Goal: Communication & Community: Answer question/provide support

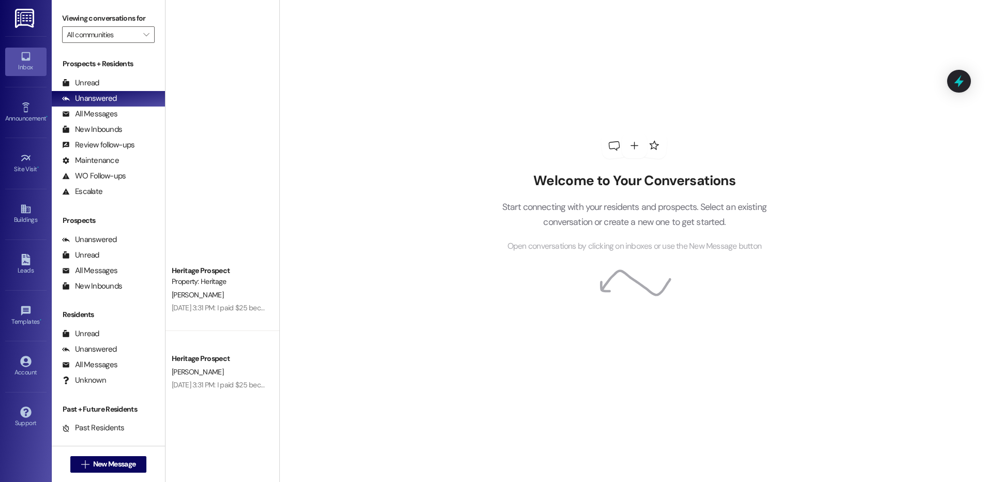
scroll to position [362, 0]
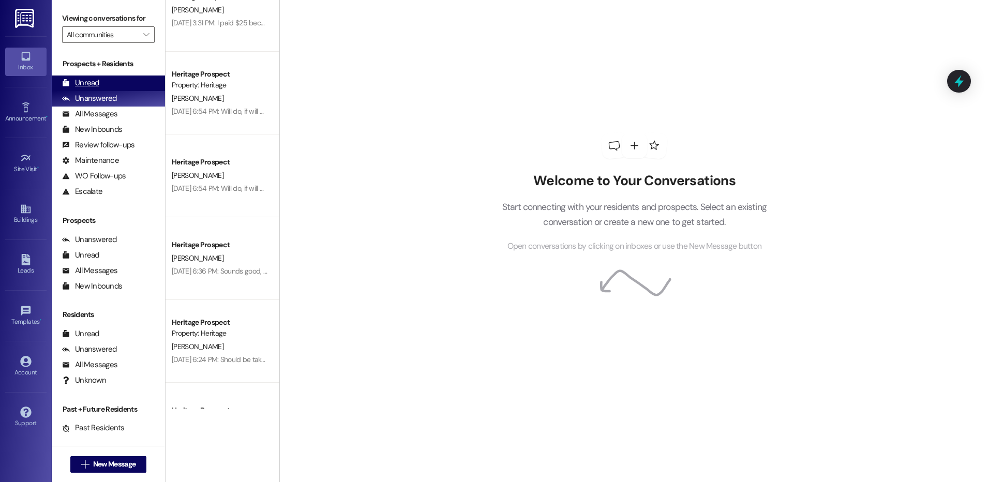
click at [100, 80] on div "Unread (0)" at bounding box center [108, 84] width 113 height 16
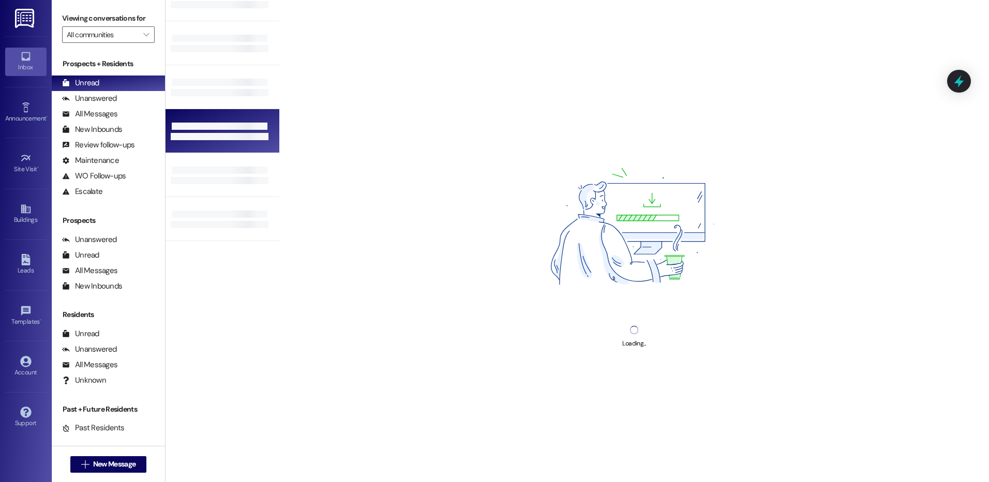
scroll to position [0, 0]
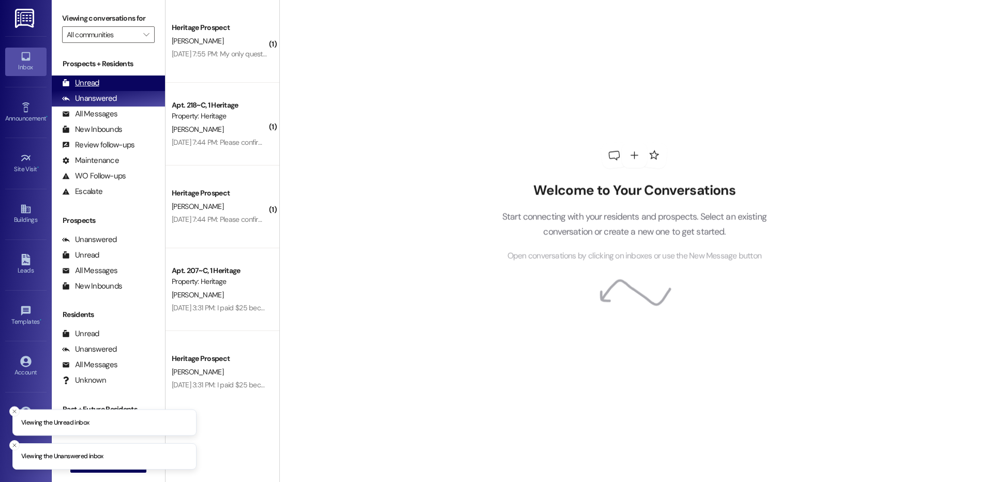
click at [99, 83] on div "Unread (0)" at bounding box center [108, 84] width 113 height 16
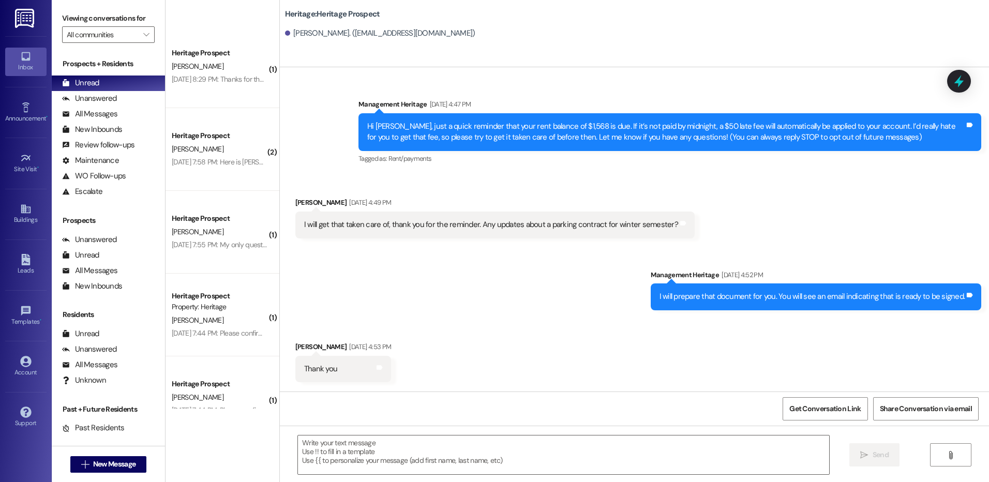
scroll to position [502, 0]
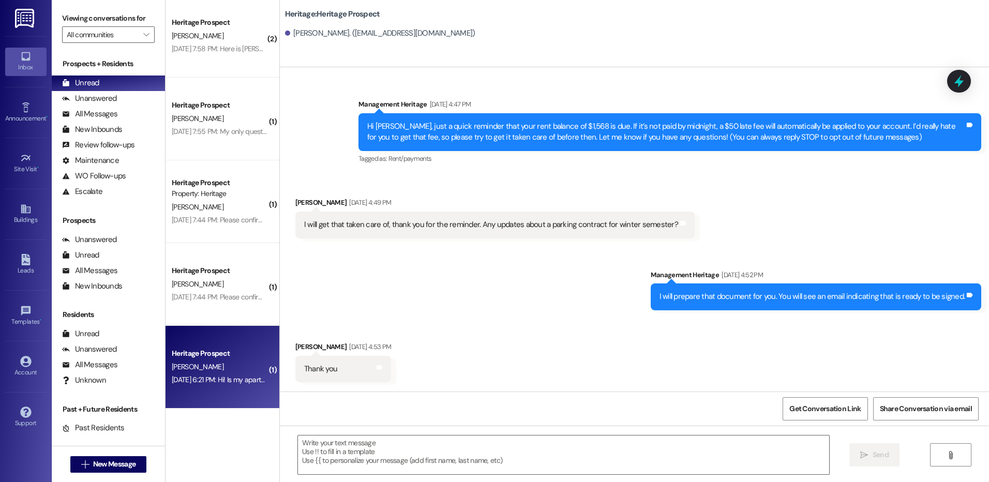
click at [201, 376] on div "[DATE] 6:21 PM: Hi! Is my apartment 110? [DATE] 6:21 PM: Hi! Is my apartment 11…" at bounding box center [231, 379] width 118 height 9
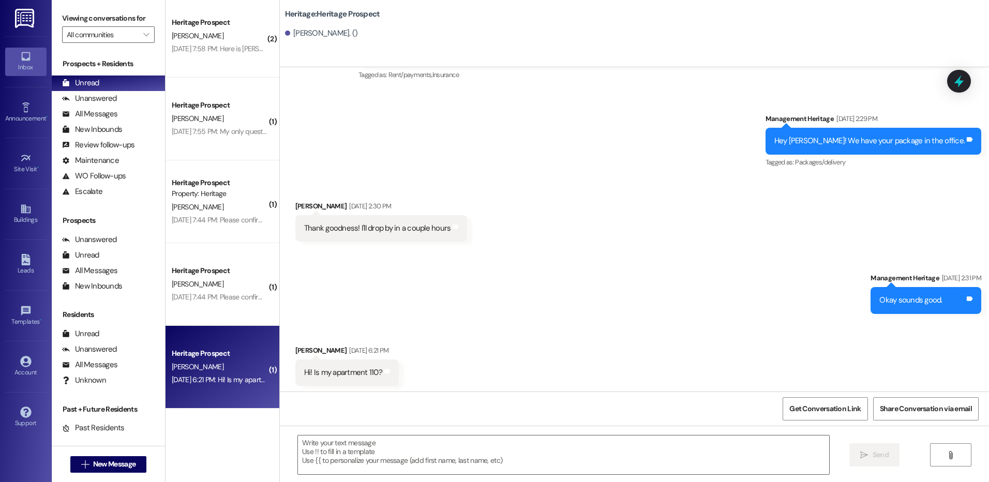
scroll to position [86, 0]
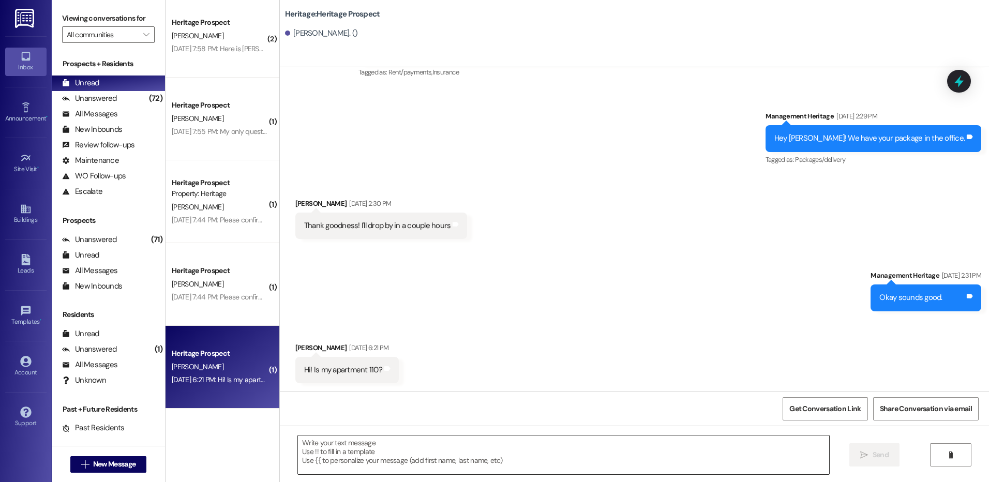
click at [342, 465] on textarea at bounding box center [563, 455] width 531 height 39
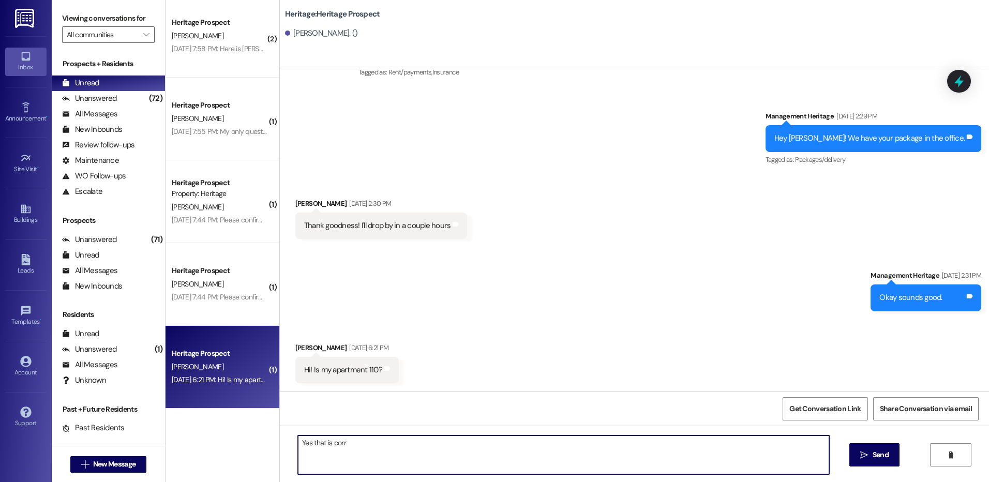
type textarea "Yes that is correct"
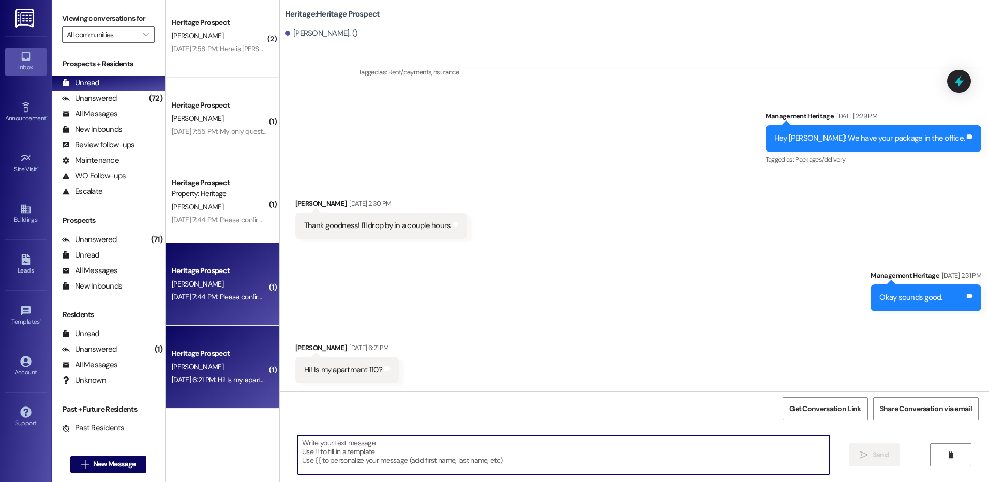
scroll to position [86, 0]
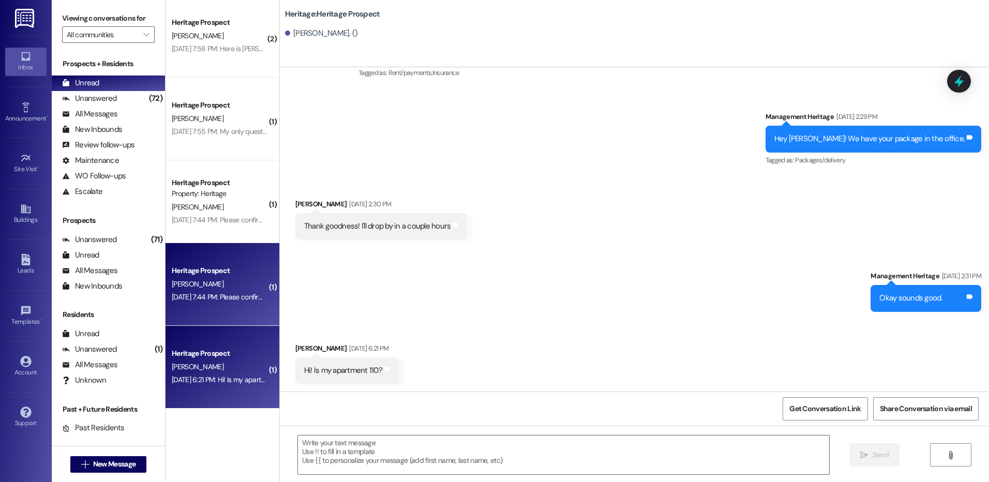
click at [218, 279] on div "J. Feickert" at bounding box center [220, 284] width 98 height 13
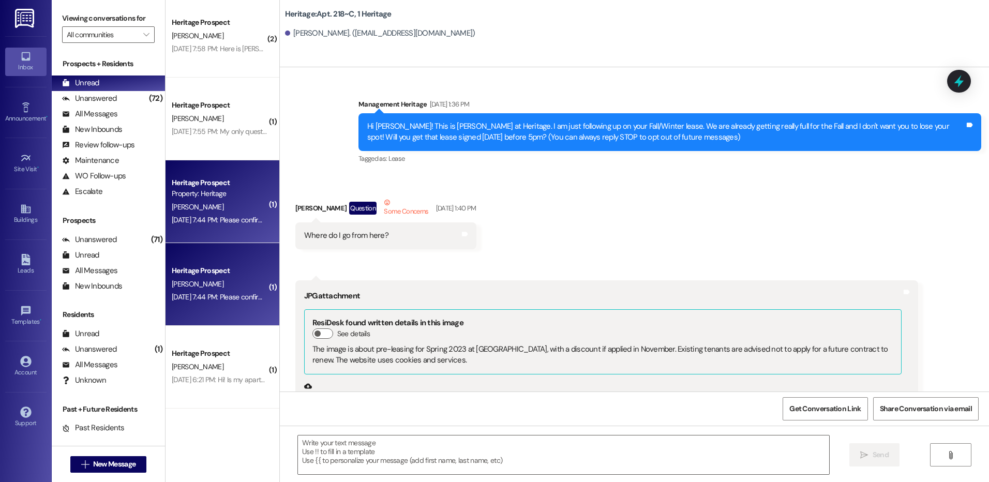
scroll to position [21241, 0]
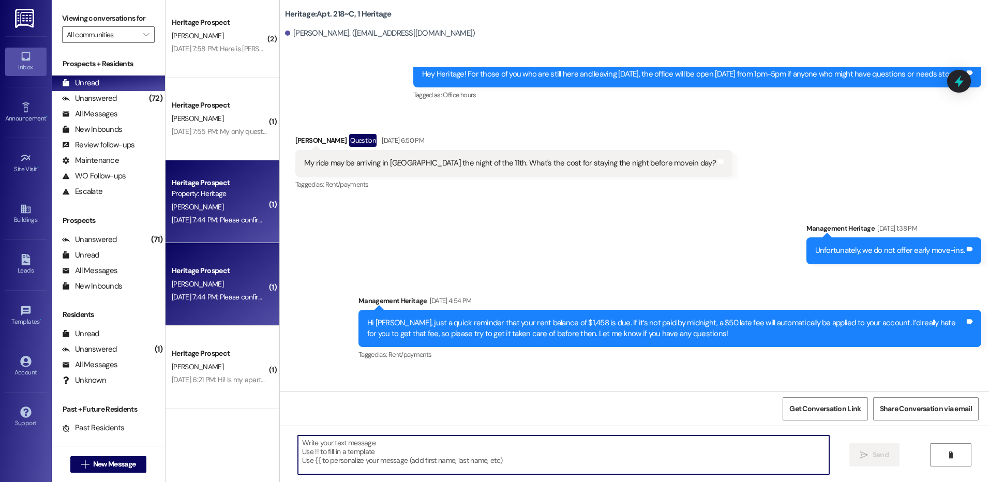
click at [347, 456] on textarea at bounding box center [563, 455] width 531 height 39
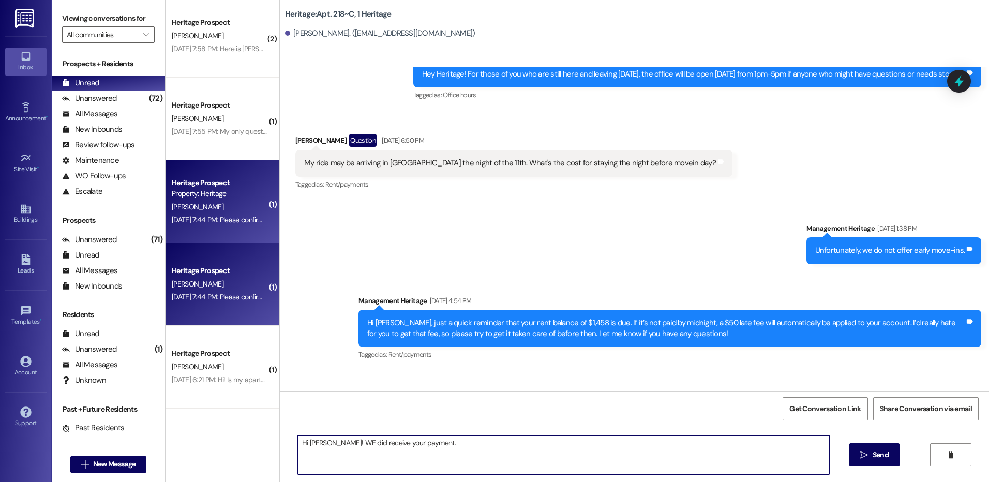
click at [334, 445] on textarea "Hi Joshua! WE did receive your payment." at bounding box center [563, 455] width 531 height 39
type textarea "Hi Joshua! We did receive your payment."
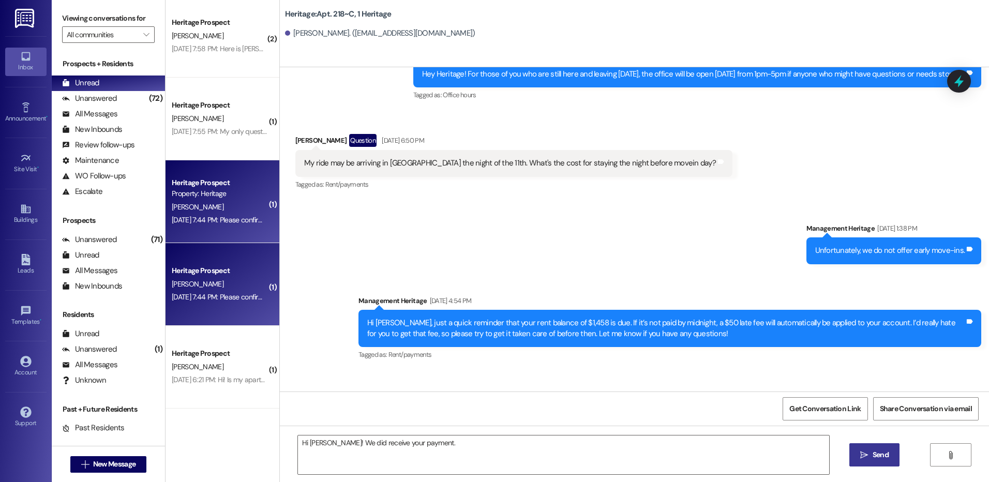
click at [865, 460] on span " Send" at bounding box center [875, 455] width 33 height 11
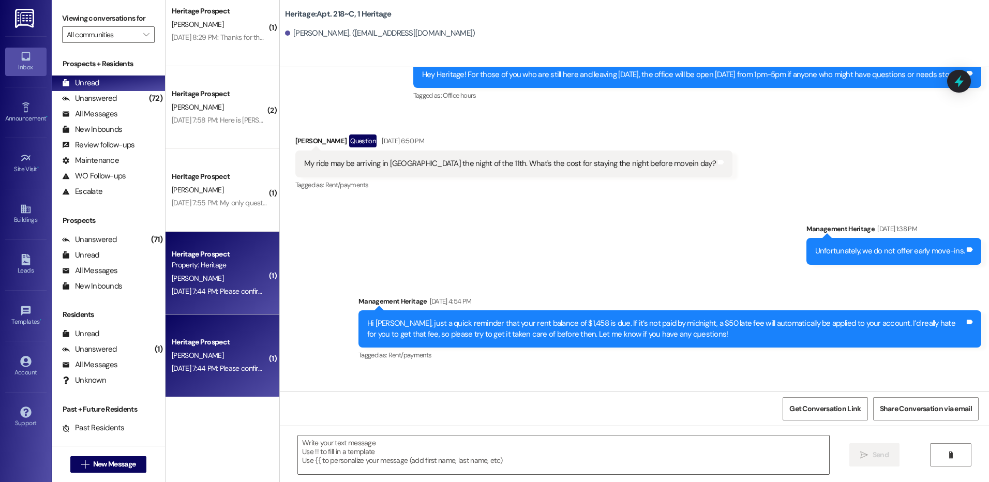
scroll to position [398, 0]
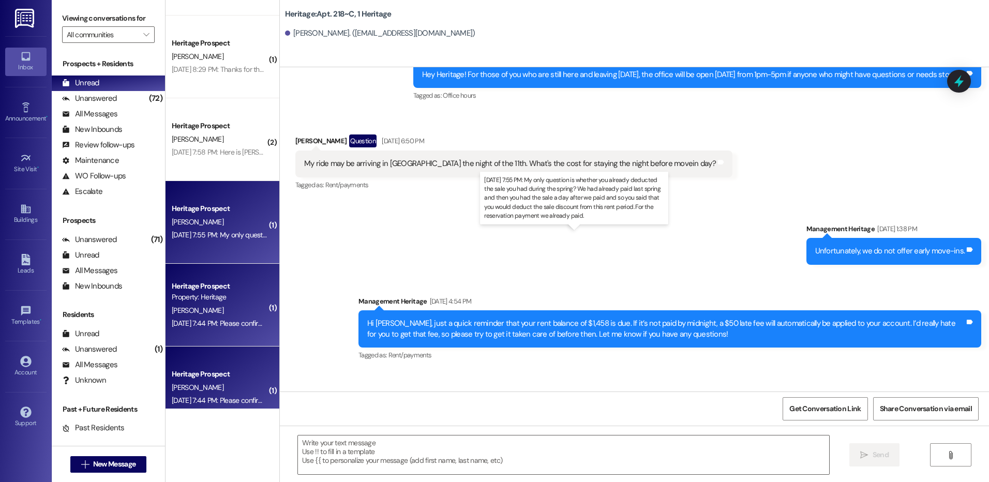
click at [193, 234] on div "Sep 05, 2025 at 7:55 PM: My only question is whether you already deducted the s…" at bounding box center [633, 234] width 922 height 9
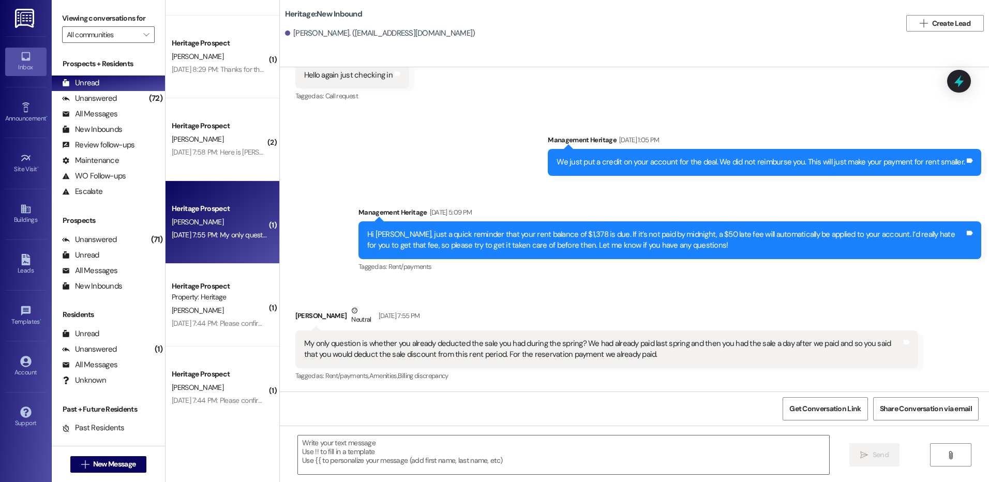
scroll to position [1407, 0]
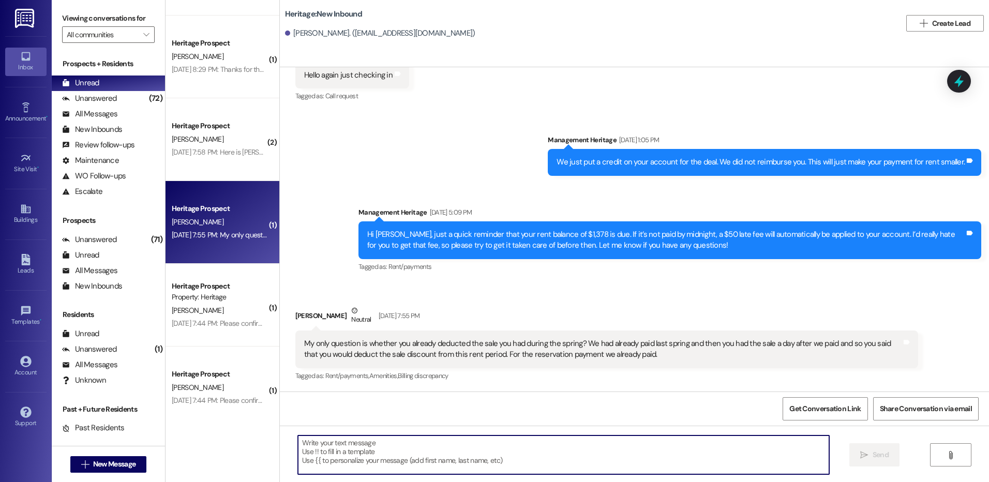
click at [375, 463] on textarea at bounding box center [563, 455] width 531 height 39
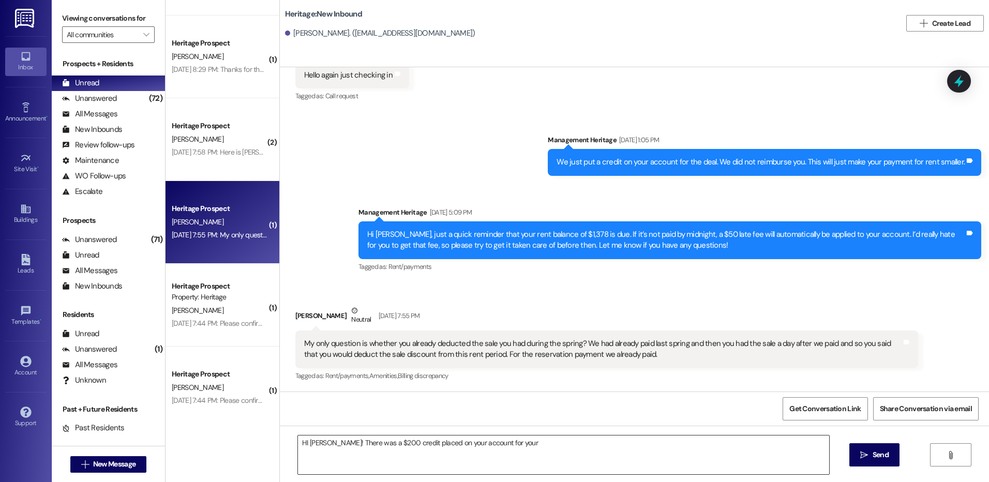
click at [531, 448] on textarea "HI Benjamin! There was a $200 credit placed on your account for your" at bounding box center [563, 455] width 531 height 39
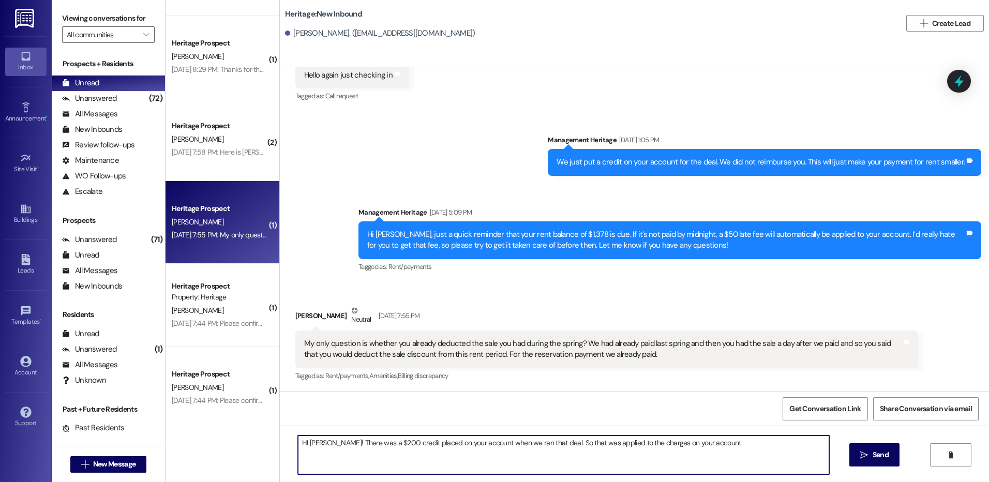
type textarea "HI Benjamin! There was a $200 credit placed on your account when we ran that de…"
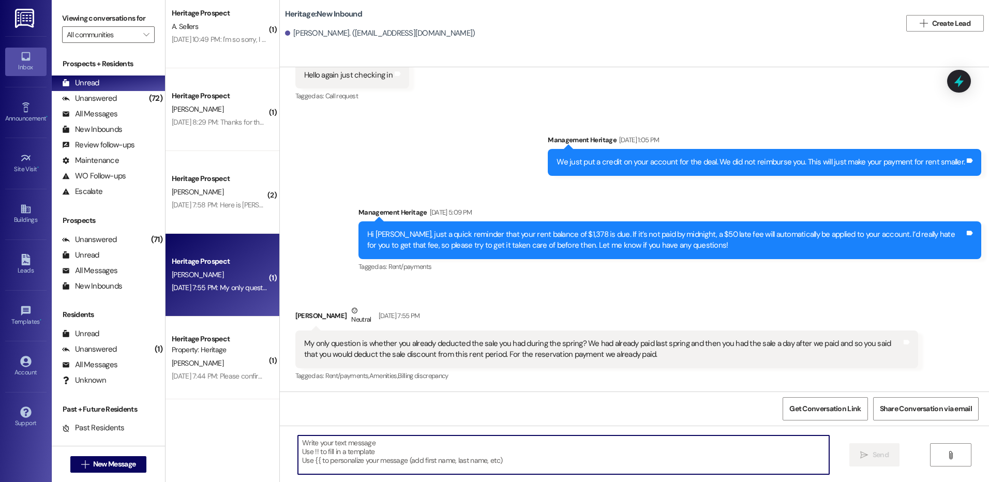
scroll to position [295, 0]
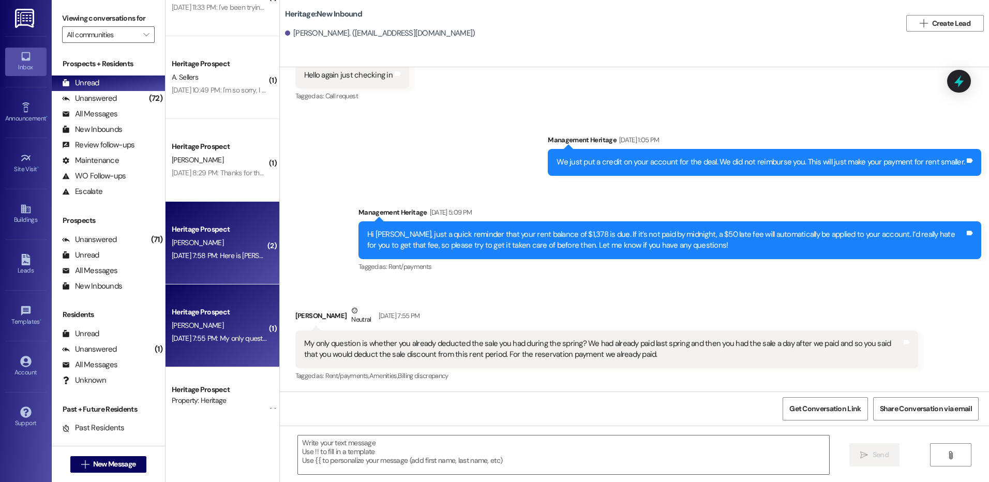
click at [213, 256] on div "Sep 05, 2025 at 7:58 PM: Here is Jacob's phone number 620-217-0301 Sep 05, 2025…" at bounding box center [287, 255] width 231 height 9
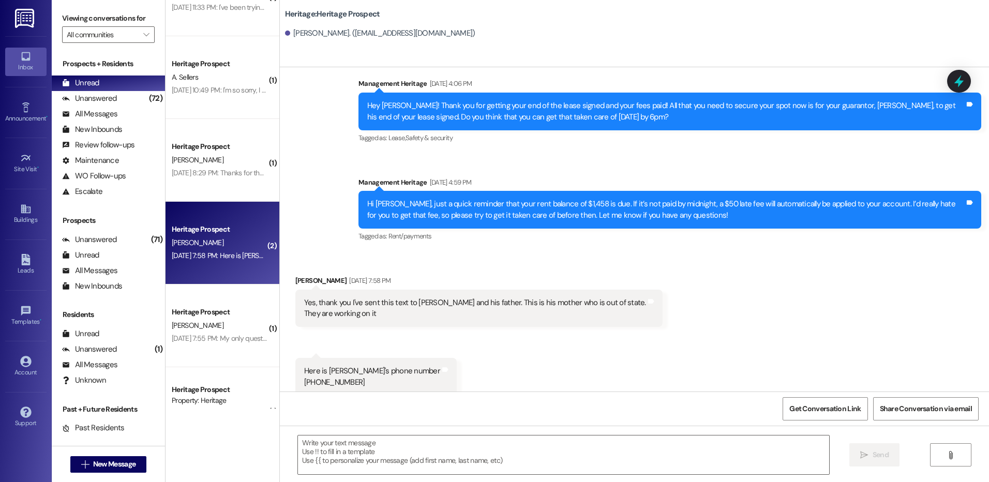
scroll to position [1679, 0]
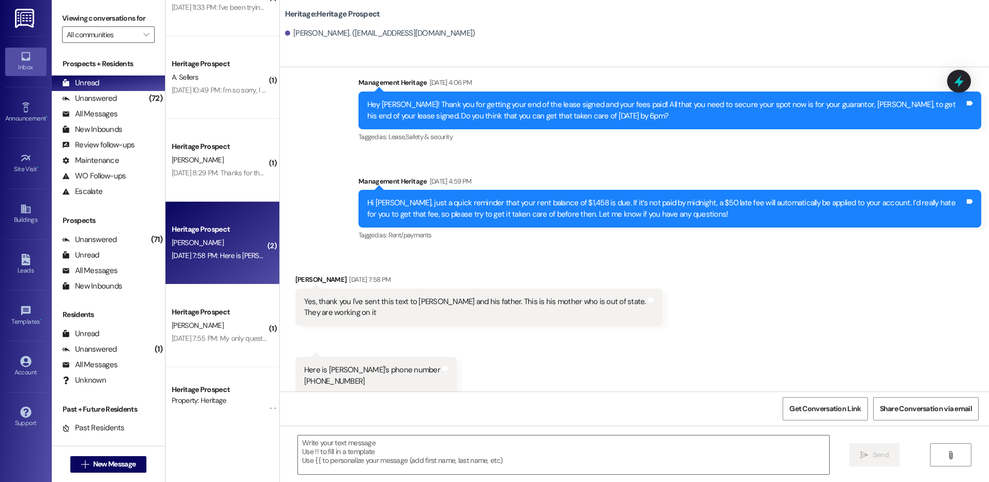
click at [196, 160] on div "[PERSON_NAME]" at bounding box center [220, 160] width 98 height 13
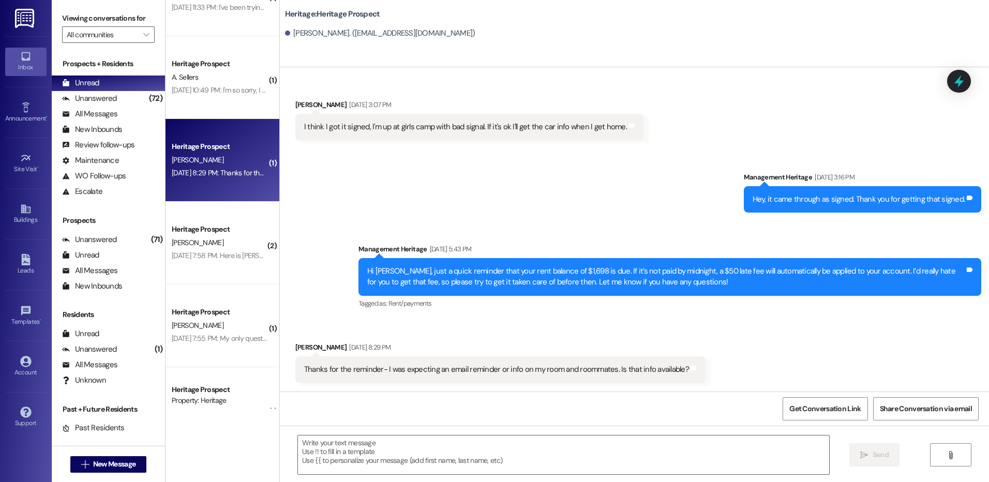
scroll to position [925, 0]
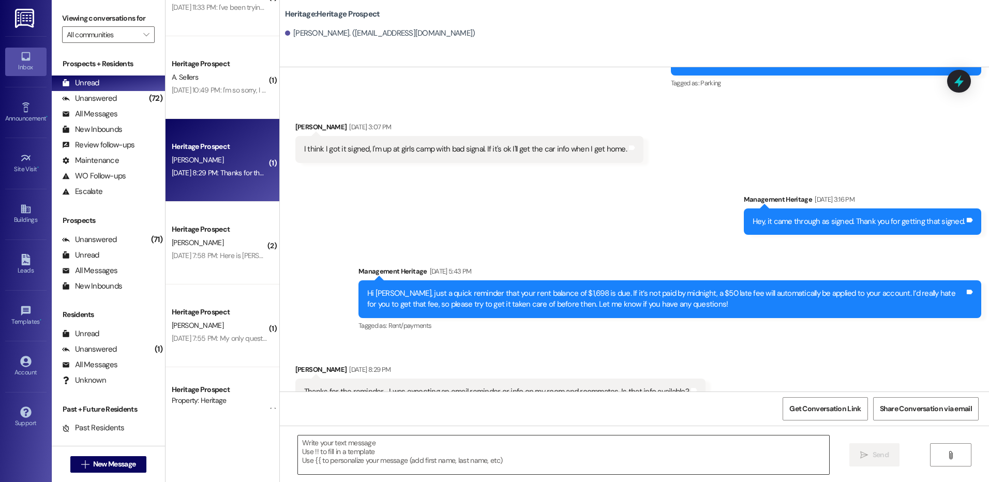
click at [457, 467] on textarea at bounding box center [563, 455] width 531 height 39
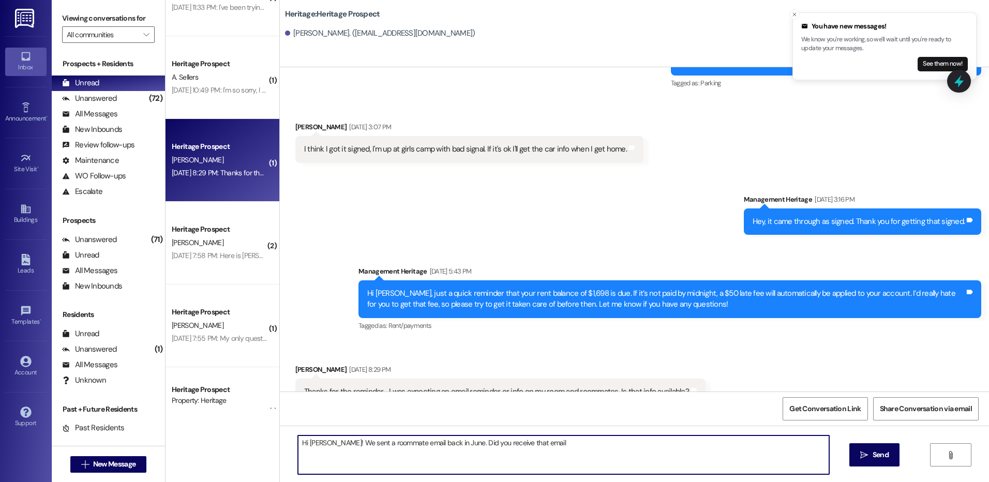
type textarea "Hi [PERSON_NAME]! We sent a roommate email back in June. Did you receive that e…"
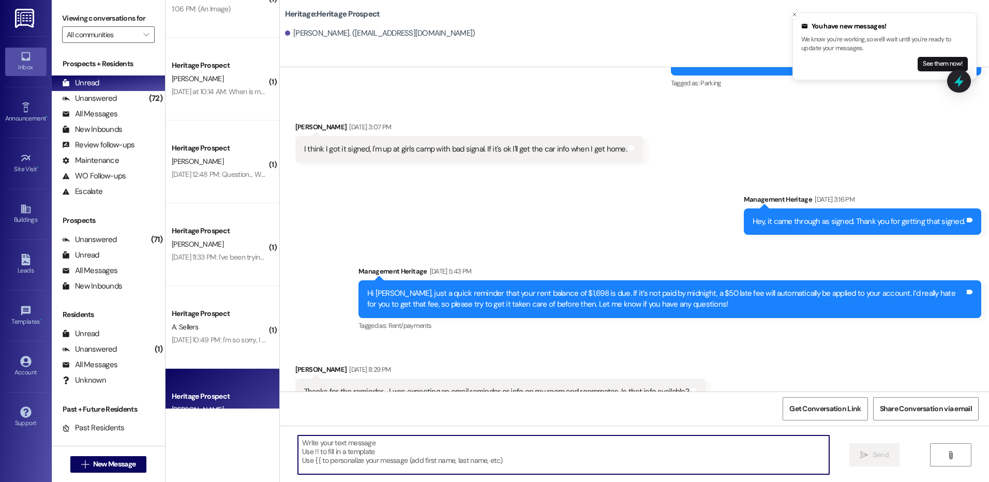
scroll to position [36, 0]
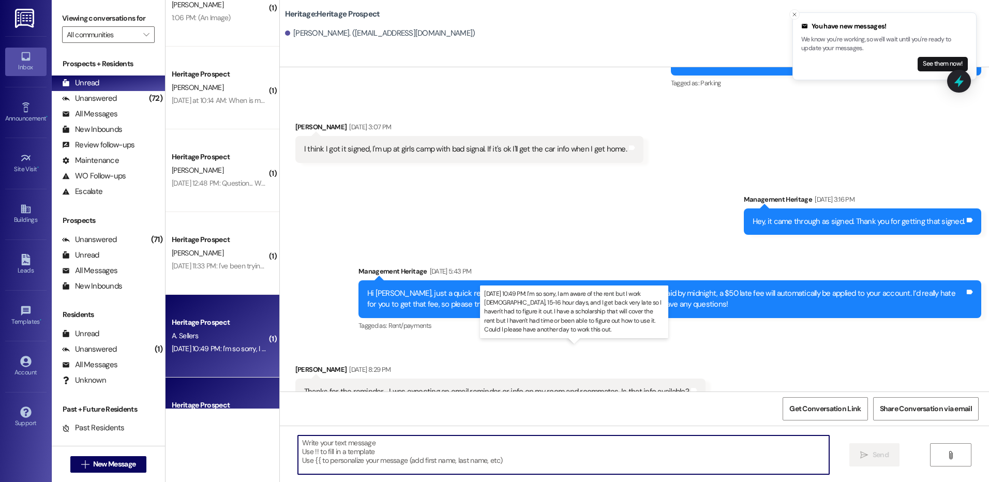
click at [226, 351] on div "Sep 05, 2025 at 10:49 PM: I'm so sorry, I am aware of the rent but I work full …" at bounding box center [639, 348] width 935 height 9
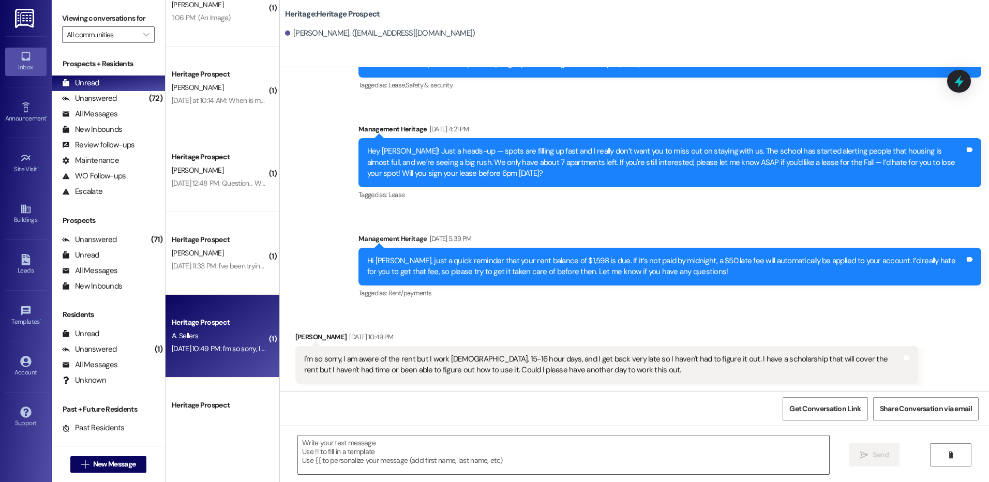
scroll to position [358, 0]
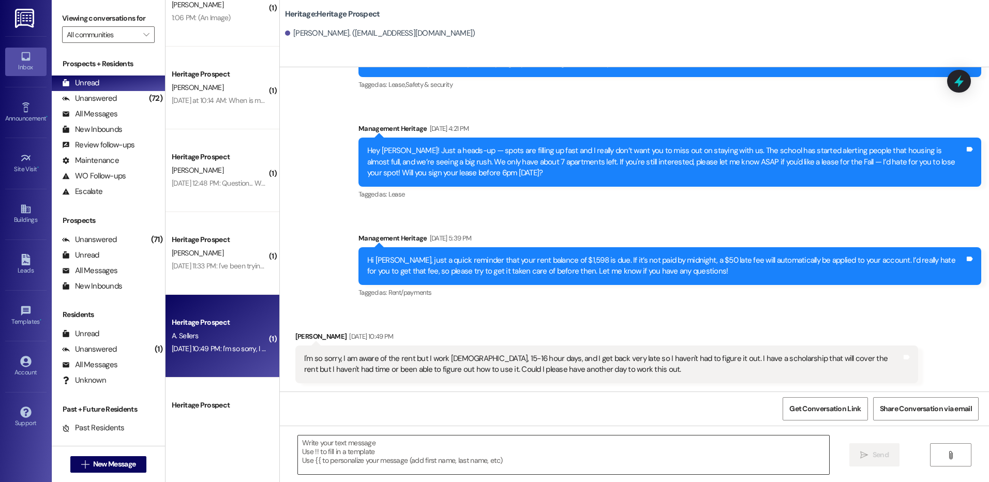
click at [467, 459] on textarea at bounding box center [563, 455] width 531 height 39
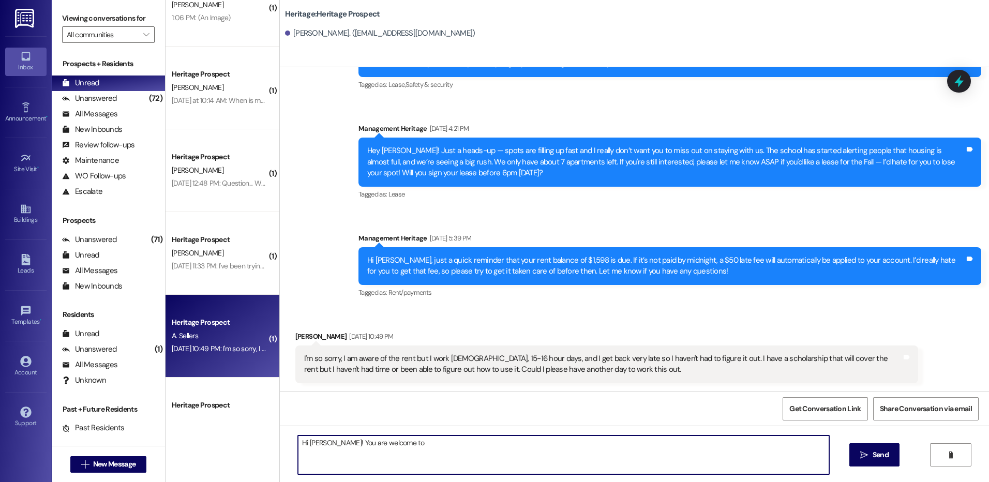
click at [433, 444] on textarea "Hi Alexander! You are welcome to" at bounding box center [563, 455] width 531 height 39
type textarea "Hi Alexander! Rent is still due. Since it was not paid on time, a late charge w…"
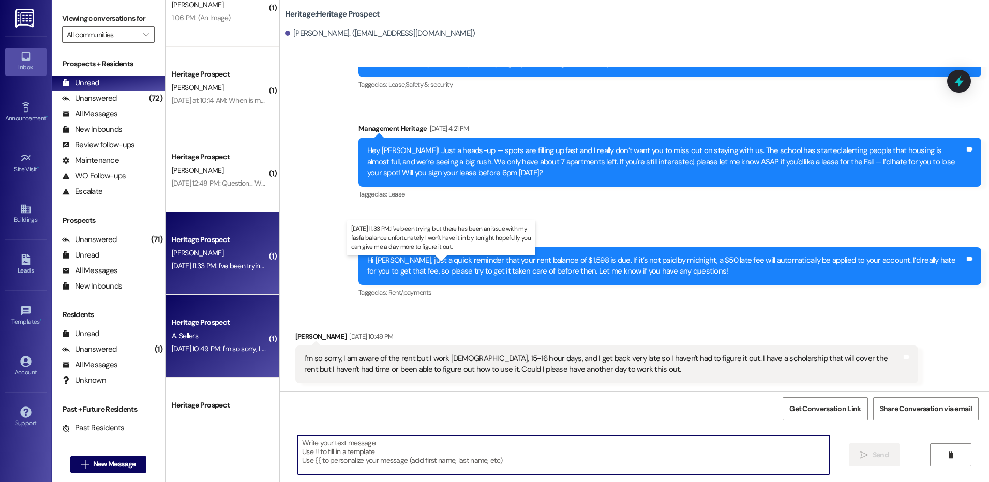
click at [240, 263] on div "Sep 05, 2025 at 11:33 PM: I've been trying but there has been an issue with my …" at bounding box center [436, 265] width 529 height 9
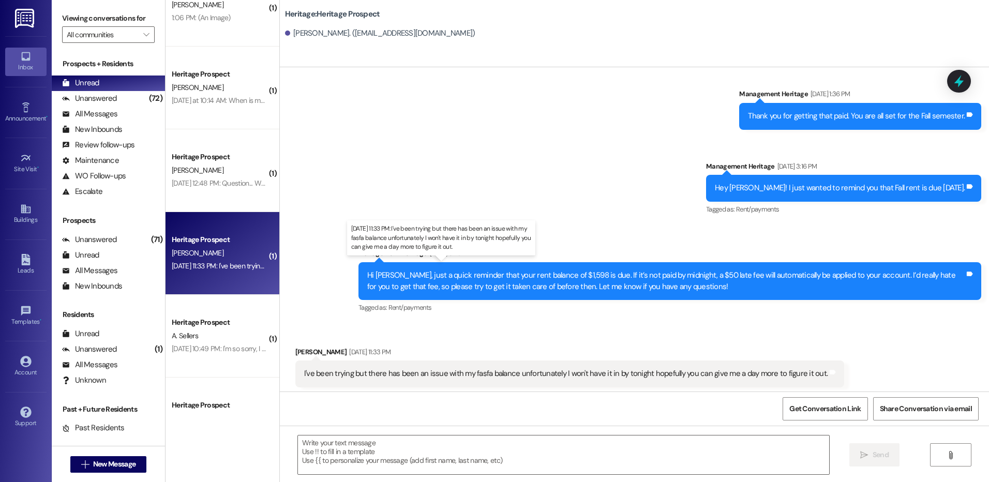
scroll to position [635, 0]
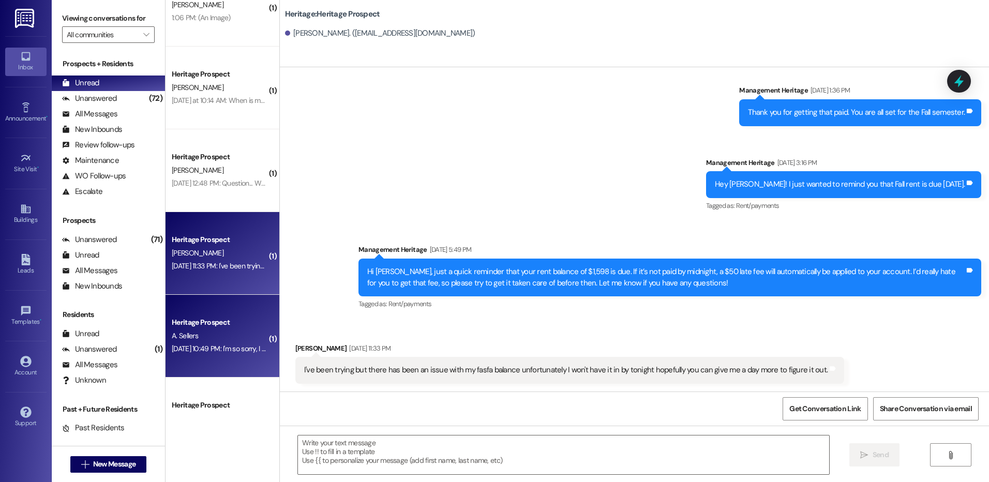
click at [234, 339] on div "A. Sellers" at bounding box center [220, 336] width 98 height 13
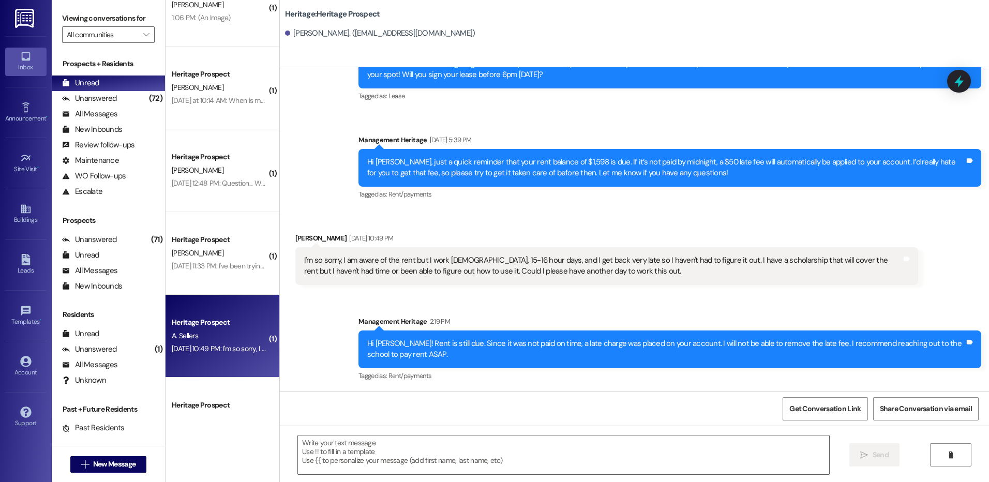
scroll to position [456, 0]
click at [418, 351] on div "Hi Alexander! Rent is still due. Since it was not paid on time, a late charge w…" at bounding box center [666, 349] width 598 height 22
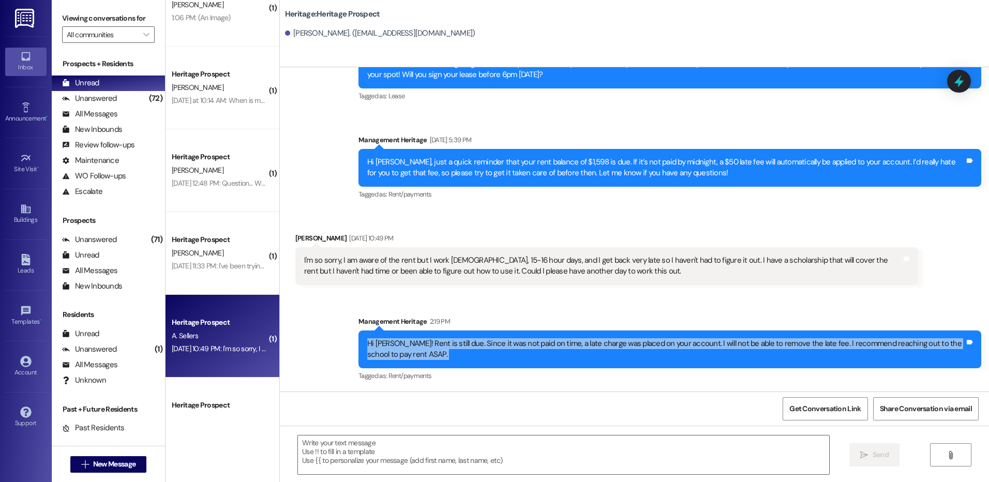
click at [418, 351] on div "Hi Alexander! Rent is still due. Since it was not paid on time, a late charge w…" at bounding box center [666, 349] width 598 height 22
copy div "Hi Alexander! Rent is still due. Since it was not paid on time, a late charge w…"
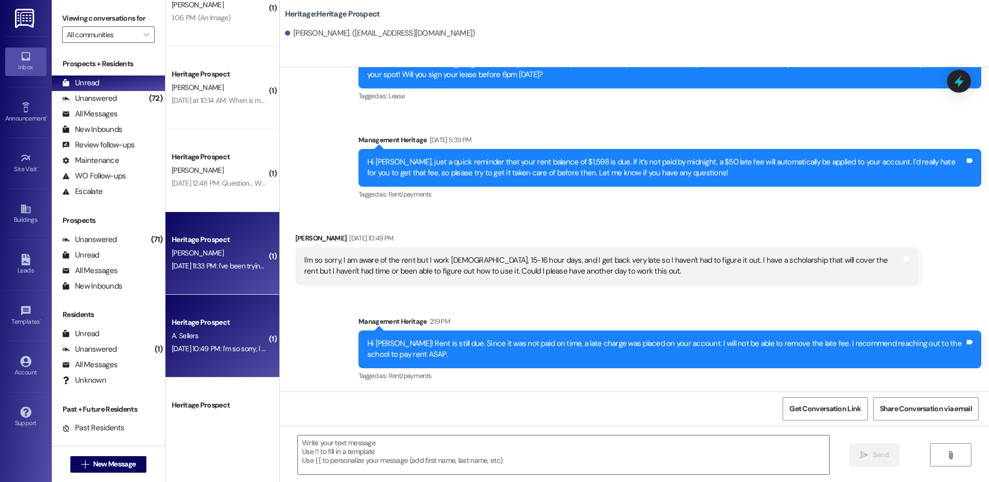
click at [196, 241] on div "Heritage Prospect" at bounding box center [220, 239] width 96 height 11
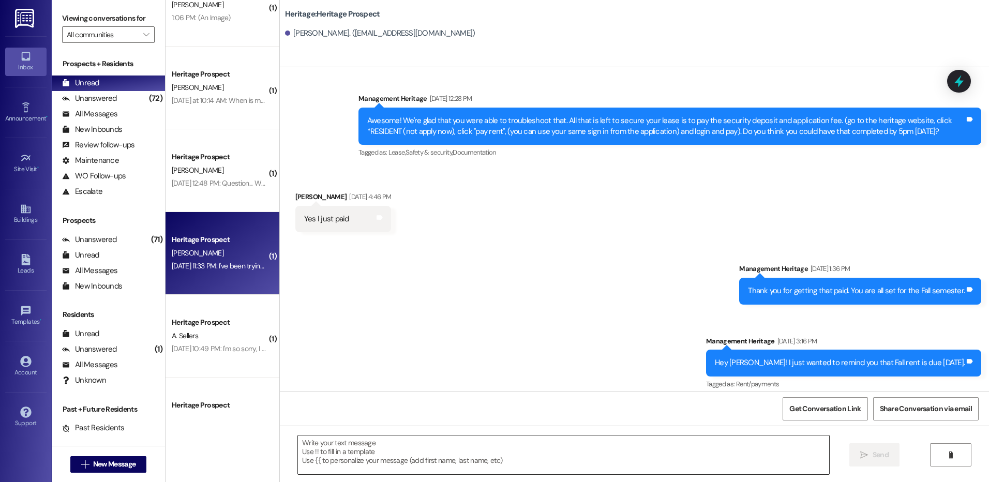
scroll to position [635, 0]
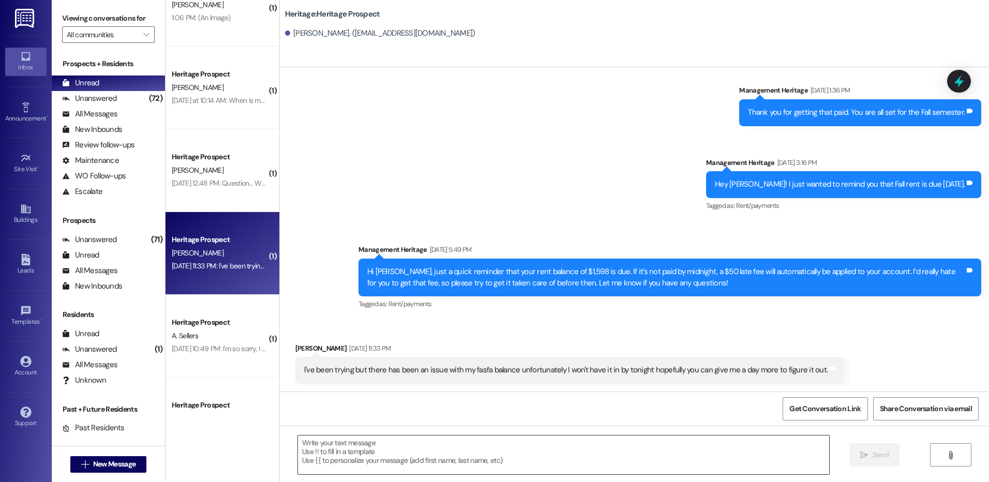
click at [363, 451] on textarea at bounding box center [563, 455] width 531 height 39
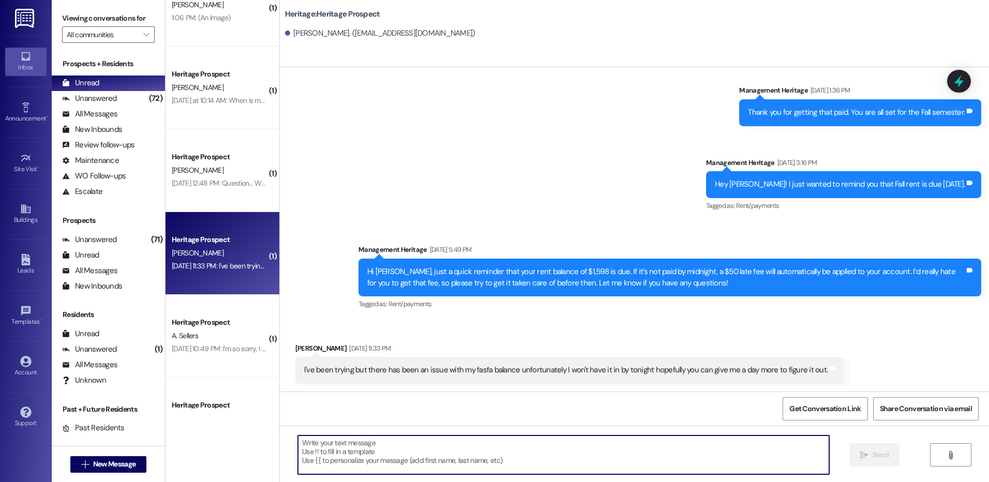
paste textarea "Hi Alexander! Rent is still due. Since it was not paid on time, a late charge w…"
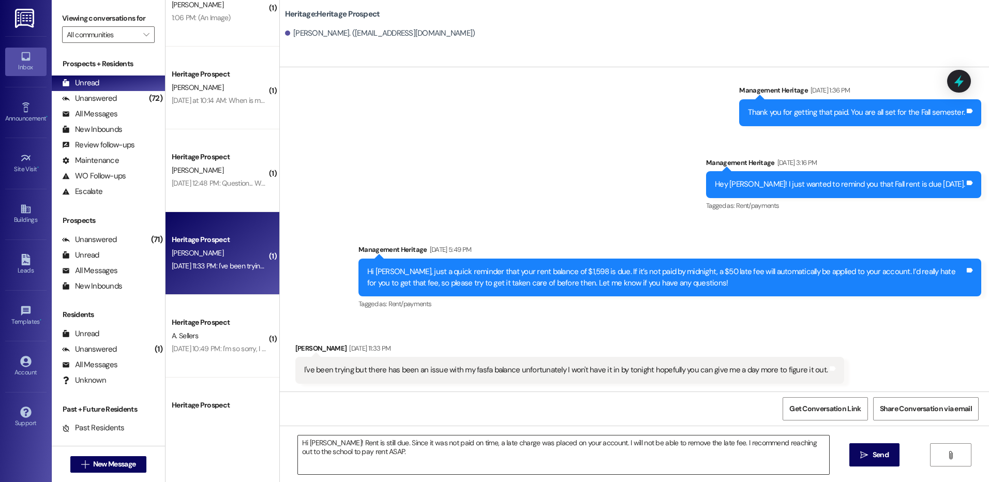
click at [319, 447] on textarea "Hi Alexander! Rent is still due. Since it was not paid on time, a late charge w…" at bounding box center [563, 455] width 531 height 39
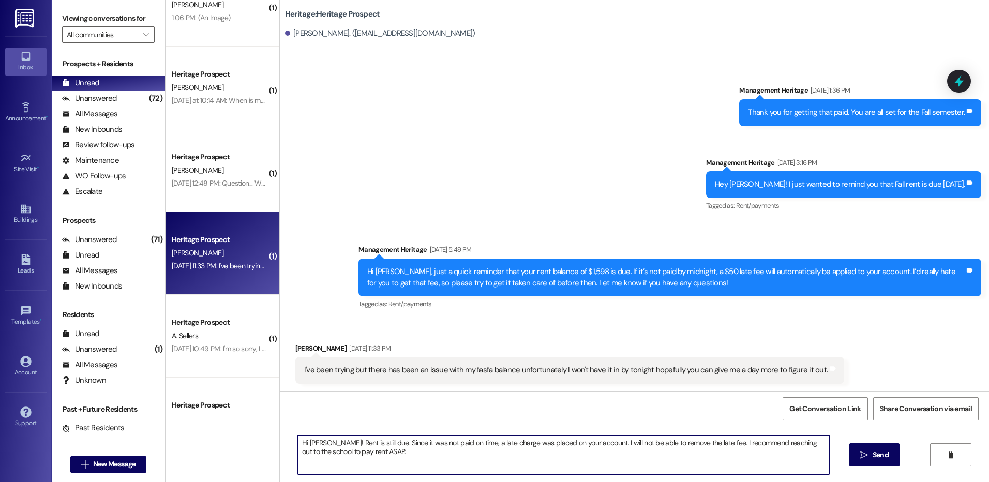
click at [319, 447] on textarea "Hi Alexander! Rent is still due. Since it was not paid on time, a late charge w…" at bounding box center [563, 455] width 531 height 39
click at [763, 447] on textarea "Hi Anthony! Rent is still due. Since it was not paid on time, a late charge was…" at bounding box center [563, 455] width 531 height 39
type textarea "Hi Anthony! Rent is still due. Since it was not paid on time, a late charge was…"
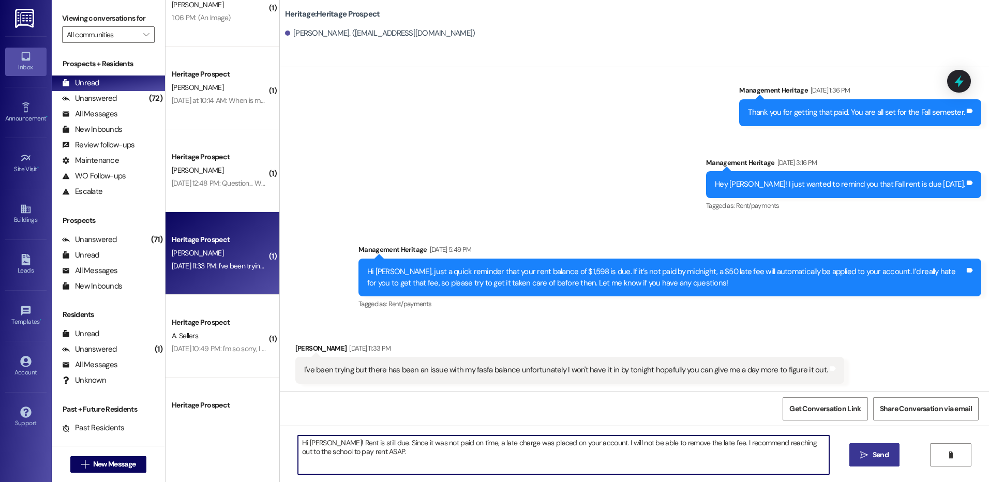
click at [876, 454] on span "Send" at bounding box center [881, 455] width 16 height 11
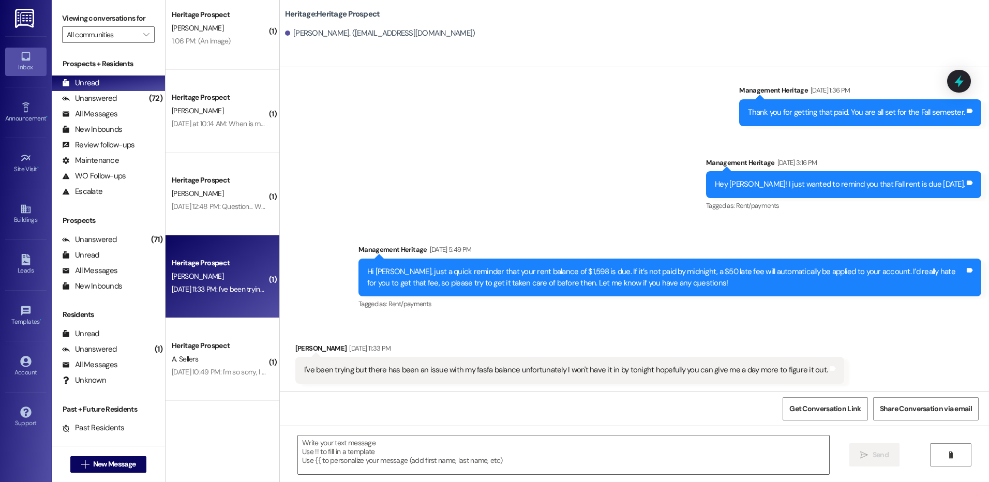
scroll to position [0, 0]
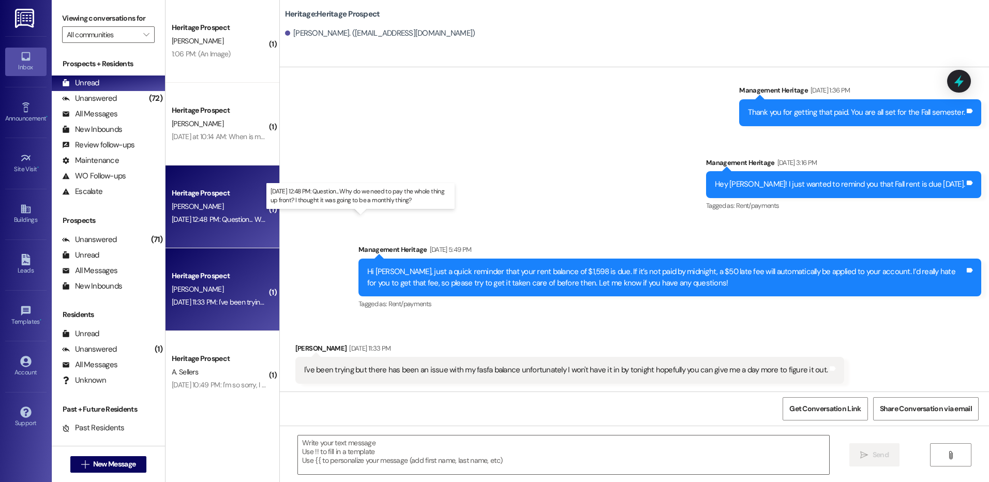
click at [229, 216] on div "Sep 06, 2025 at 12:48 PM: Question... Why do we need to pay the whole thing up …" at bounding box center [355, 219] width 367 height 9
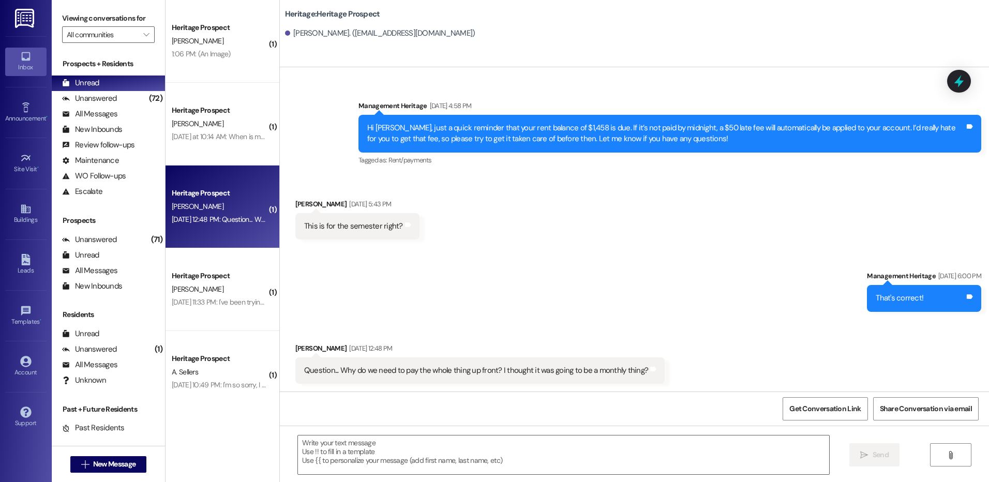
scroll to position [1908, 0]
click at [349, 459] on textarea at bounding box center [563, 455] width 531 height 39
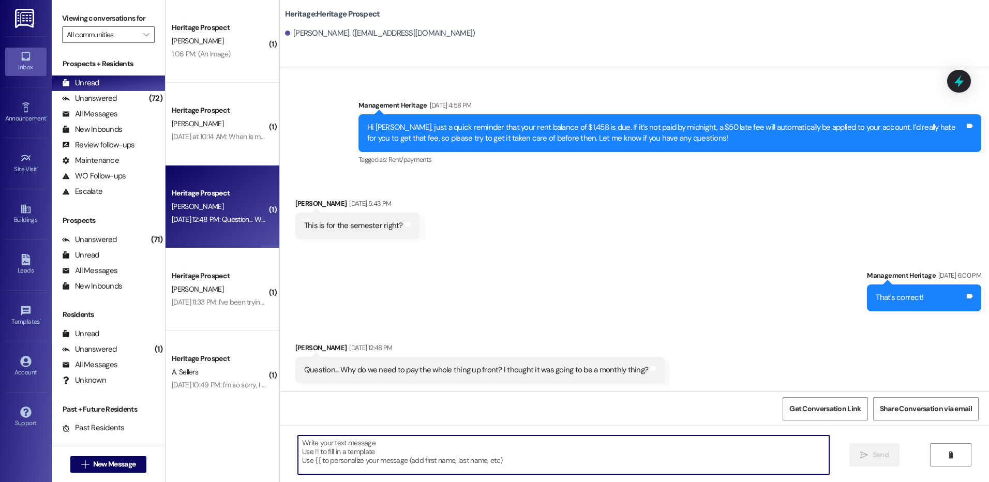
click at [379, 456] on textarea at bounding box center [563, 455] width 531 height 39
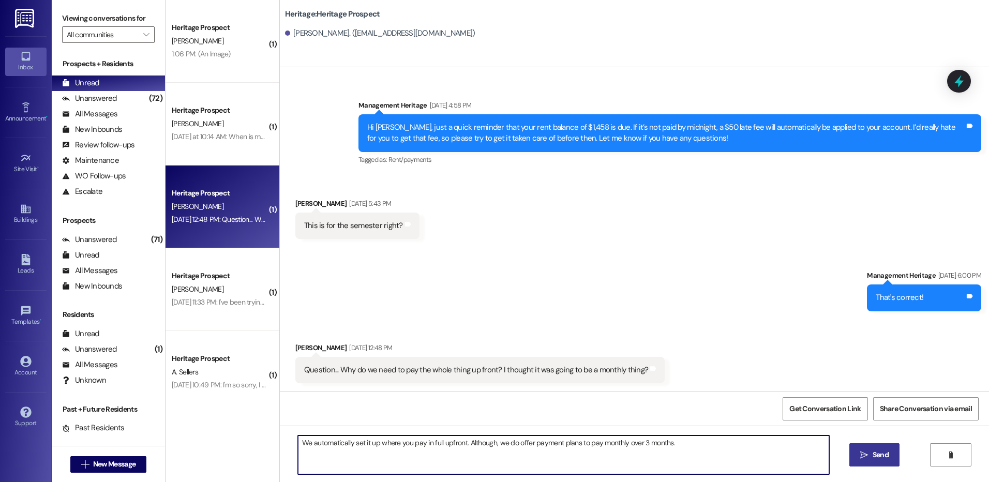
drag, startPoint x: 705, startPoint y: 444, endPoint x: 719, endPoint y: 444, distance: 13.5
click at [705, 444] on textarea "We automatically set it up where you pay in full upfront. Although, we do offer…" at bounding box center [563, 455] width 531 height 39
type textarea "We automatically set it up where you pay in full upfront. Although, we do offer…"
click at [875, 453] on span "Send" at bounding box center [881, 455] width 16 height 11
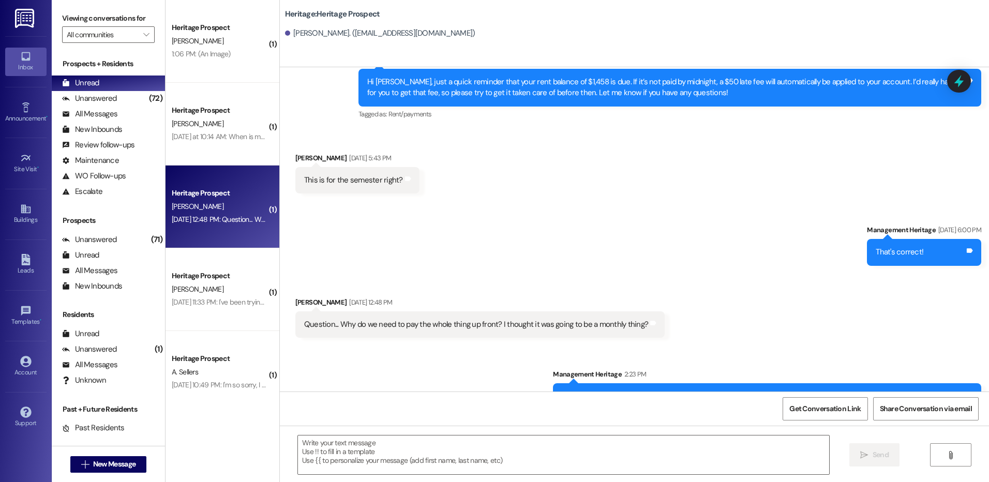
scroll to position [1928, 0]
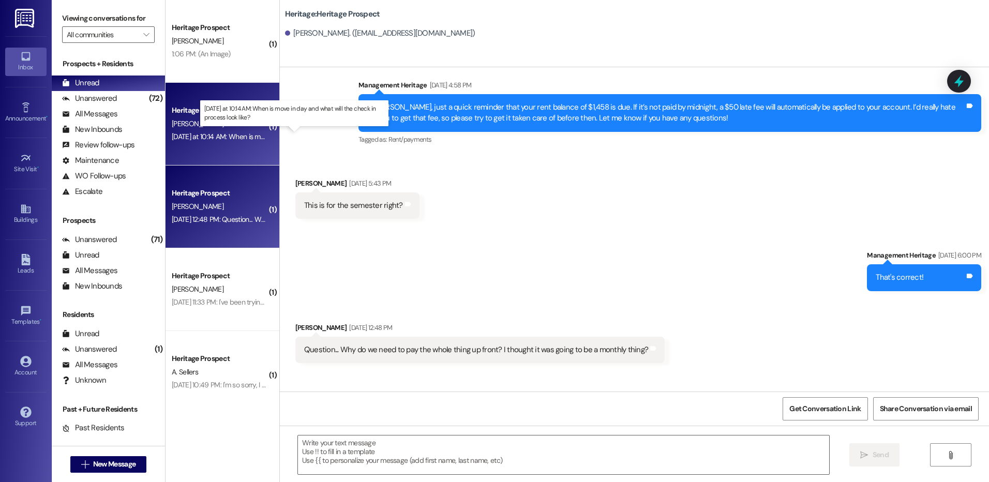
click at [200, 132] on div "Yesterday at 10:14 AM: When is move in day and what will the check in process l…" at bounding box center [298, 136] width 253 height 9
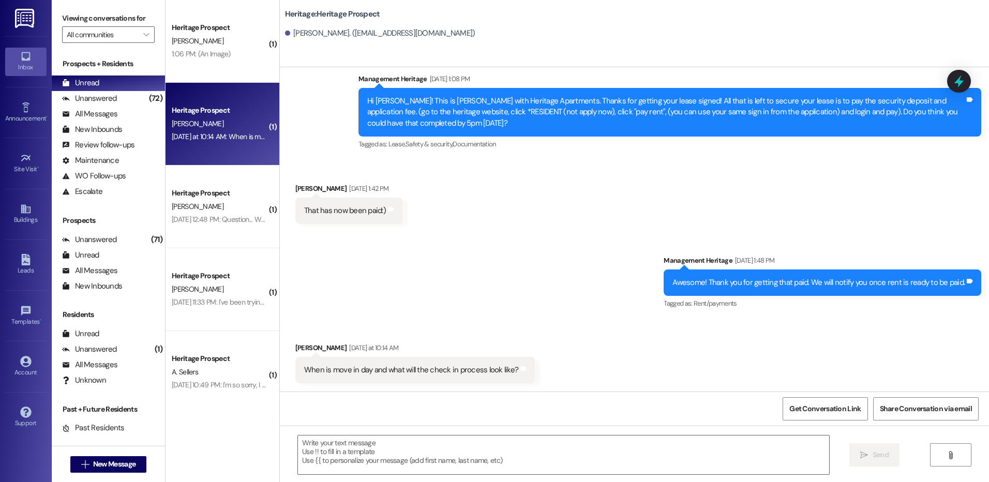
scroll to position [356, 0]
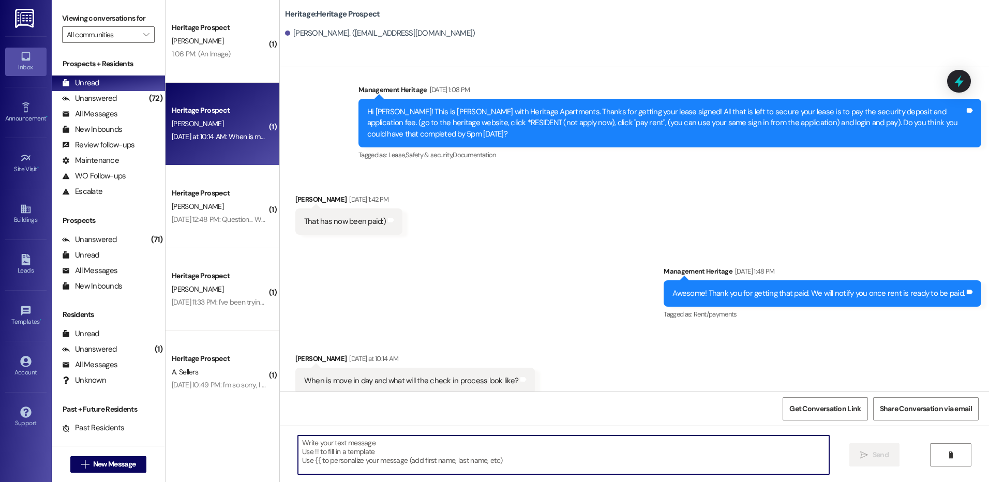
click at [361, 448] on textarea at bounding box center [563, 455] width 531 height 39
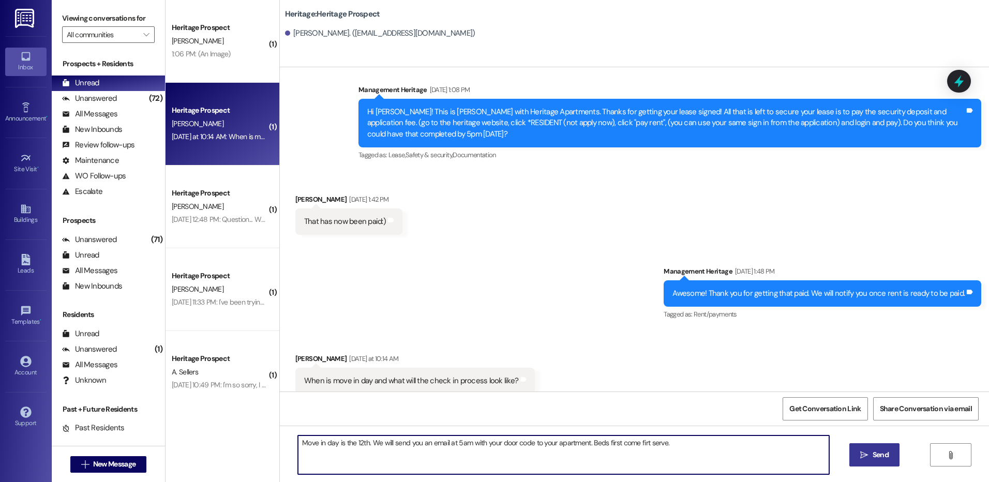
click at [601, 447] on textarea "Move in day is the 12th. We will send you an email at 5am with your door code t…" at bounding box center [563, 455] width 531 height 39
click at [688, 442] on textarea "Move in day is the 12th. We will send you an email at 5am with your door code t…" at bounding box center [563, 455] width 531 height 39
click at [784, 450] on textarea "Move in day is the 12th. We will send you an email at 5am with your door code t…" at bounding box center [563, 455] width 531 height 39
type textarea "Move in day is the 12th. We will send you an email at 5am with your door code t…"
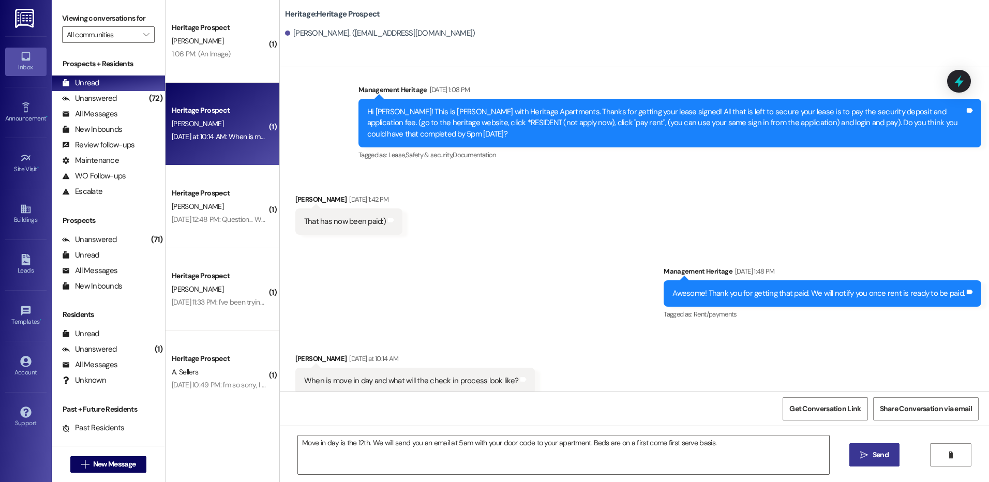
click at [878, 450] on span "Send" at bounding box center [881, 455] width 16 height 11
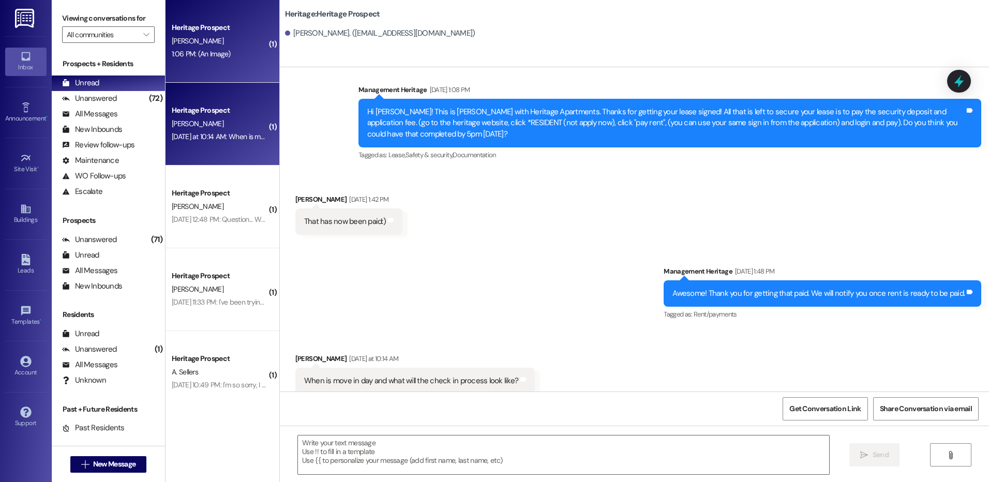
click at [206, 56] on div "1:06 PM: (An Image) 1:06 PM: (An Image)" at bounding box center [201, 53] width 59 height 9
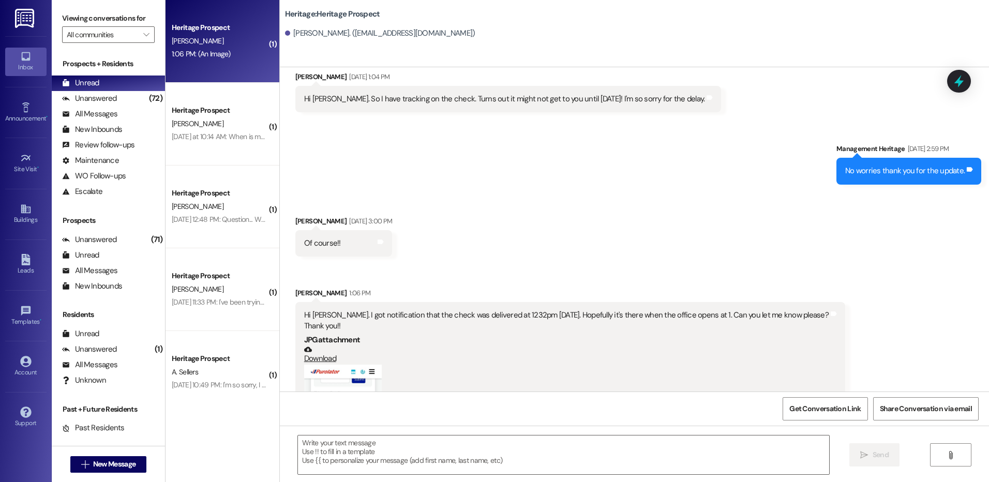
scroll to position [2158, 0]
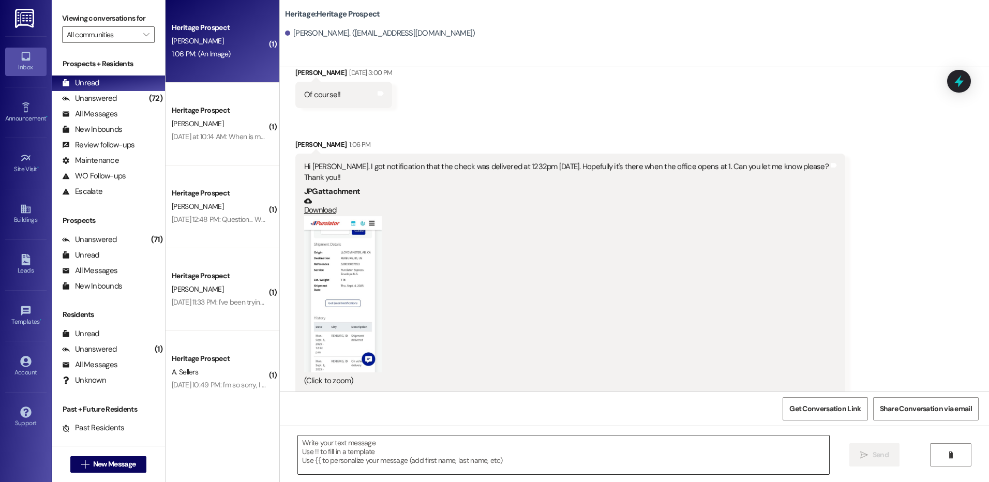
click at [426, 468] on textarea at bounding box center [563, 455] width 531 height 39
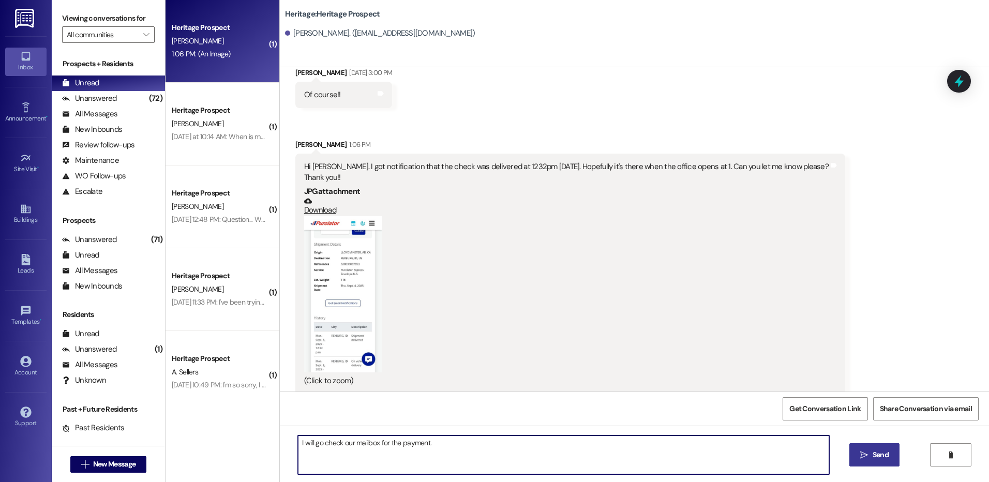
type textarea "I will go check our mailbox for the payment."
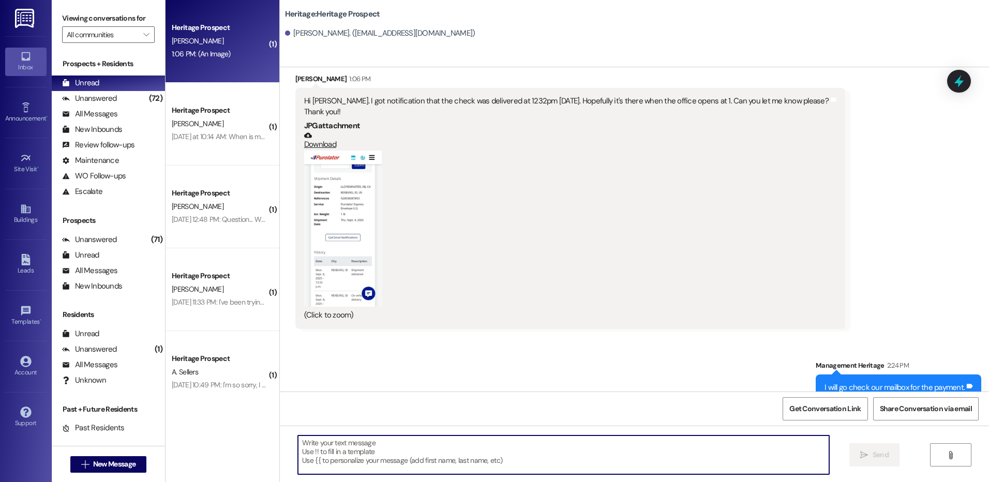
scroll to position [2230, 0]
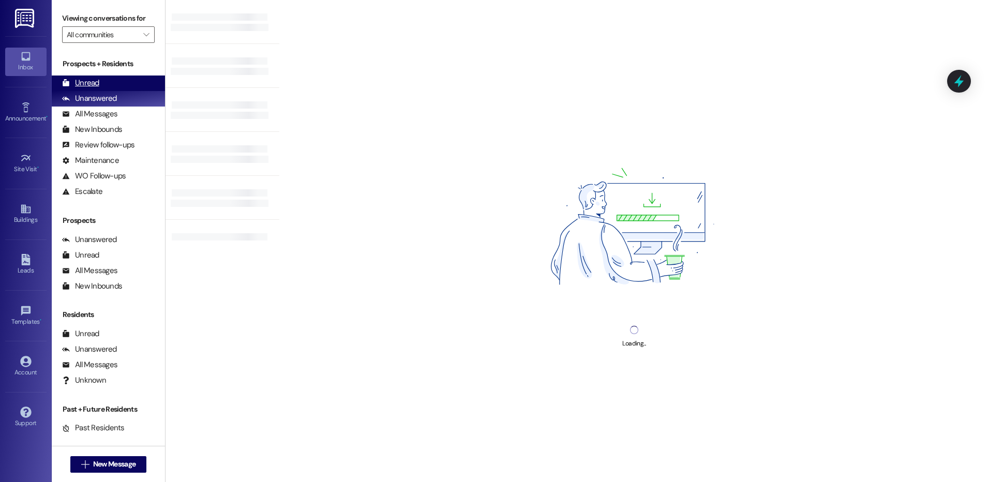
click at [115, 81] on div "Unread (0)" at bounding box center [108, 84] width 113 height 16
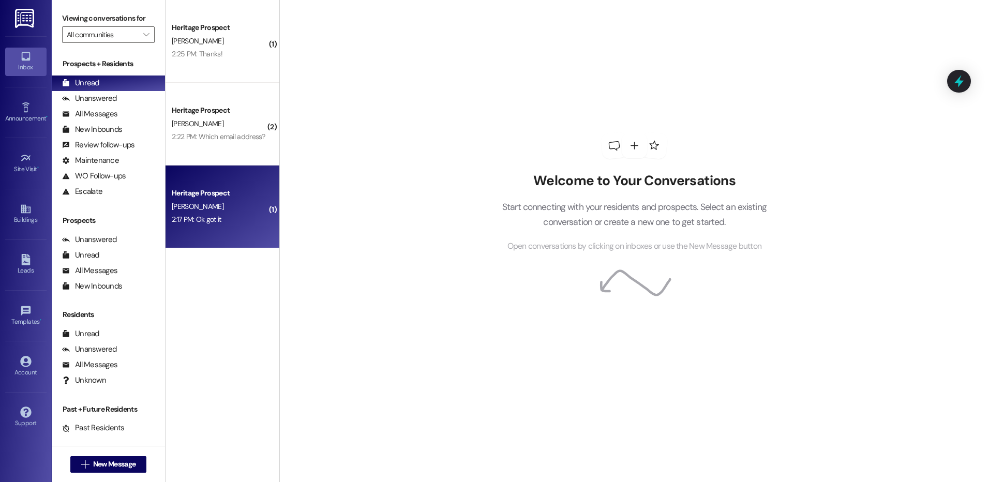
click at [210, 215] on div "2:17 PM: Ok got it 2:17 PM: Ok got it" at bounding box center [196, 219] width 49 height 9
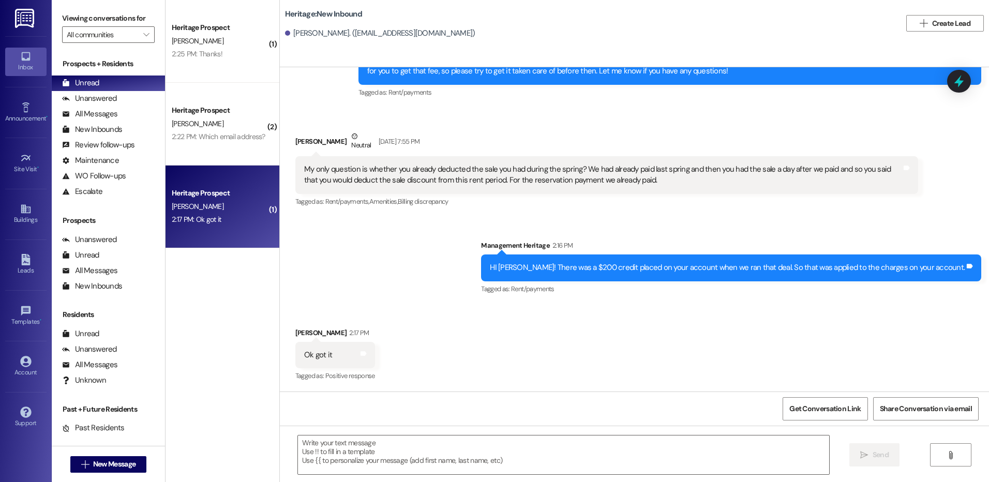
scroll to position [1582, 0]
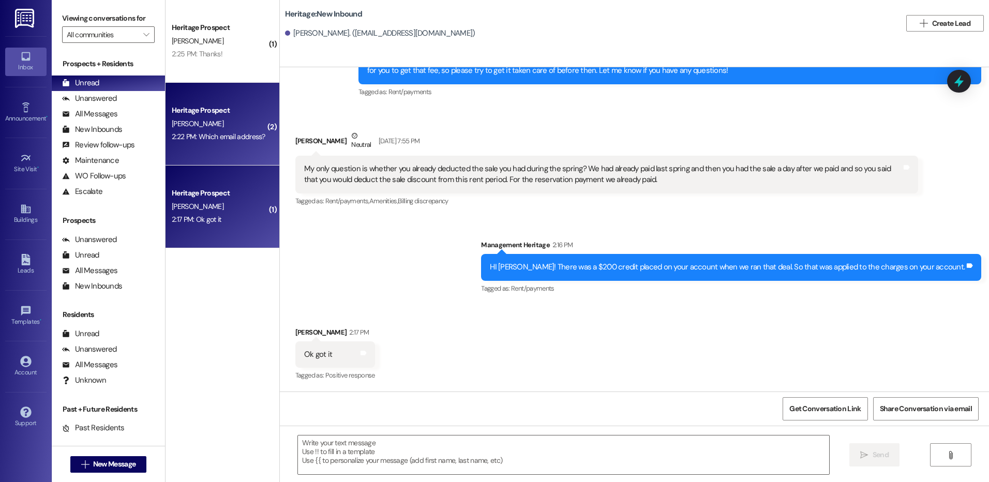
click at [201, 140] on div "2:22 PM: Which email address? 2:22 PM: Which email address?" at bounding box center [219, 136] width 94 height 9
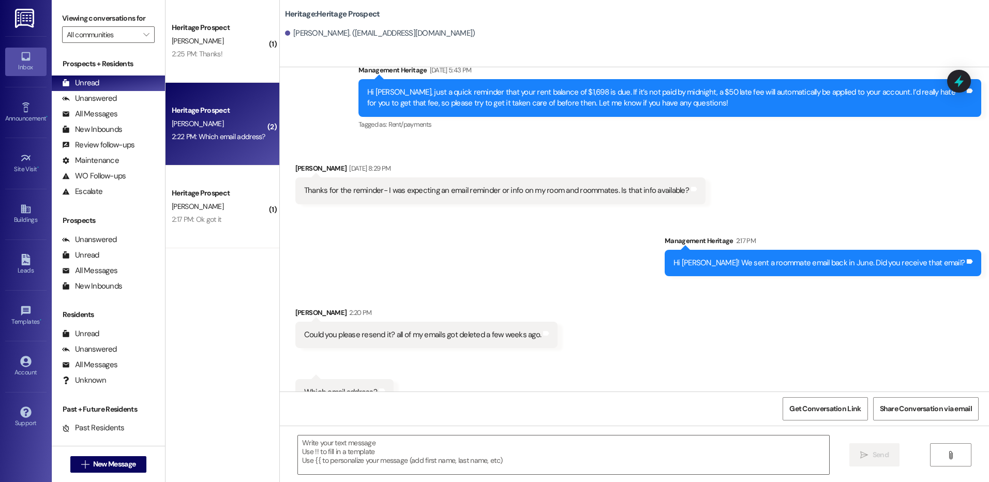
scroll to position [1127, 0]
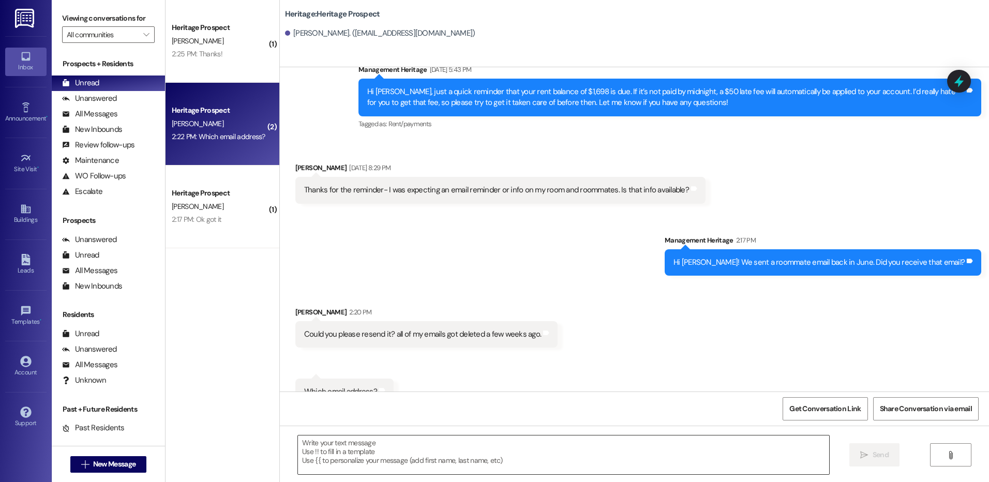
click at [421, 461] on textarea at bounding box center [563, 455] width 531 height 39
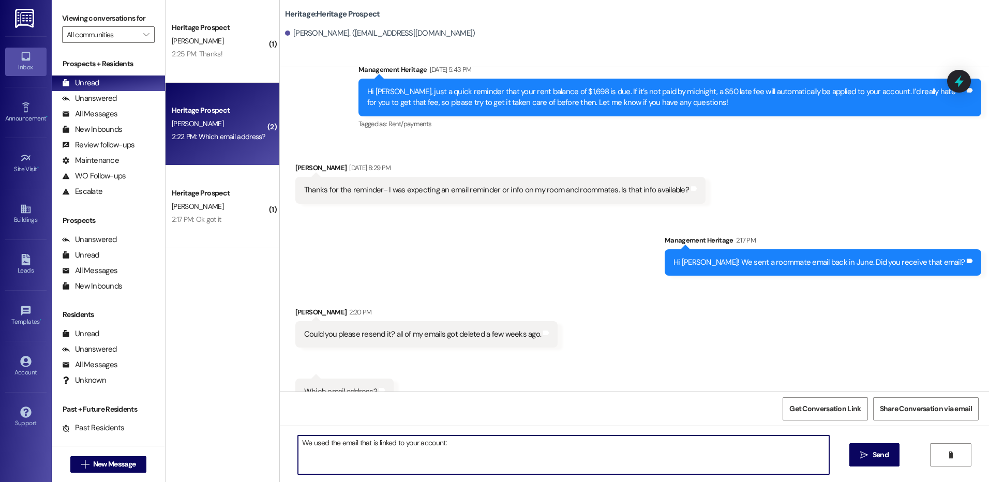
paste textarea "jenniferhburton@gmail.com"
type textarea "We used the email that is linked to your account: jenniferhburton@gmail.com"
click at [881, 449] on button " Send" at bounding box center [875, 455] width 50 height 23
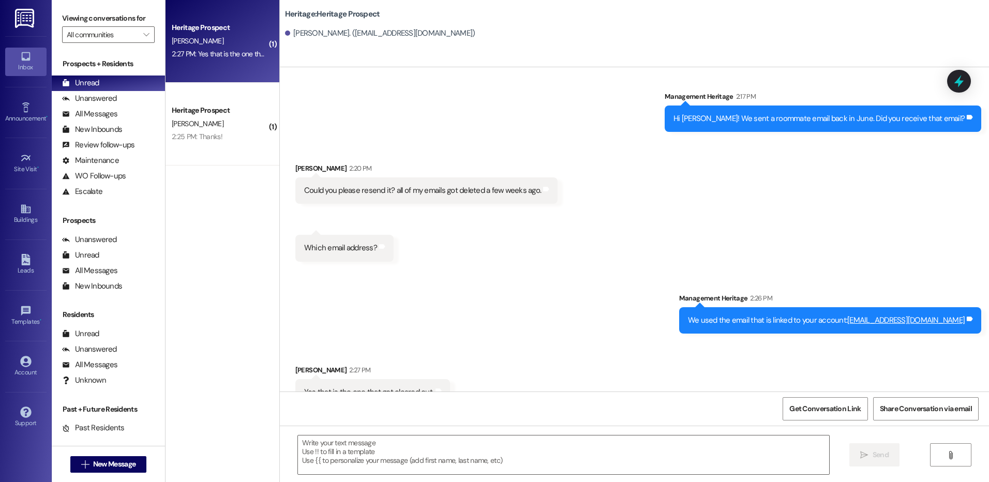
scroll to position [1271, 0]
click at [337, 459] on textarea at bounding box center [563, 455] width 531 height 39
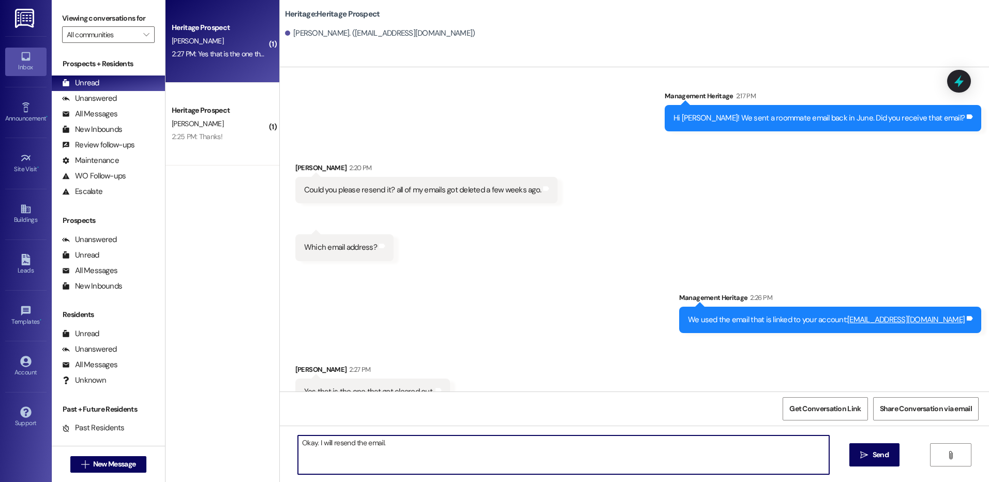
type textarea "Okay. I will resend the email."
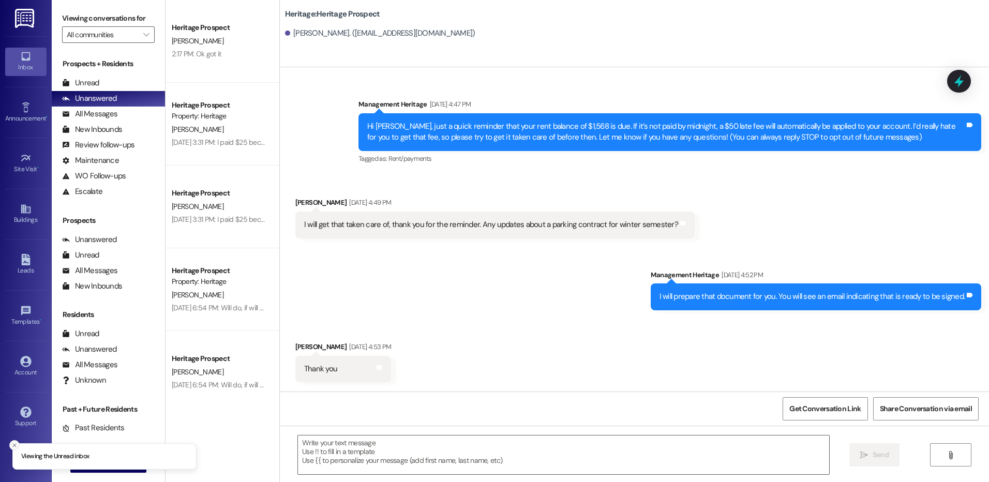
click at [13, 446] on icon "Close toast" at bounding box center [14, 445] width 6 height 6
click at [119, 463] on span "New Message" at bounding box center [114, 464] width 42 height 11
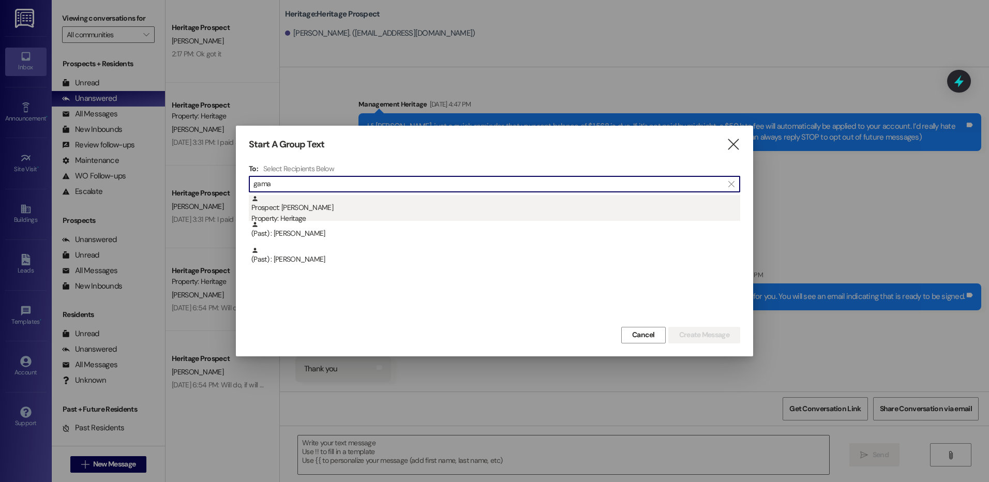
type input "gama"
click at [351, 206] on div "Prospect: [PERSON_NAME] Property: Heritage" at bounding box center [496, 209] width 489 height 29
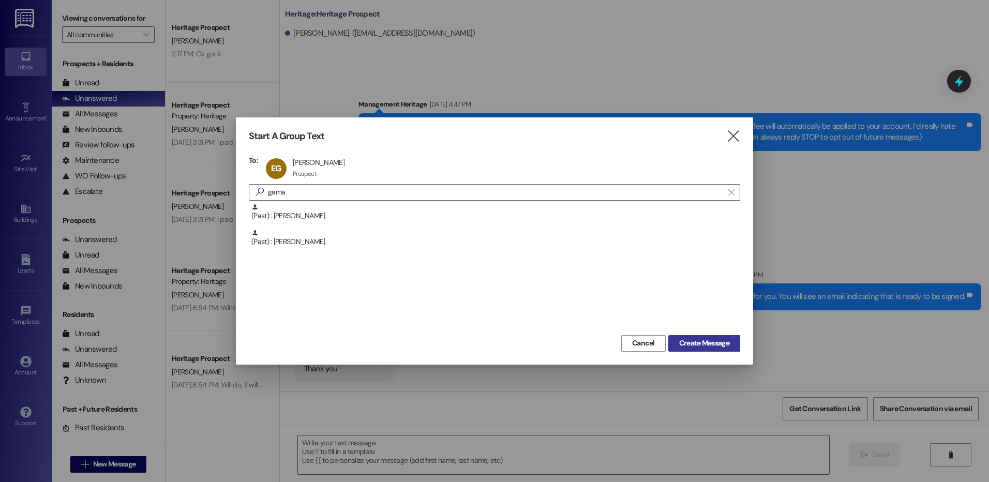
click at [725, 344] on span "Create Message" at bounding box center [704, 343] width 50 height 11
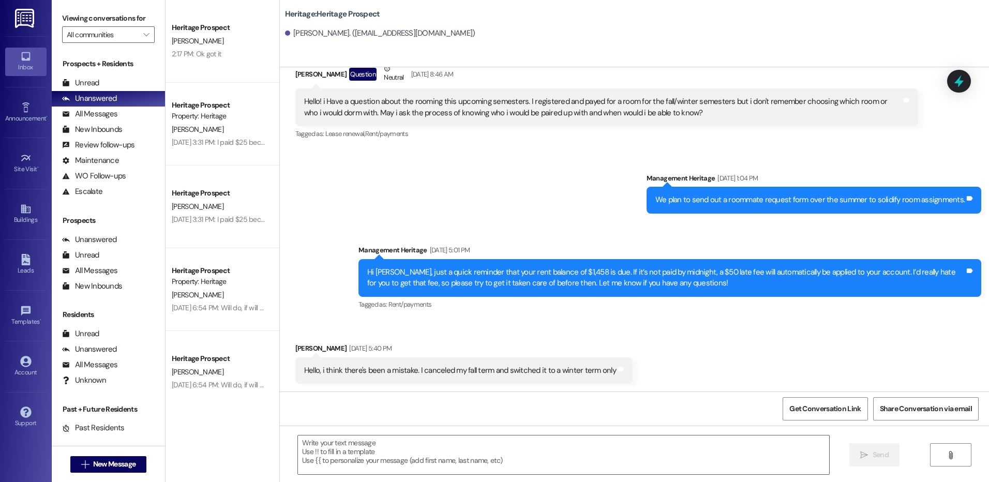
scroll to position [1325, 0]
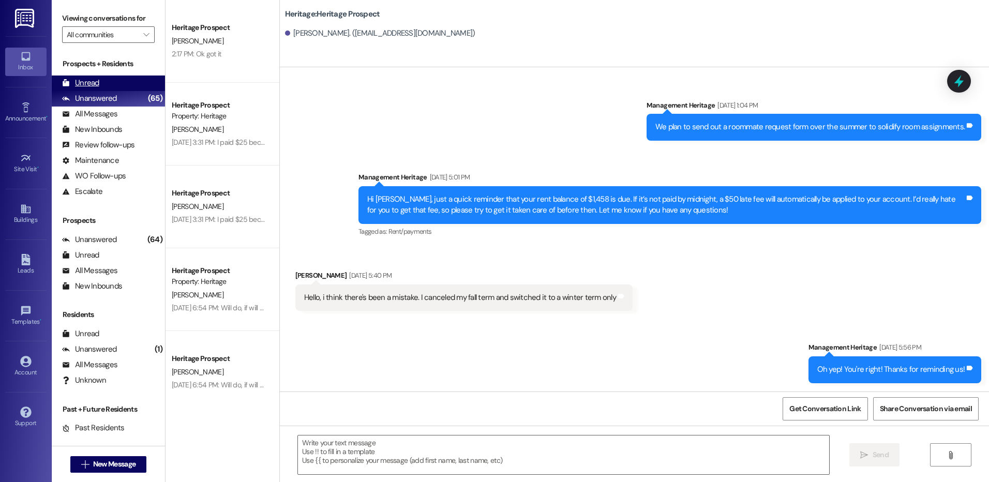
click at [93, 77] on div "Unread (0)" at bounding box center [108, 84] width 113 height 16
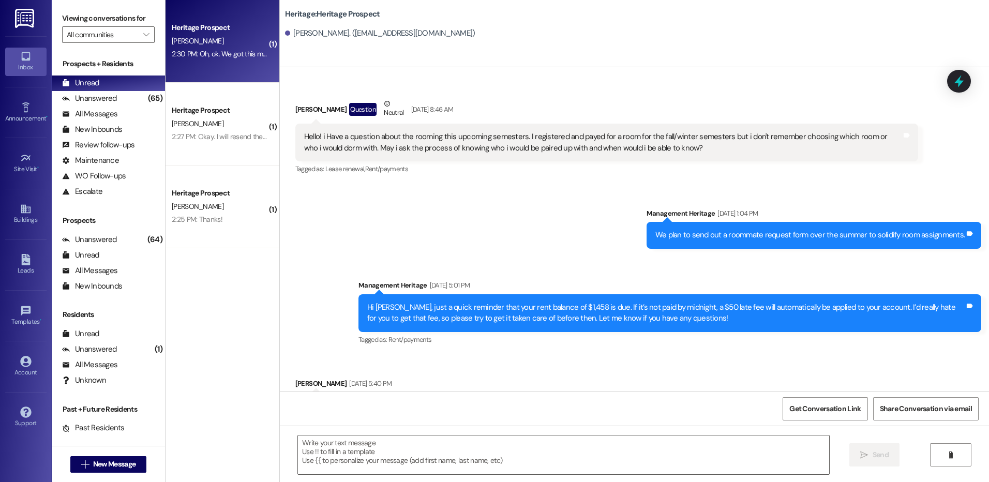
scroll to position [1252, 0]
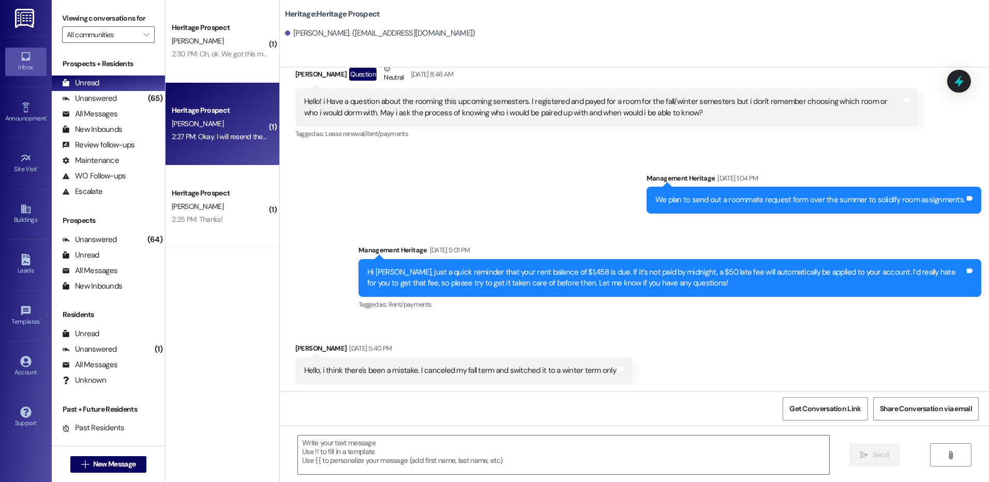
click at [241, 125] on div "[PERSON_NAME]" at bounding box center [220, 123] width 98 height 13
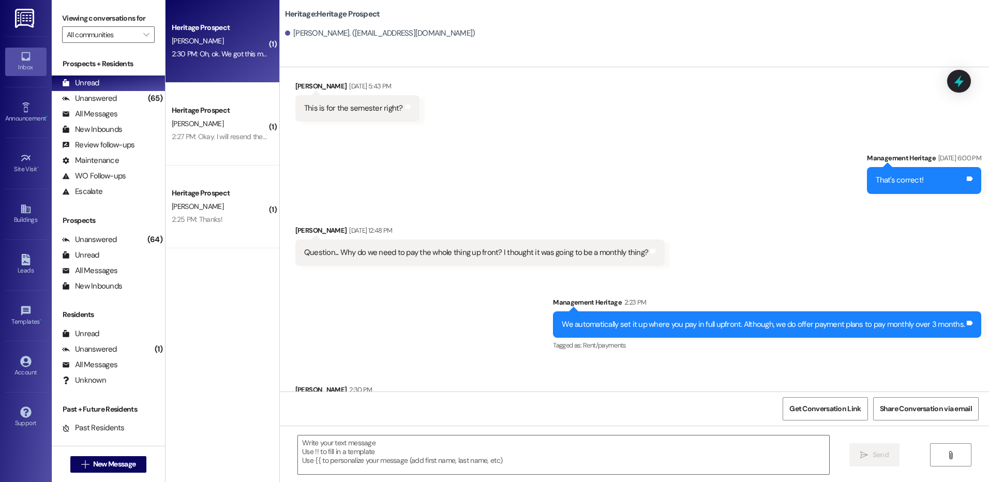
scroll to position [2067, 0]
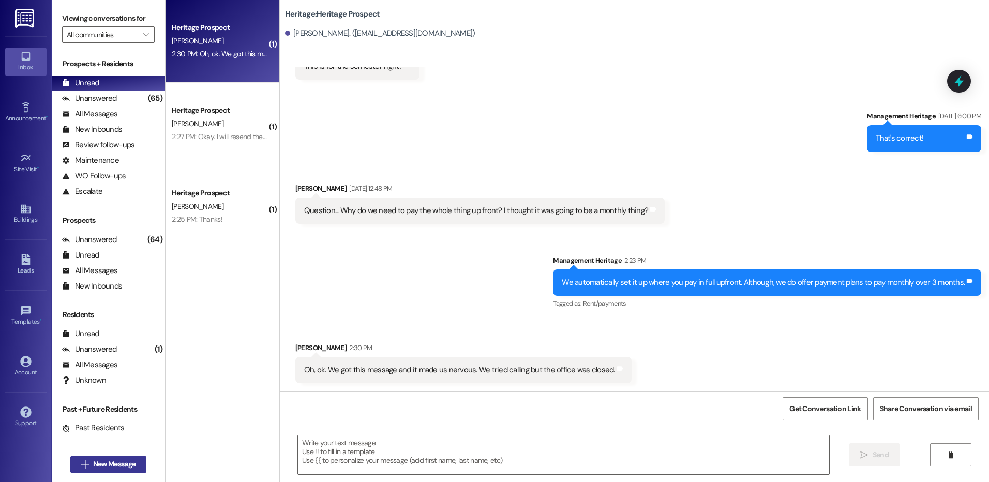
click at [105, 464] on span "New Message" at bounding box center [114, 464] width 42 height 11
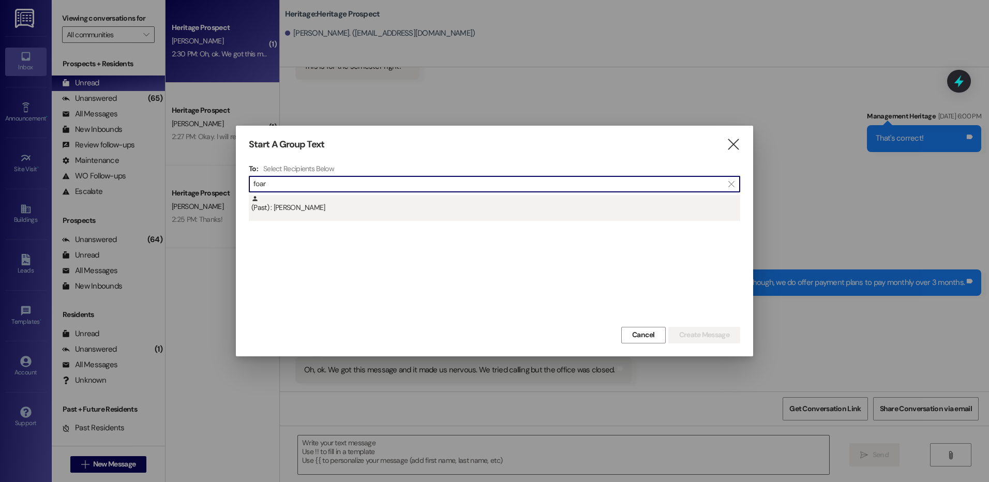
type input "foar"
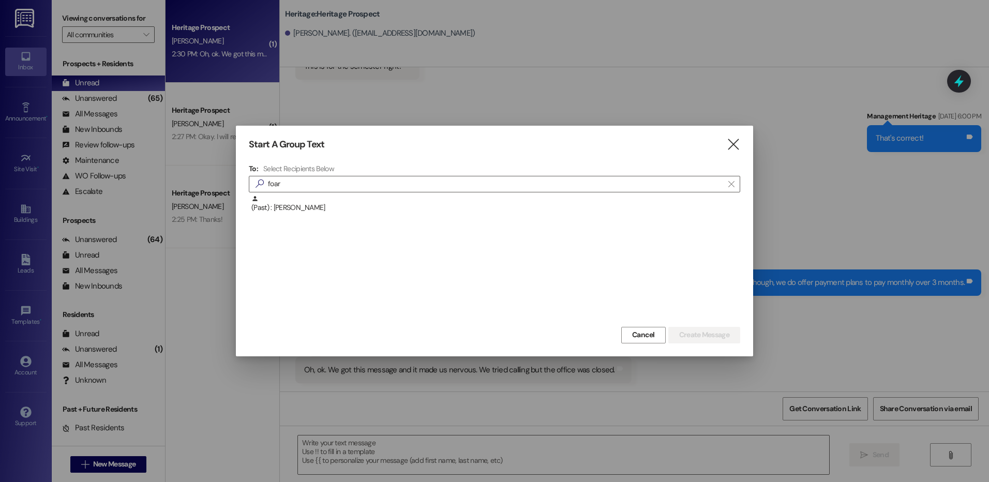
drag, startPoint x: 450, startPoint y: 218, endPoint x: 664, endPoint y: 275, distance: 221.1
click at [450, 218] on div "(Past) : [PERSON_NAME]" at bounding box center [495, 208] width 492 height 26
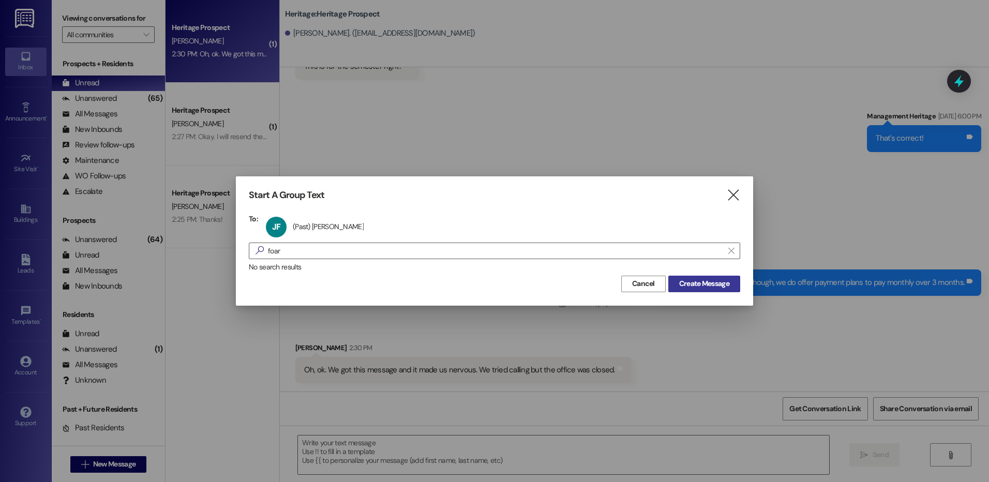
click at [721, 280] on span "Create Message" at bounding box center [704, 283] width 50 height 11
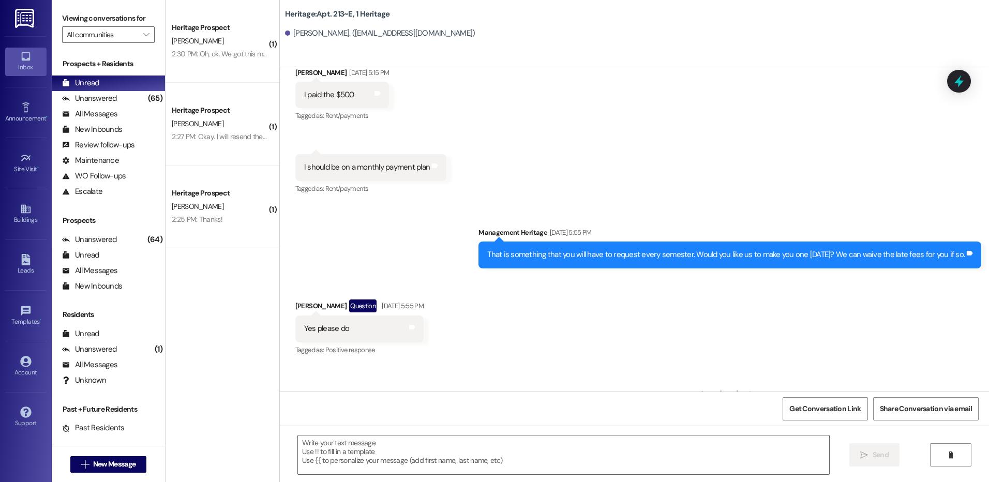
scroll to position [14398, 0]
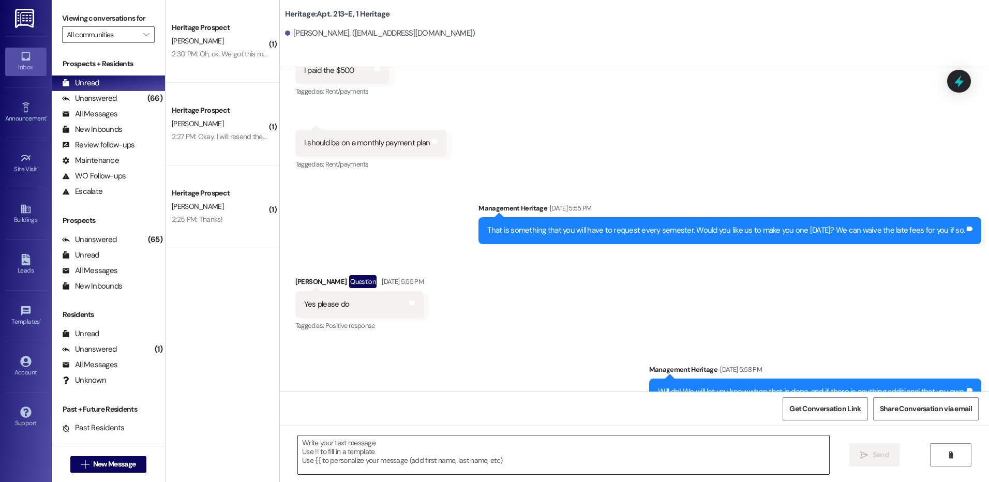
click at [444, 441] on textarea at bounding box center [563, 455] width 531 height 39
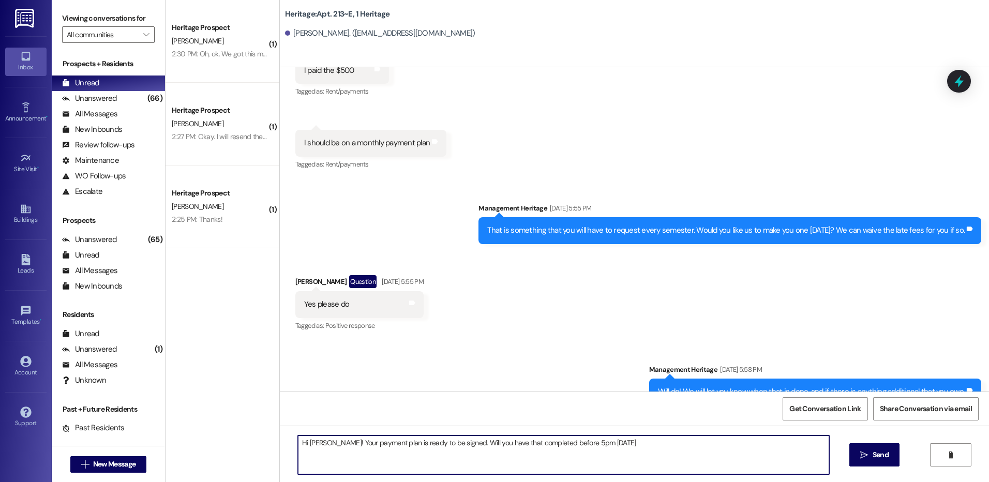
type textarea "Hi [PERSON_NAME]! Your payment plan is ready to be signed. Will you have that c…"
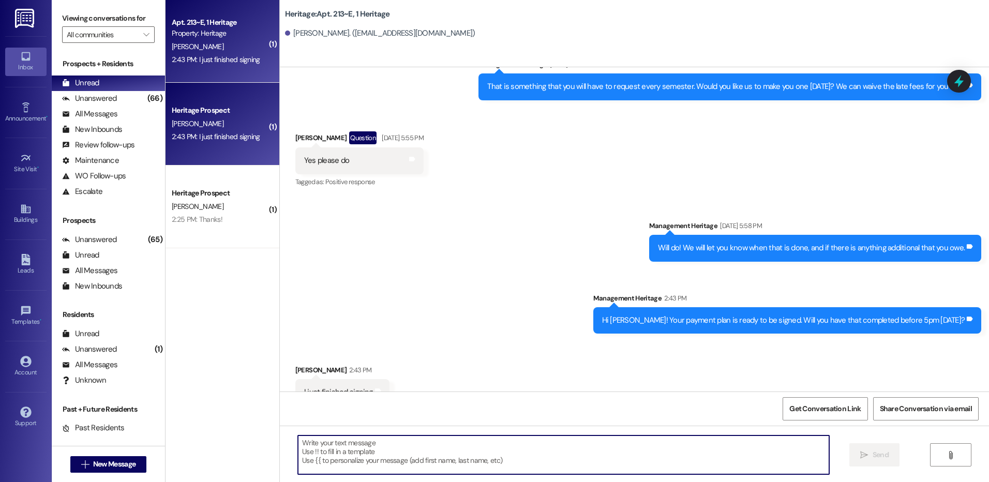
scroll to position [14542, 0]
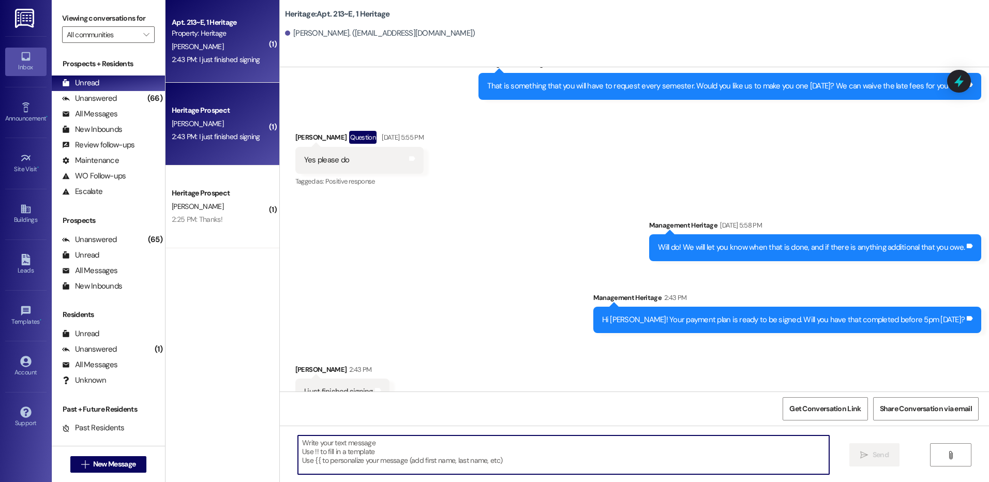
click at [370, 440] on textarea at bounding box center [563, 455] width 531 height 39
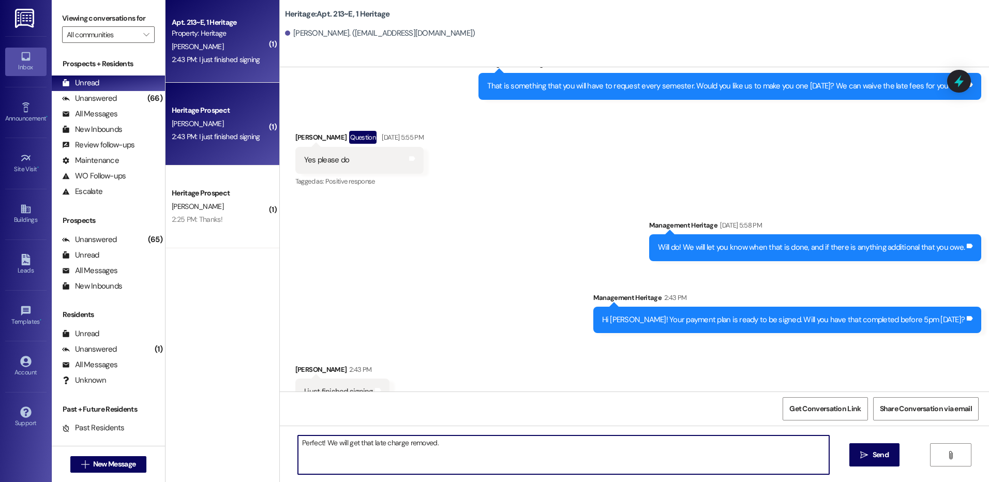
type textarea "Perfect! We will get that late charge removed."
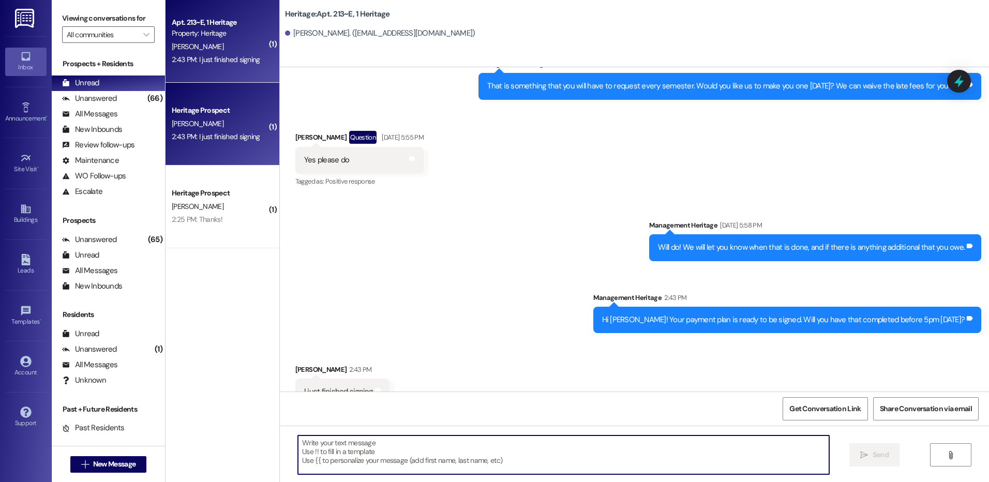
scroll to position [14542, 0]
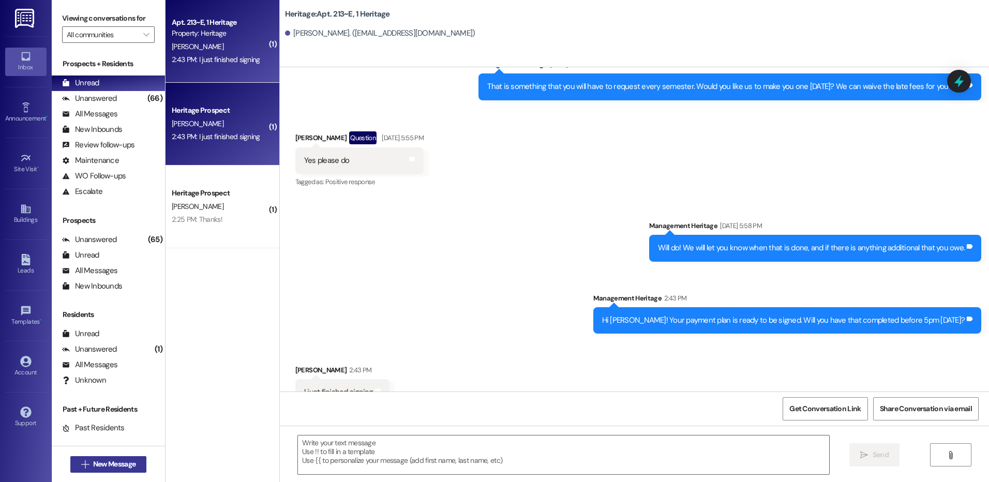
click at [93, 466] on span "New Message" at bounding box center [114, 464] width 42 height 11
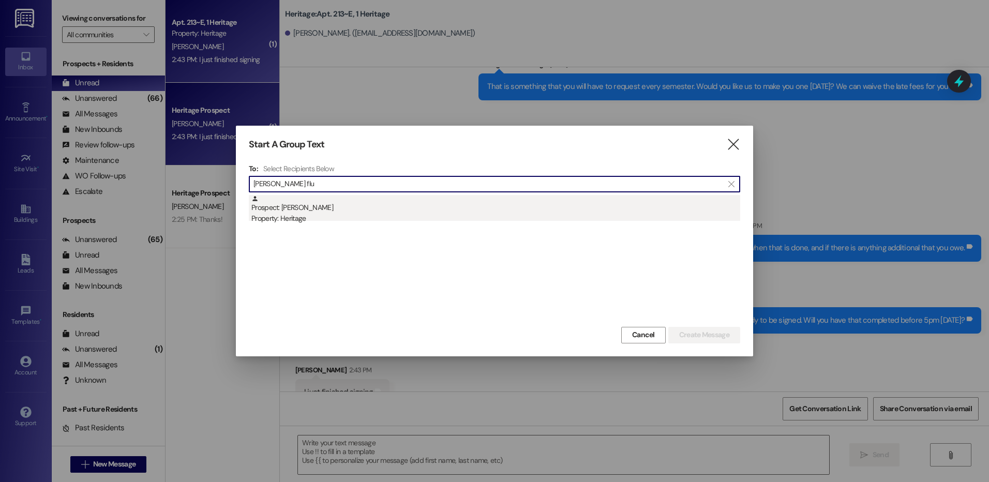
type input "[PERSON_NAME] flu"
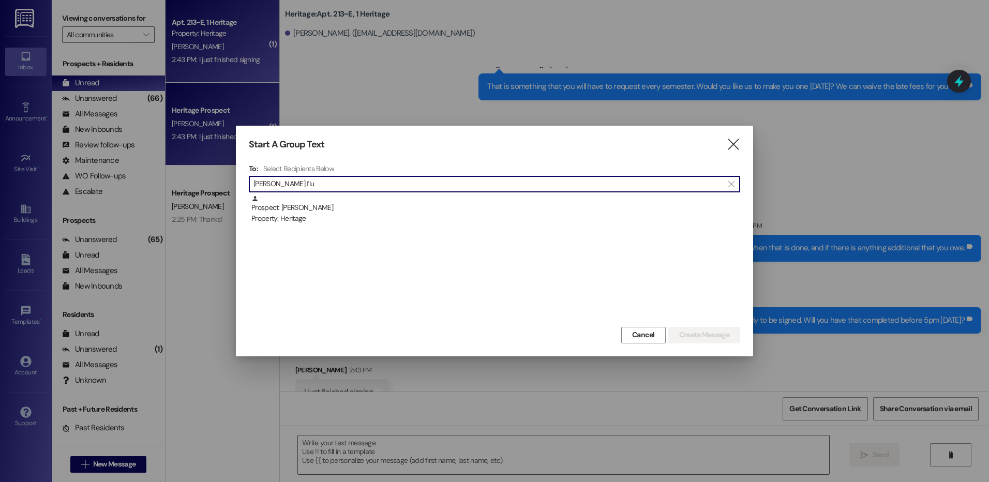
drag, startPoint x: 459, startPoint y: 204, endPoint x: 576, endPoint y: 239, distance: 122.6
click at [459, 203] on div "Prospect: [PERSON_NAME] Property: Heritage" at bounding box center [496, 209] width 489 height 29
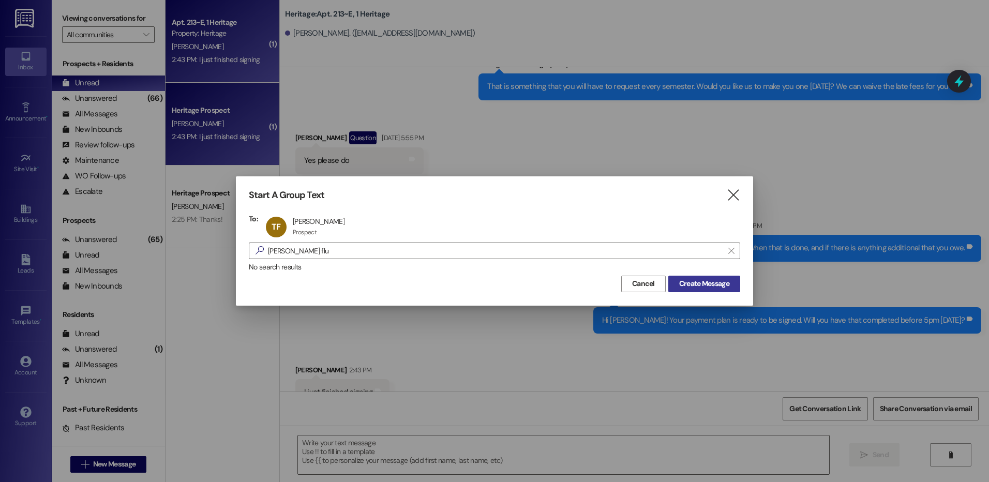
click at [686, 278] on span "Create Message" at bounding box center [704, 283] width 50 height 11
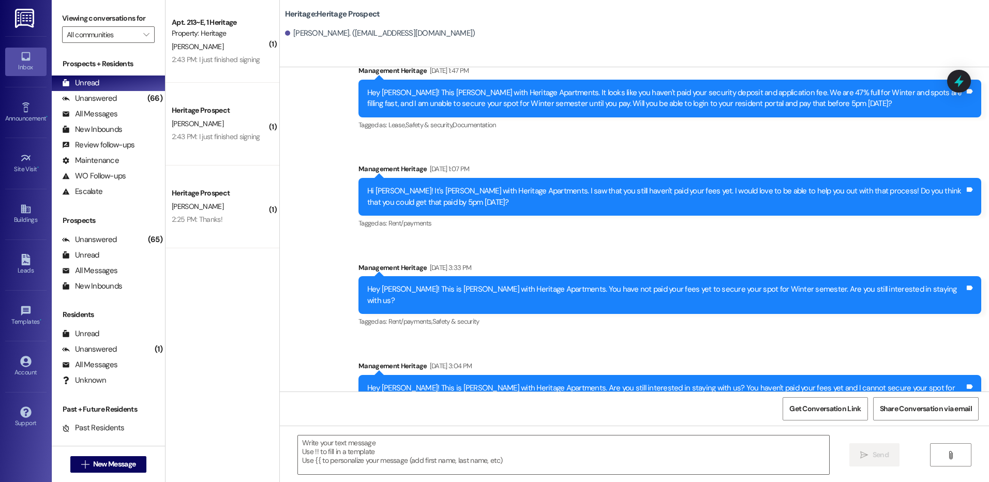
scroll to position [642, 0]
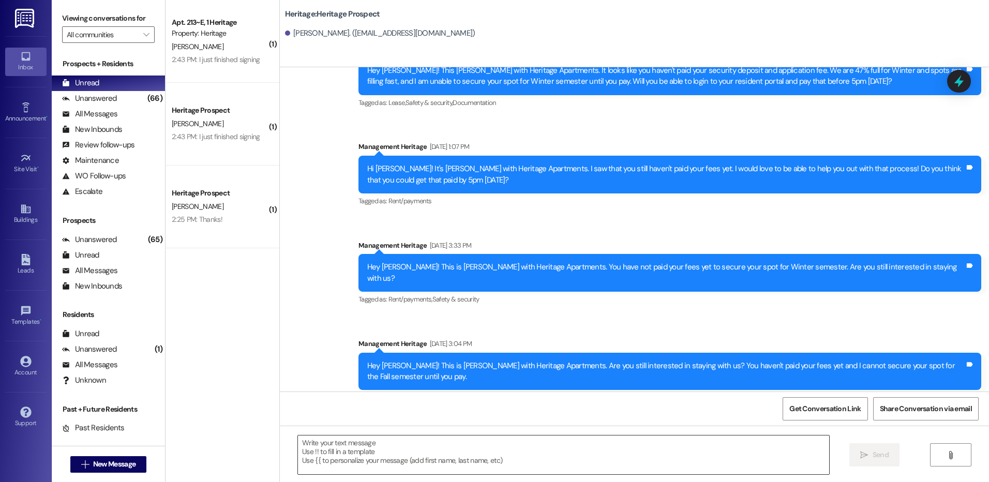
click at [397, 451] on textarea at bounding box center [563, 455] width 531 height 39
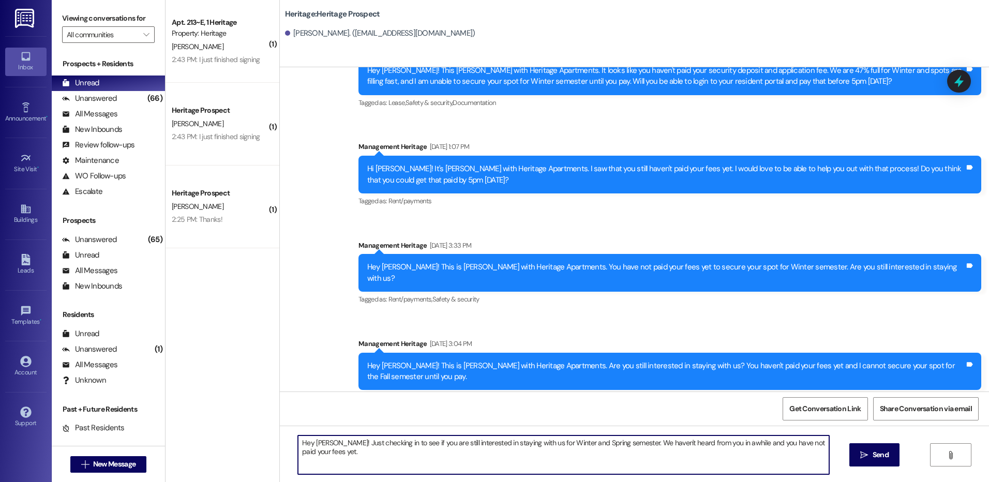
click at [724, 448] on textarea "Hey [PERSON_NAME]! Just checking in to see if you are still interested in stayi…" at bounding box center [563, 455] width 531 height 39
click at [704, 448] on textarea "Hey [PERSON_NAME]! Just checking in to see if you are still interested in stayi…" at bounding box center [563, 455] width 531 height 39
type textarea "Hey [PERSON_NAME]! Just checking in to see if you are still interested in stayi…"
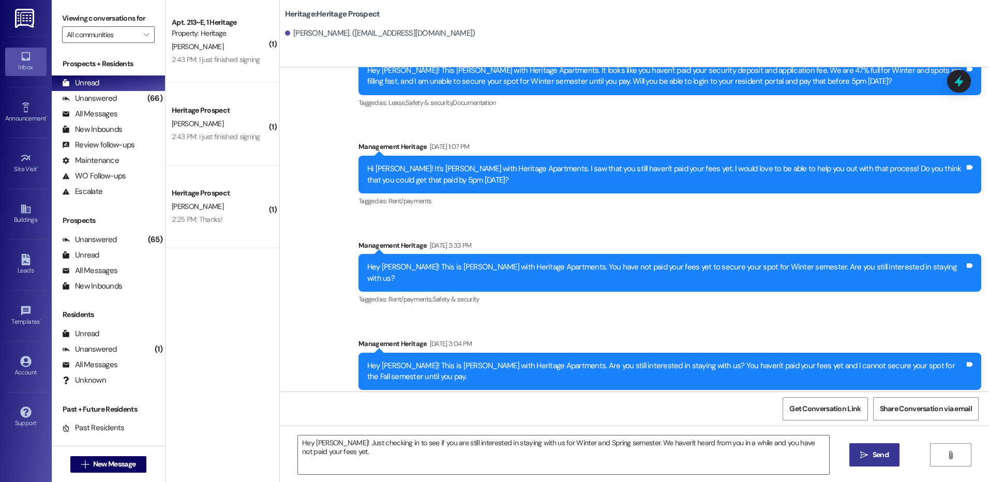
click at [884, 449] on button " Send" at bounding box center [875, 455] width 50 height 23
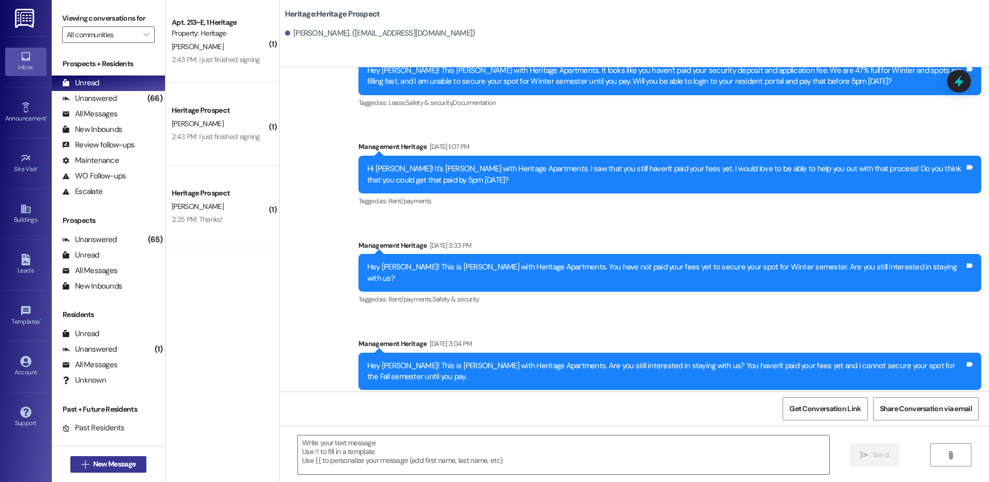
click at [125, 464] on span "New Message" at bounding box center [114, 464] width 42 height 11
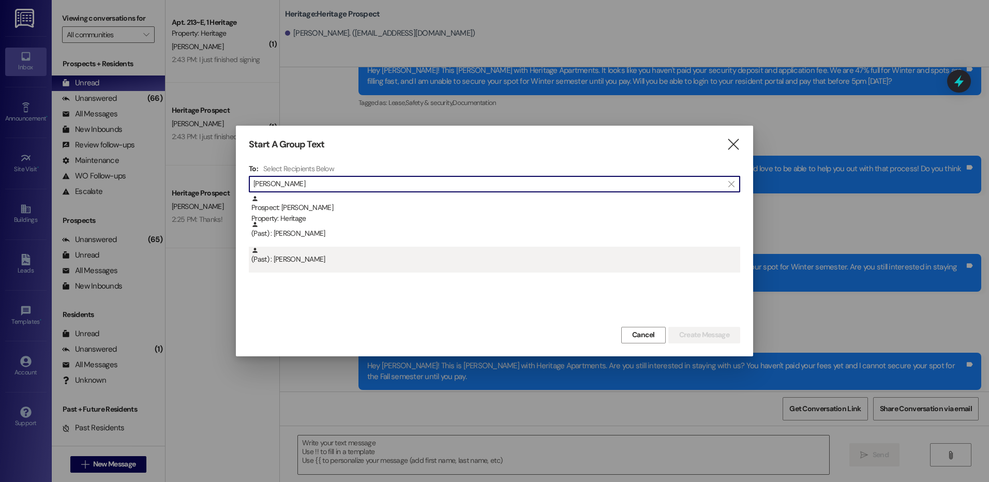
type input "[PERSON_NAME]"
click at [419, 262] on div "(Past) : [PERSON_NAME]" at bounding box center [496, 256] width 489 height 18
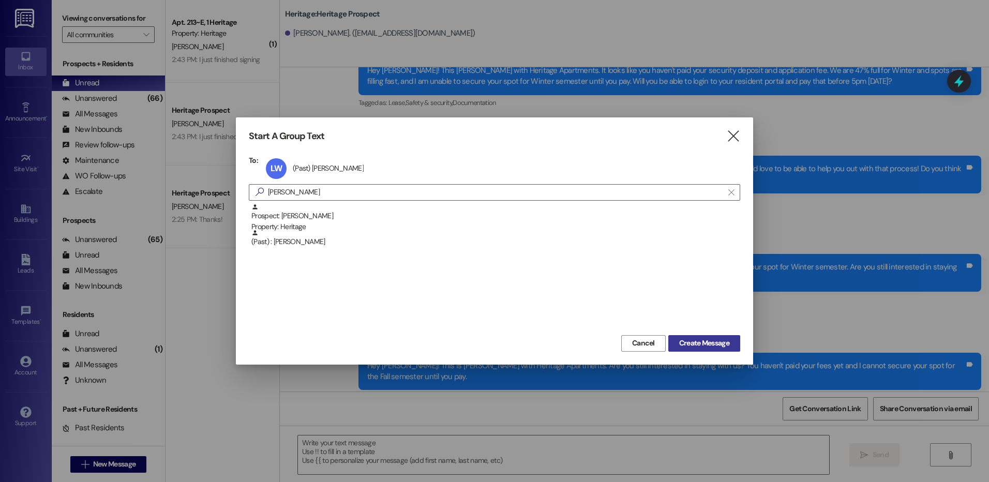
click at [693, 337] on button "Create Message" at bounding box center [705, 343] width 72 height 17
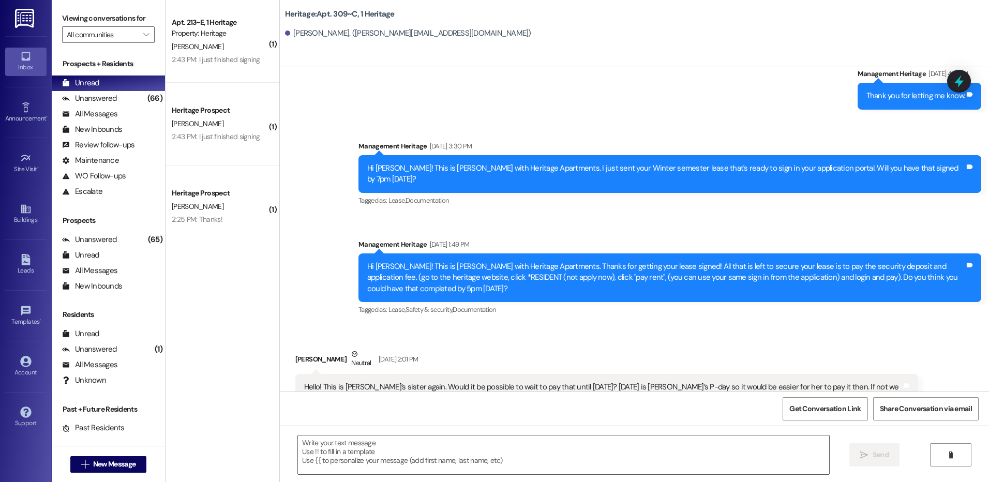
scroll to position [11529, 0]
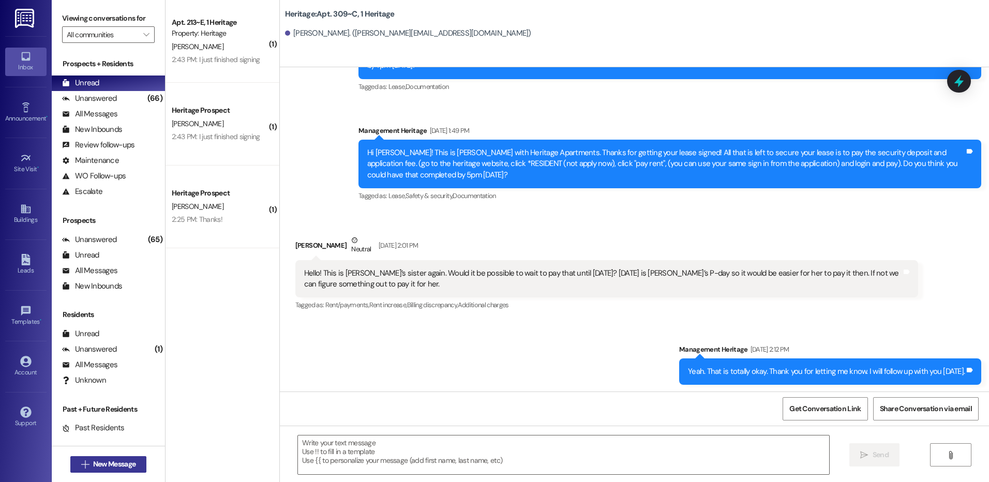
click at [131, 457] on button " New Message" at bounding box center [108, 464] width 77 height 17
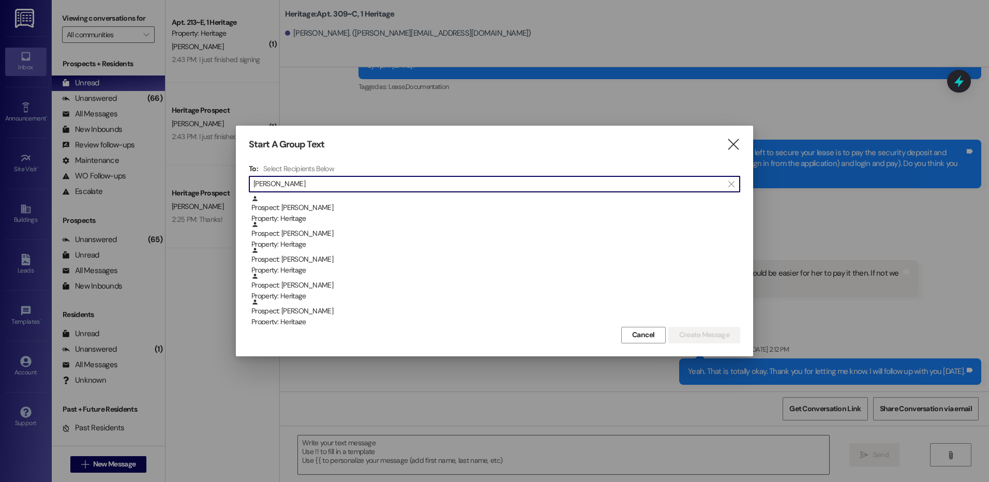
type input "[PERSON_NAME]"
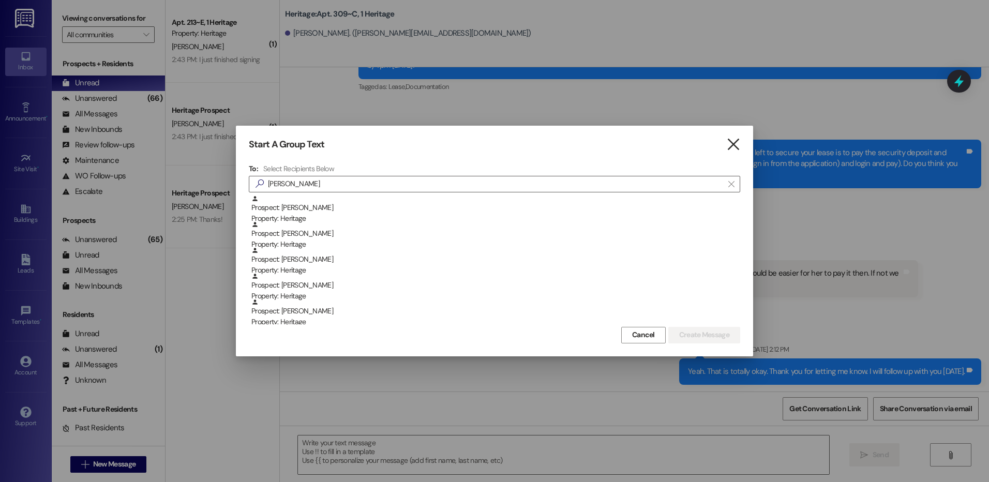
click at [733, 141] on icon "" at bounding box center [734, 144] width 14 height 11
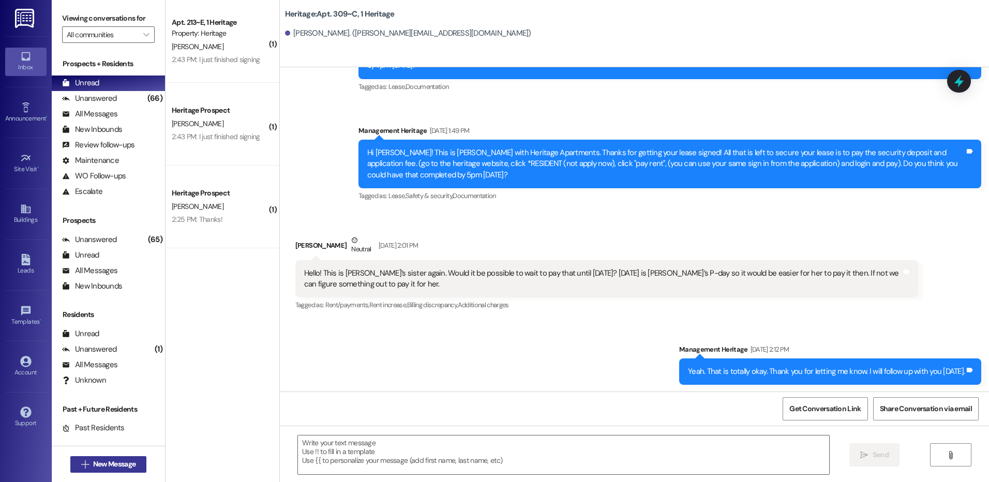
click at [105, 467] on span "New Message" at bounding box center [114, 464] width 42 height 11
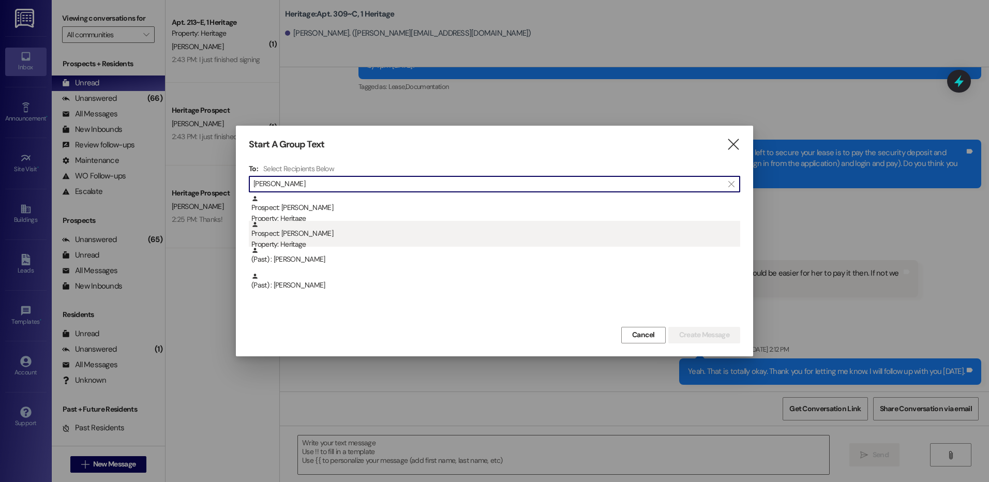
type input "[PERSON_NAME]"
click at [320, 235] on div "Prospect: [PERSON_NAME] Property: Heritage" at bounding box center [496, 235] width 489 height 29
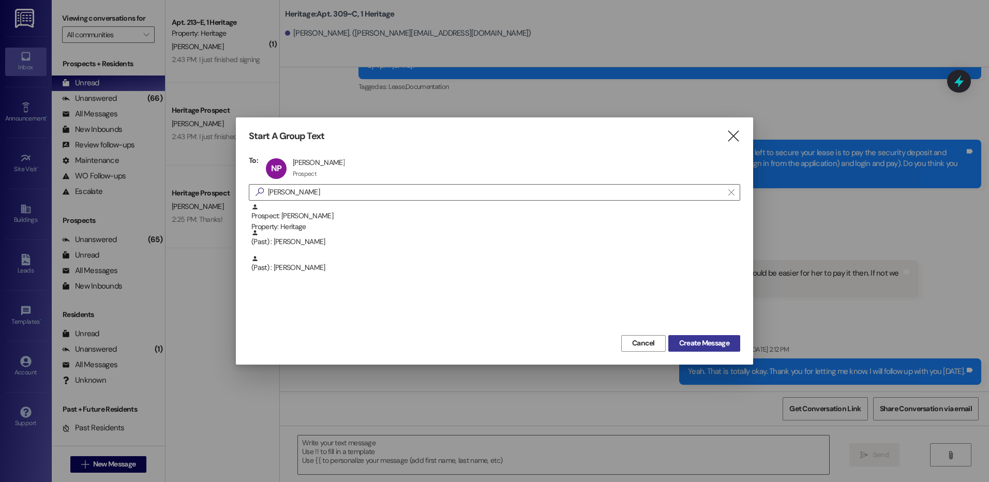
click at [699, 349] on span "Create Message" at bounding box center [704, 343] width 50 height 11
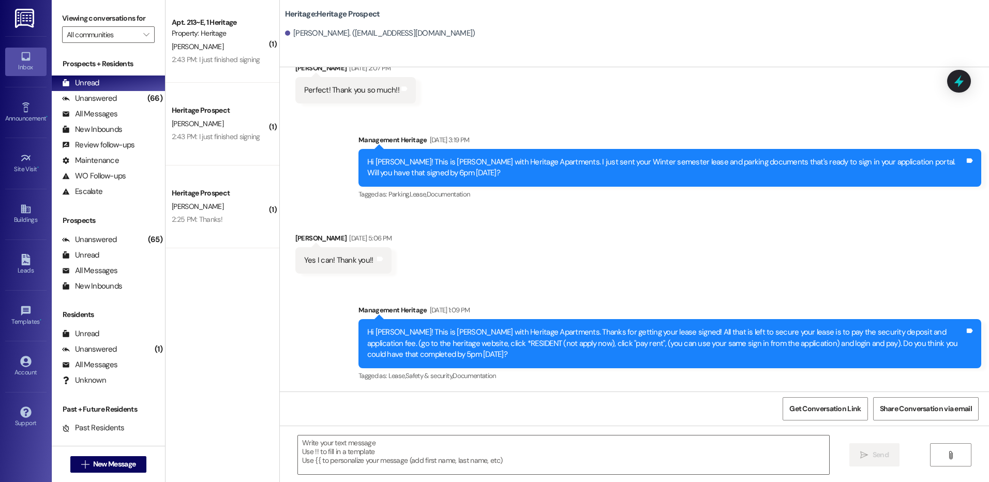
scroll to position [595, 0]
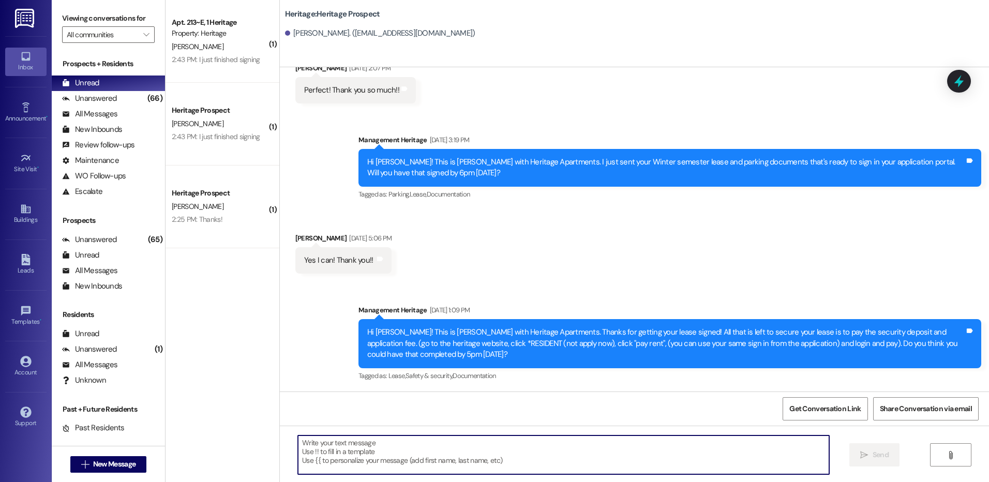
click at [422, 469] on textarea at bounding box center [563, 455] width 531 height 39
paste textarea "Hi ___! It's Paige with Heritage Apartments. I saw that you still haven't paid …"
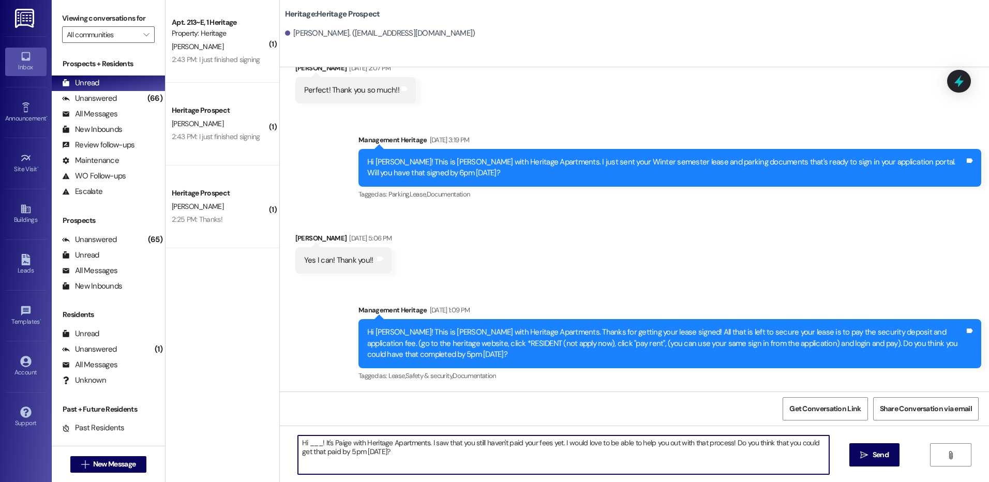
click at [314, 444] on textarea "Hi ___! It's Paige with Heritage Apartments. I saw that you still haven't paid …" at bounding box center [563, 455] width 531 height 39
click at [311, 444] on textarea "Hi ___! It's Paige with Heritage Apartments. I saw that you still haven't paid …" at bounding box center [563, 455] width 531 height 39
click at [311, 444] on textarea "Hi [PERSON_NAME]! It's [PERSON_NAME] with Heritage Apartments. I saw that you s…" at bounding box center [563, 455] width 531 height 39
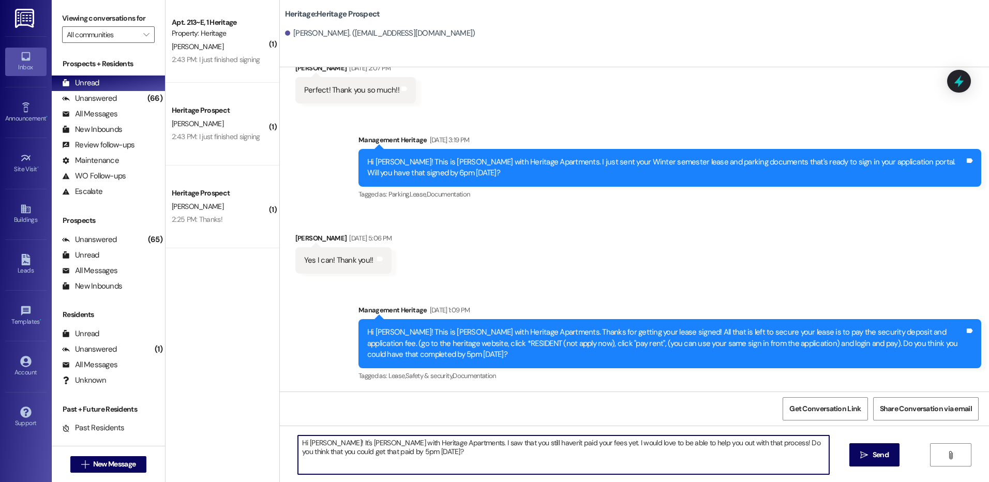
click at [311, 444] on textarea "Hi [PERSON_NAME]! It's [PERSON_NAME] with Heritage Apartments. I saw that you s…" at bounding box center [563, 455] width 531 height 39
type textarea "Hi [PERSON_NAME]! It's [PERSON_NAME] with Heritage Apartments. I saw that you s…"
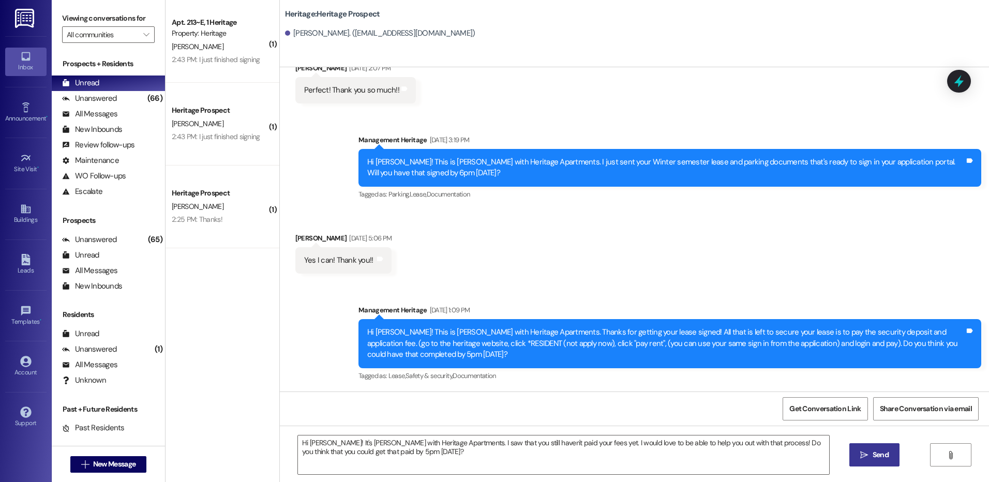
click at [876, 457] on span "Send" at bounding box center [881, 455] width 16 height 11
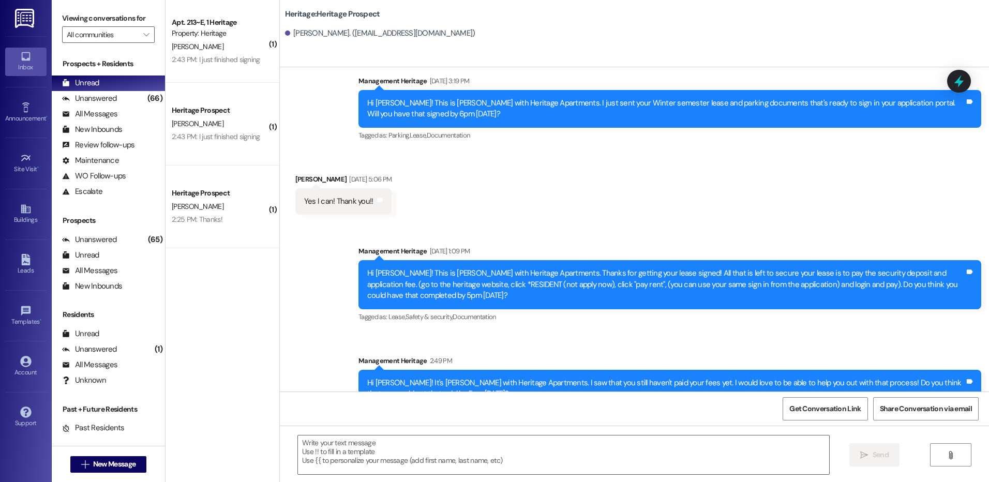
scroll to position [678, 0]
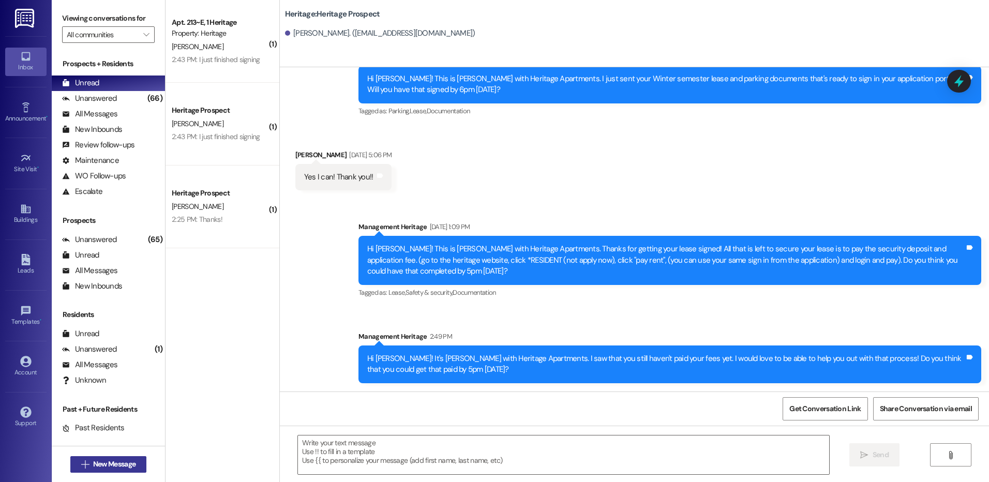
click at [75, 472] on button " New Message" at bounding box center [108, 464] width 77 height 17
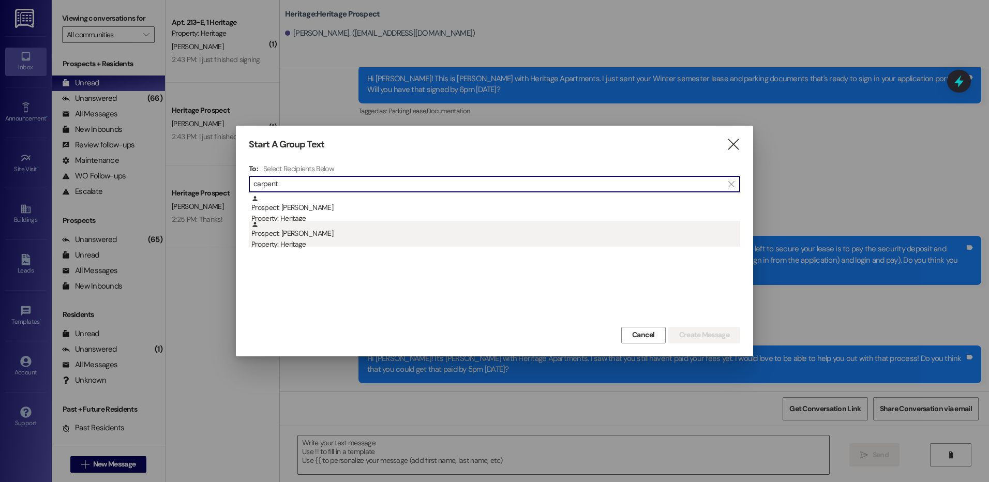
type input "carpent"
click at [409, 246] on div "Property: Heritage" at bounding box center [496, 244] width 489 height 11
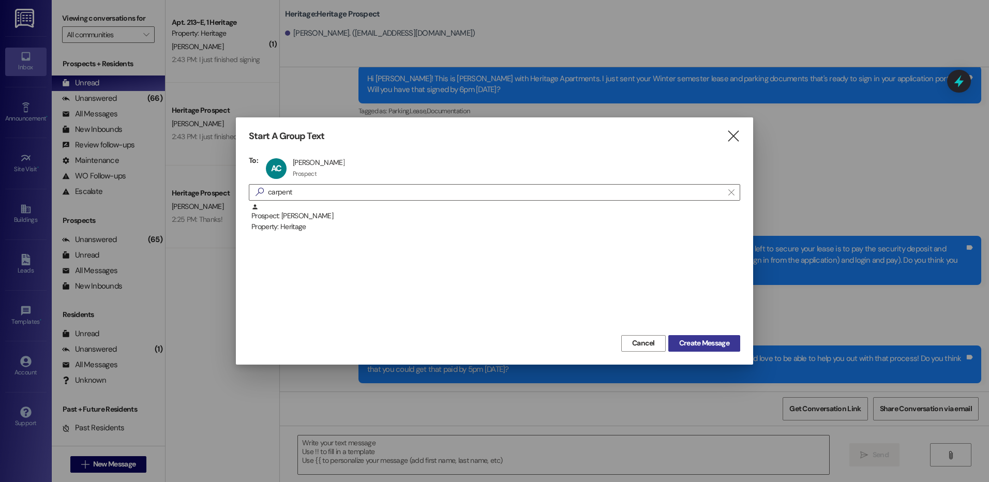
click at [688, 346] on span "Create Message" at bounding box center [704, 343] width 50 height 11
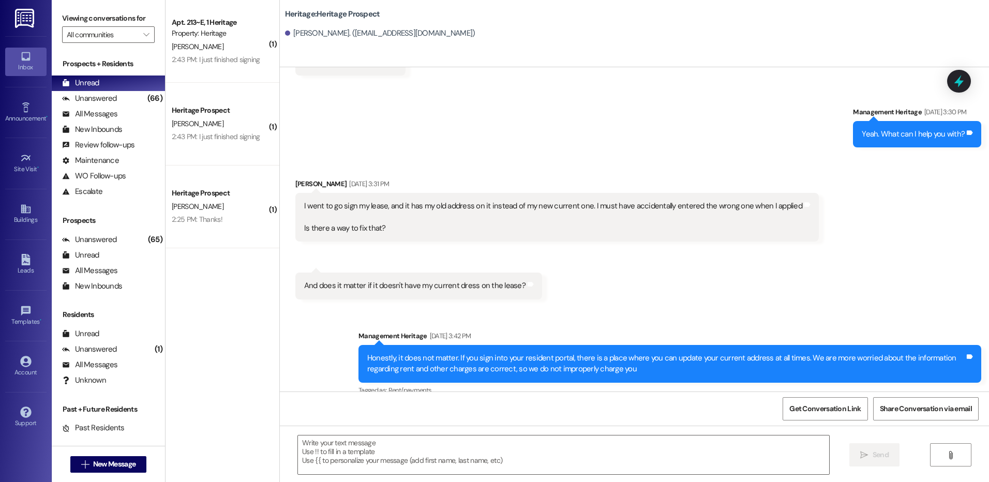
scroll to position [1334, 0]
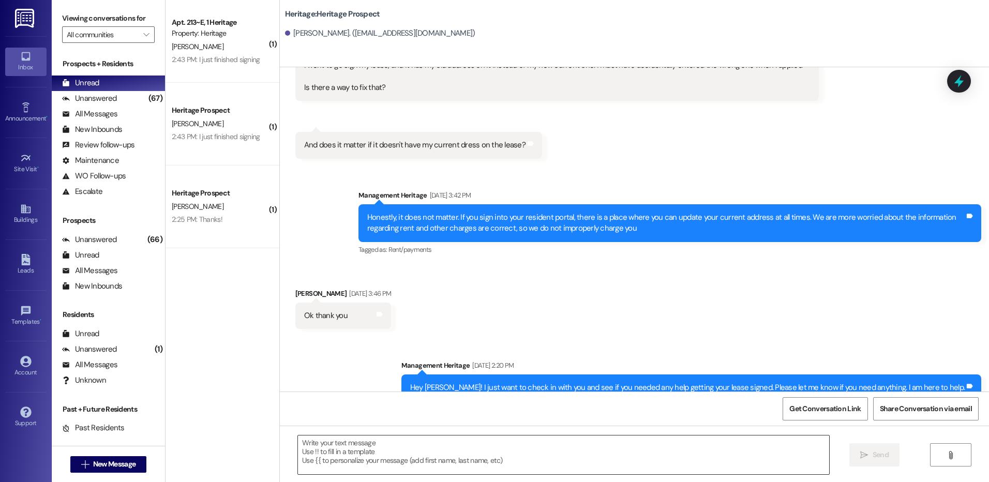
click at [377, 447] on textarea at bounding box center [563, 455] width 531 height 39
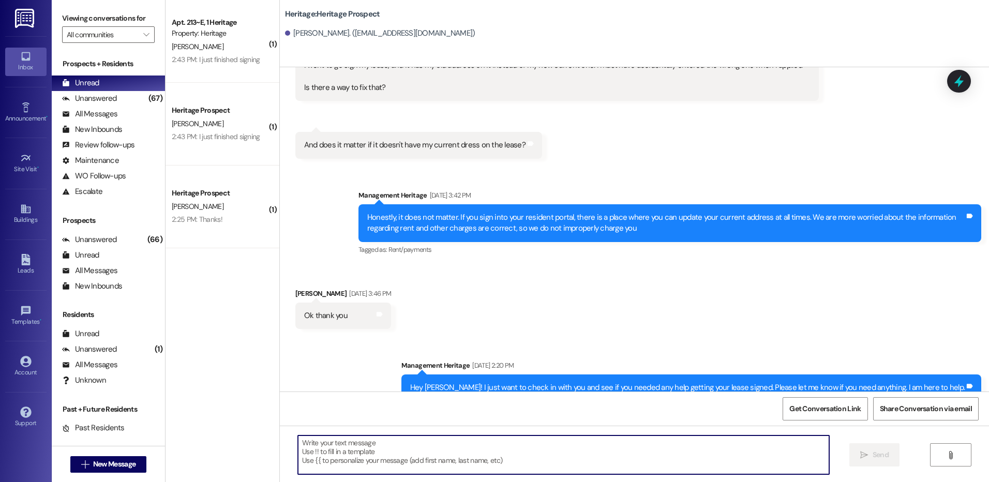
paste textarea "Hi ___! This is [PERSON_NAME] with Heritage Apartments. Thanks for getting your…"
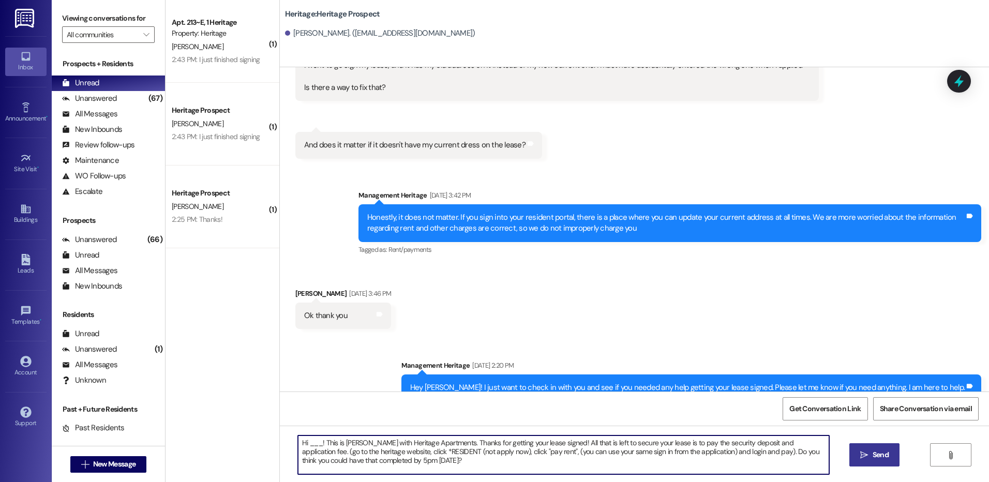
click at [310, 440] on textarea "Hi ___! This is [PERSON_NAME] with Heritage Apartments. Thanks for getting your…" at bounding box center [563, 455] width 531 height 39
click at [311, 444] on textarea "Hi ___! This is [PERSON_NAME] with Heritage Apartments. Thanks for getting your…" at bounding box center [563, 455] width 531 height 39
type textarea "Hi [PERSON_NAME]! This is [PERSON_NAME] with Heritage Apartments. Thanks for ge…"
click at [366, 478] on div "Hi [PERSON_NAME]! This is [PERSON_NAME] with Heritage Apartments. Thanks for ge…" at bounding box center [635, 465] width 710 height 78
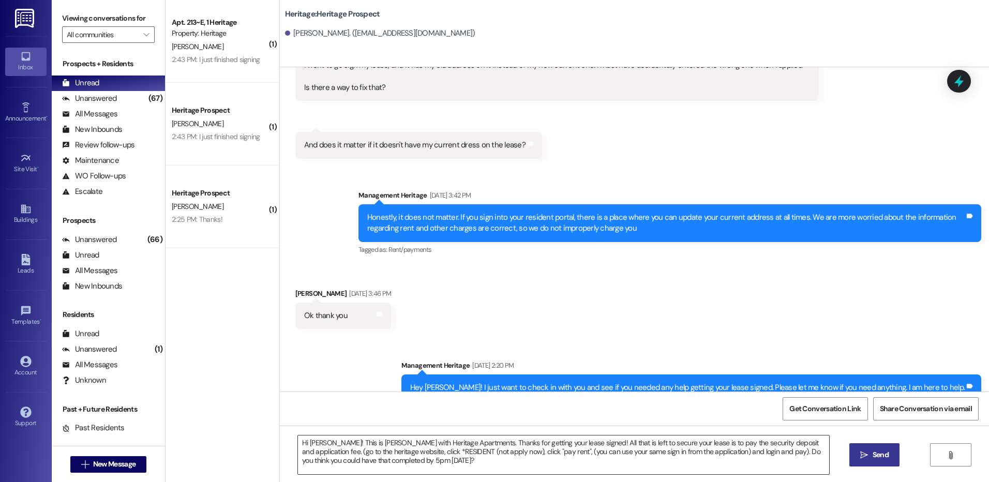
click at [365, 459] on textarea "Hi [PERSON_NAME]! This is [PERSON_NAME] with Heritage Apartments. Thanks for ge…" at bounding box center [563, 455] width 531 height 39
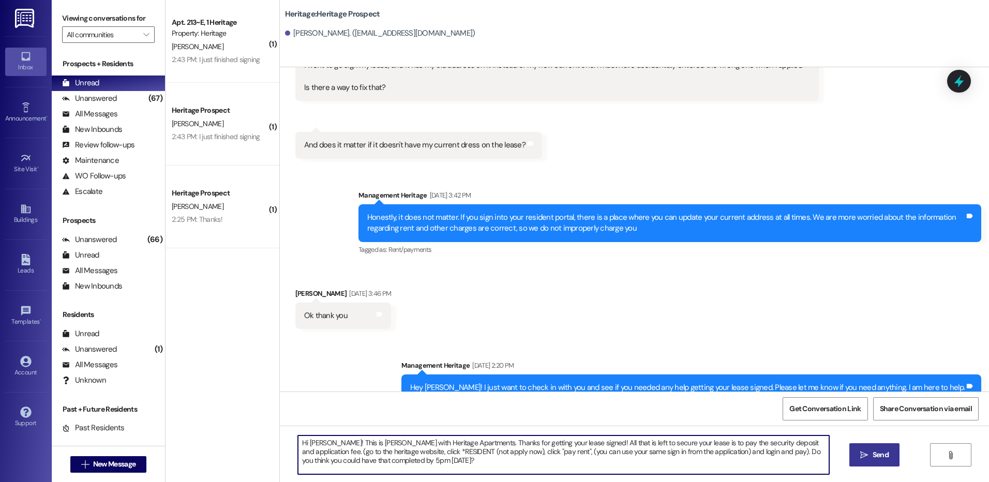
click at [365, 459] on textarea "Hi [PERSON_NAME]! This is [PERSON_NAME] with Heritage Apartments. Thanks for ge…" at bounding box center [563, 455] width 531 height 39
click at [868, 461] on span " Send" at bounding box center [875, 455] width 33 height 11
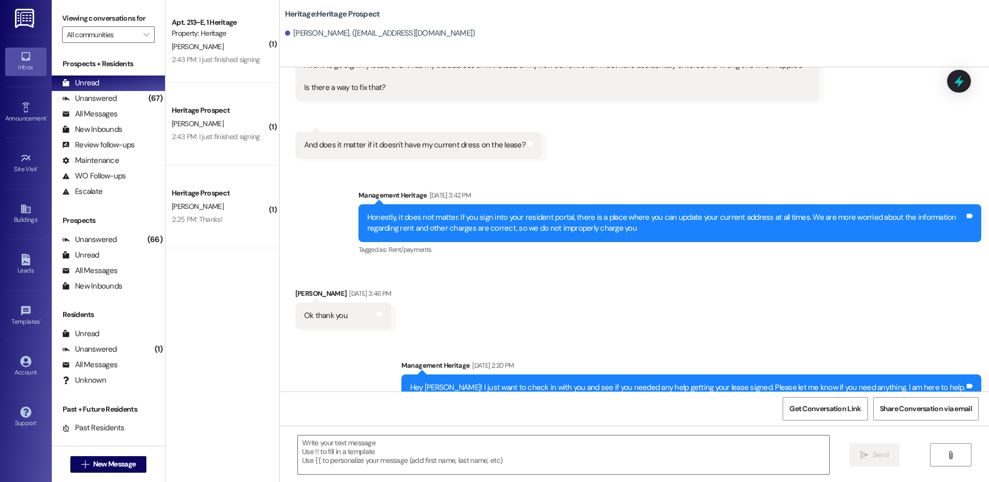
scroll to position [1246, 0]
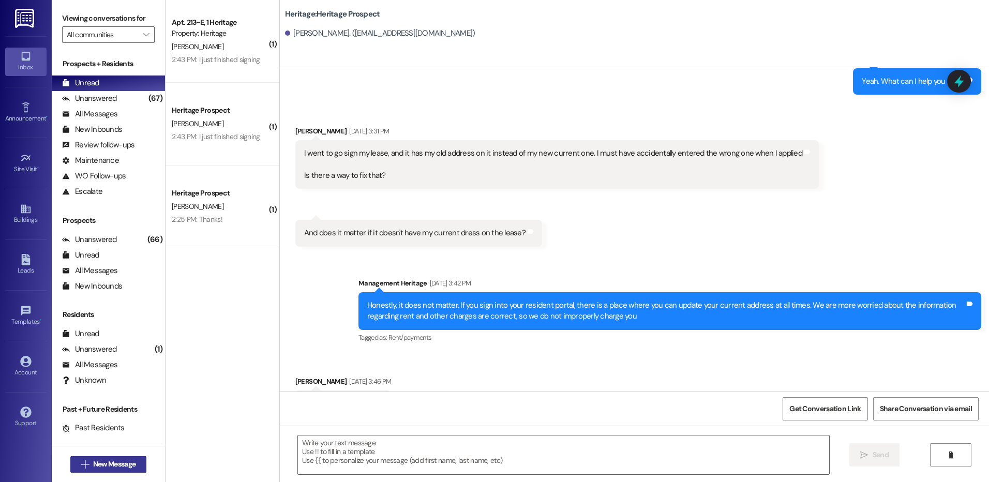
click at [106, 467] on span "New Message" at bounding box center [114, 464] width 42 height 11
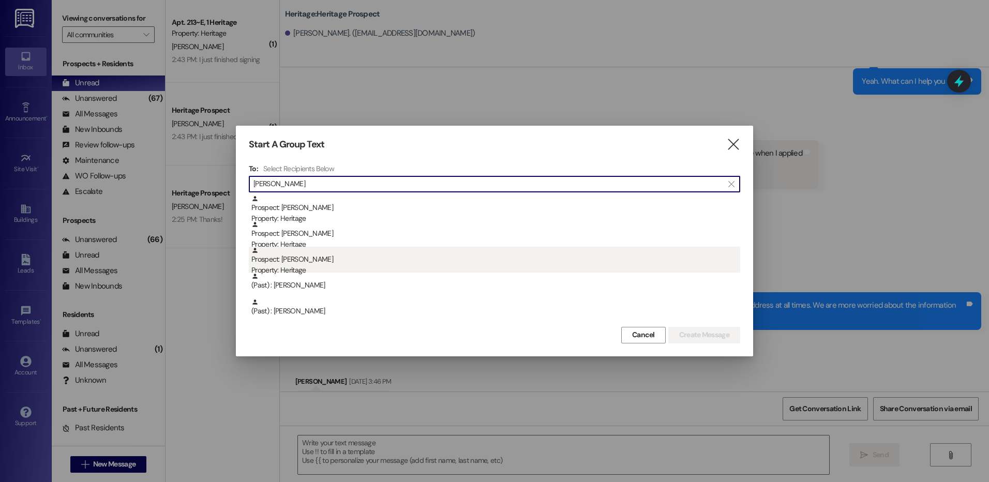
type input "[PERSON_NAME]"
click at [416, 254] on div "Prospect: [PERSON_NAME] Property: Heritage" at bounding box center [496, 261] width 489 height 29
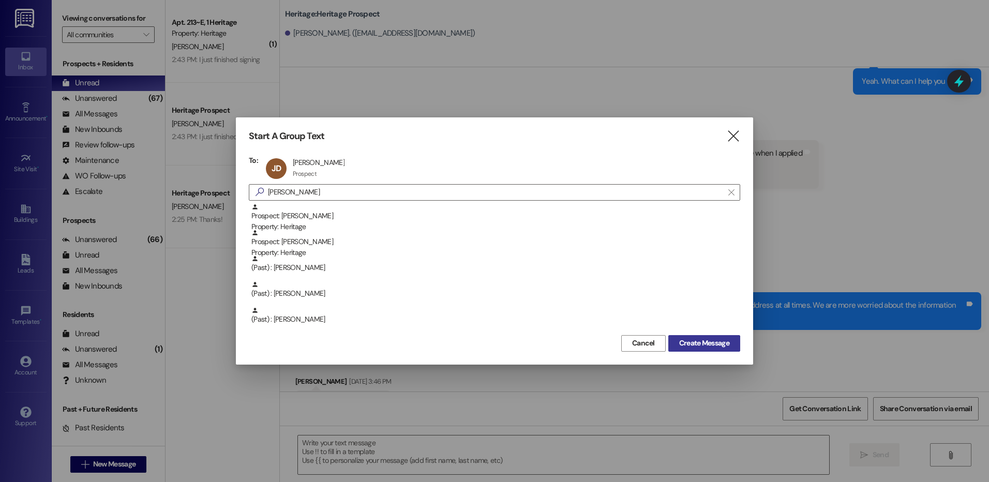
click at [712, 343] on span "Create Message" at bounding box center [704, 343] width 50 height 11
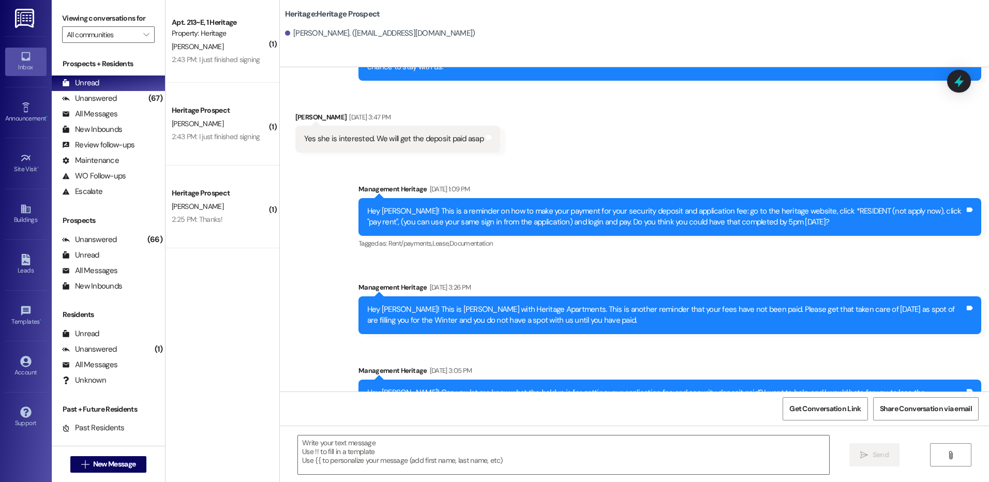
scroll to position [1568, 0]
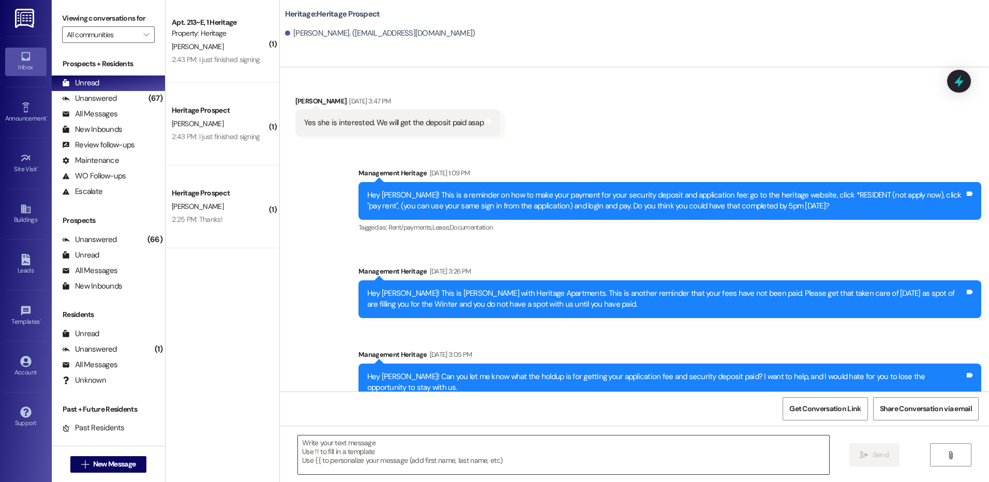
click at [450, 457] on textarea at bounding box center [563, 455] width 531 height 39
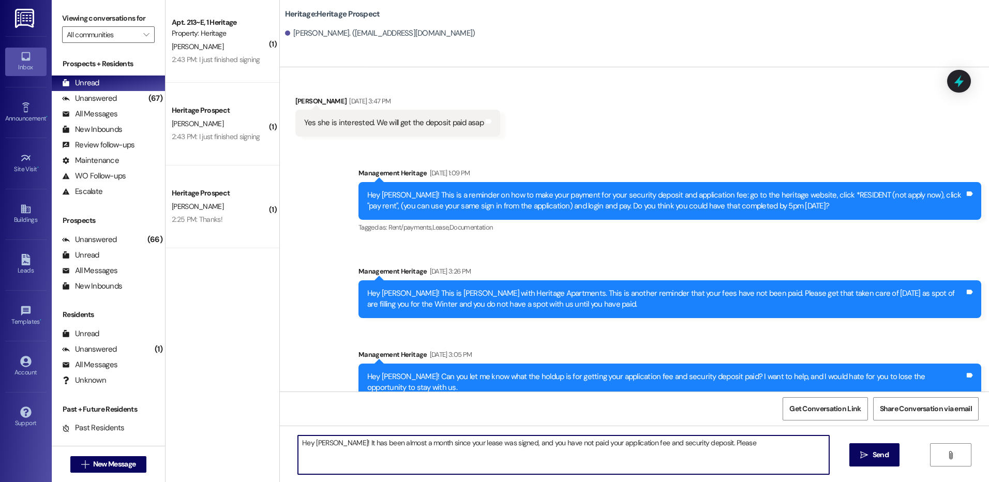
click at [749, 451] on textarea "Hey [PERSON_NAME]! It has been almost a month since your lease was signed, and …" at bounding box center [563, 455] width 531 height 39
click at [350, 448] on textarea "Hey [PERSON_NAME]! It has been almost a month since your lease was signed, and …" at bounding box center [563, 455] width 531 height 39
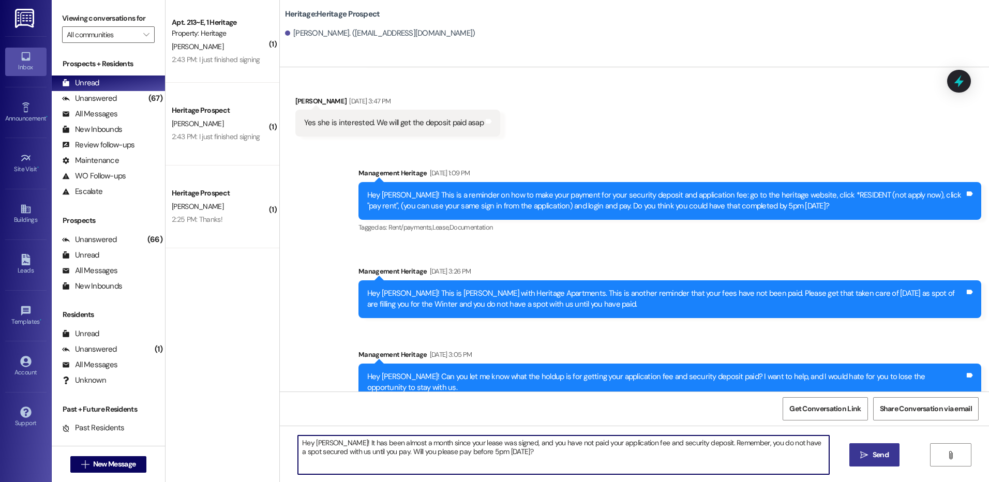
type textarea "Hey [PERSON_NAME]! It has been almost a month since your lease was signed, and …"
click at [879, 462] on button " Send" at bounding box center [875, 455] width 50 height 23
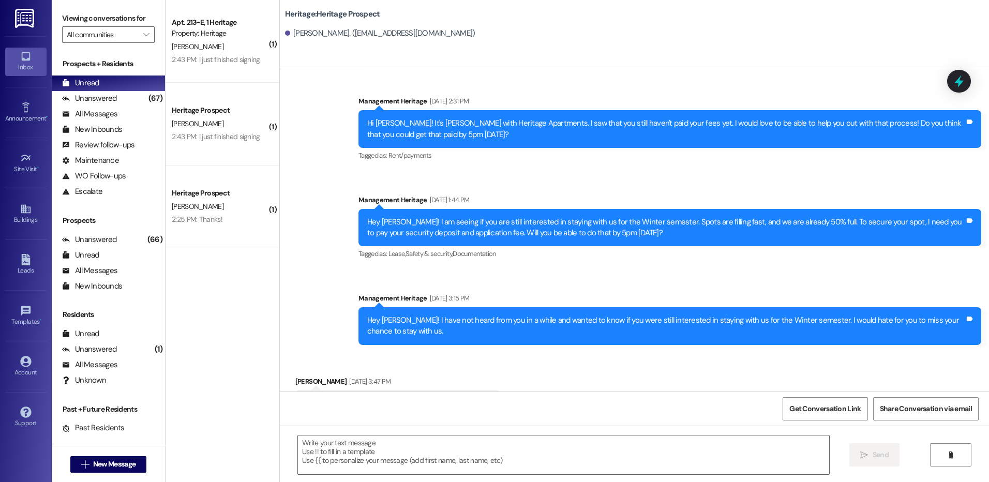
scroll to position [1651, 0]
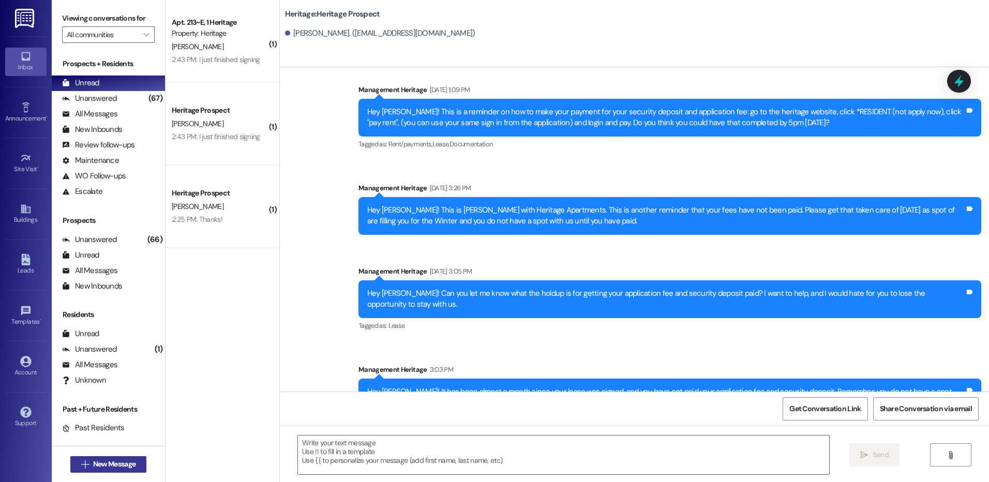
click at [111, 464] on span "New Message" at bounding box center [114, 464] width 42 height 11
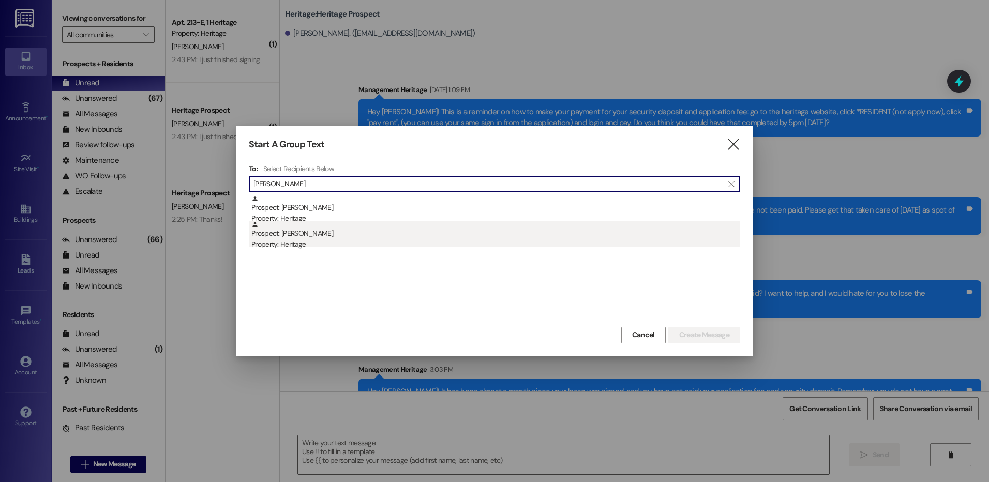
type input "[PERSON_NAME]"
click at [375, 244] on div "Property: Heritage" at bounding box center [496, 244] width 489 height 11
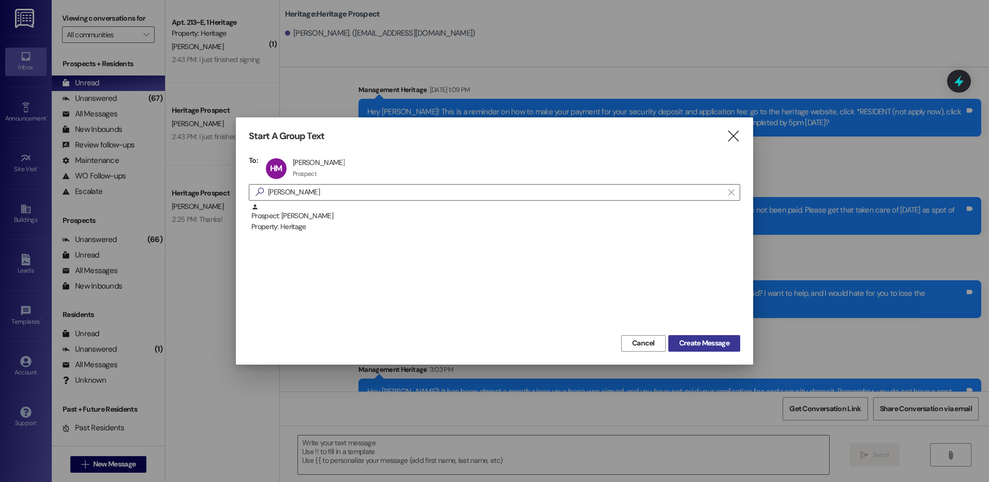
click at [714, 347] on span "Create Message" at bounding box center [704, 343] width 50 height 11
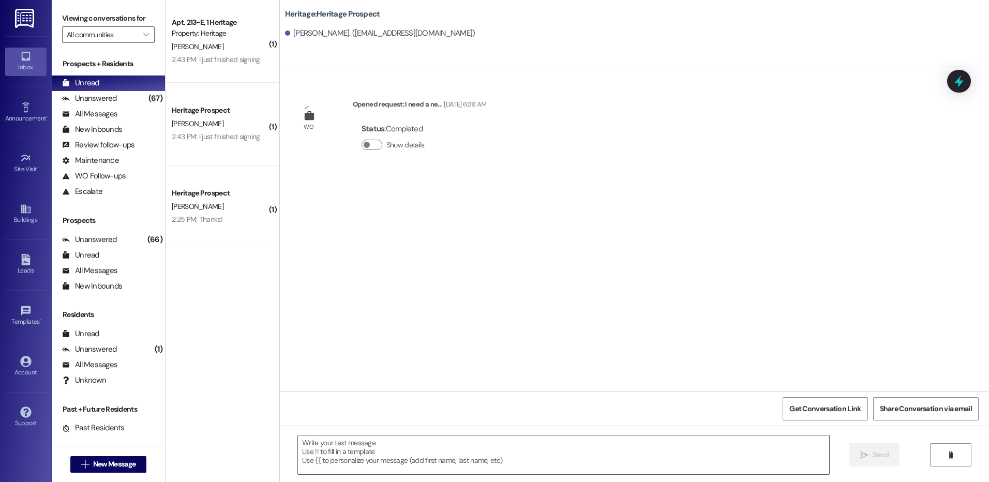
scroll to position [0, 0]
click at [330, 457] on textarea at bounding box center [563, 455] width 531 height 39
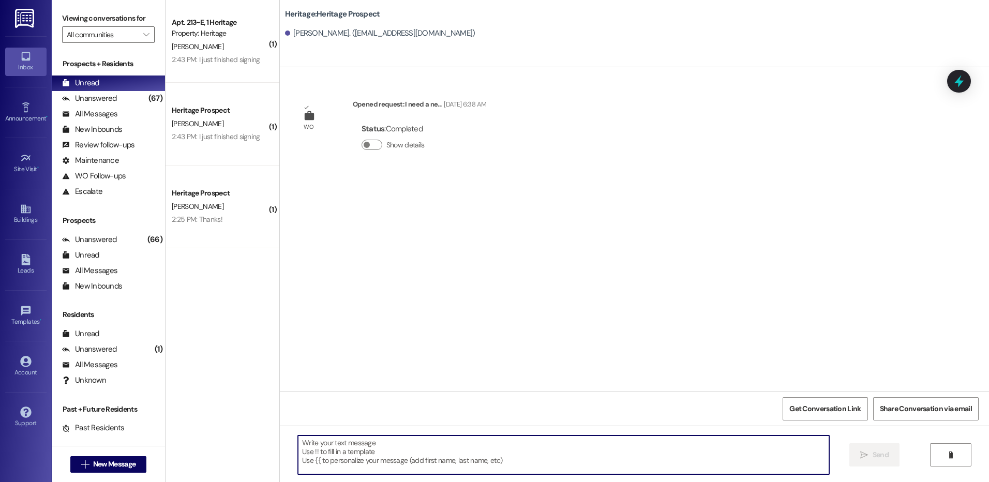
paste textarea "Hi ____! This is [PERSON_NAME] with Heritage Apartments. I just sent your ____ …"
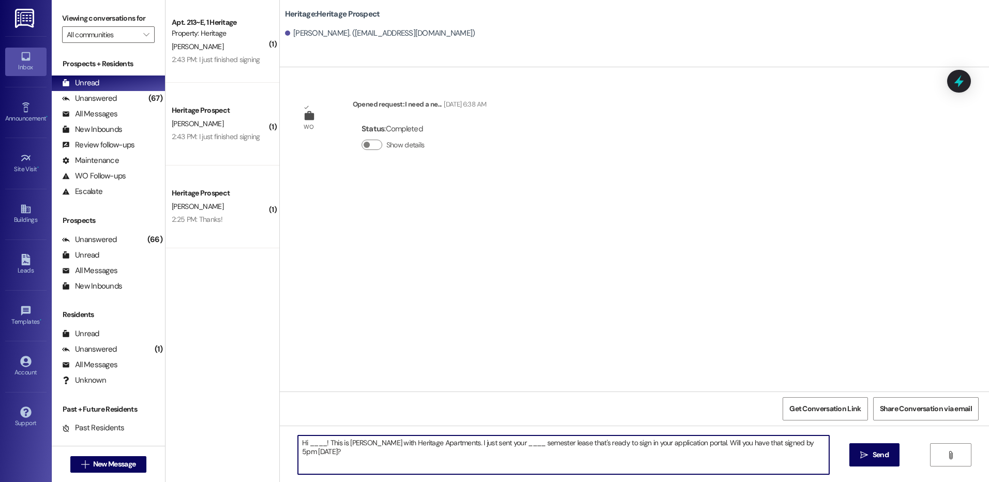
click at [312, 444] on textarea "Hi ____! This is [PERSON_NAME] with Heritage Apartments. I just sent your ____ …" at bounding box center [563, 455] width 531 height 39
click at [500, 444] on textarea "Hi [PERSON_NAME]! This is [PERSON_NAME] with Heritage Apartments. I just sent y…" at bounding box center [563, 455] width 531 height 39
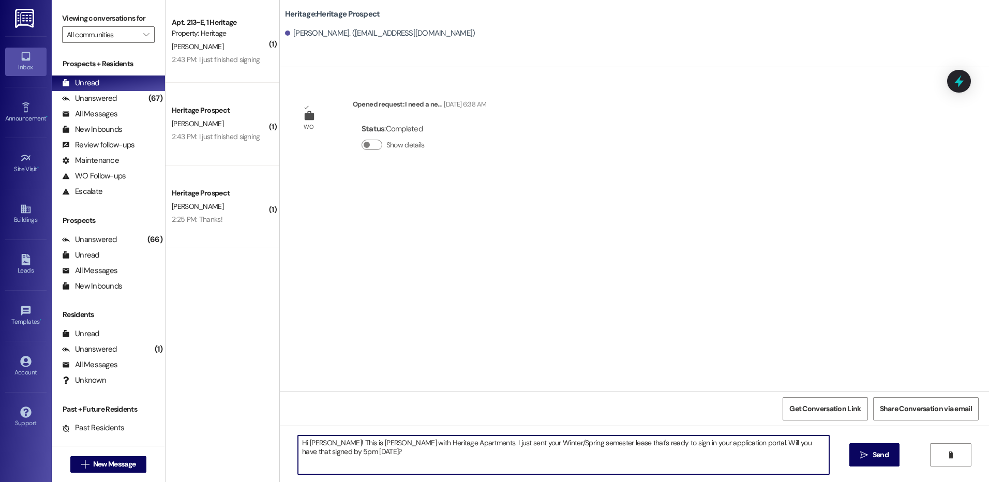
click at [500, 444] on textarea "Hi [PERSON_NAME]! This is [PERSON_NAME] with Heritage Apartments. I just sent y…" at bounding box center [563, 455] width 531 height 39
type textarea "Hi [PERSON_NAME]! This is [PERSON_NAME] with Heritage Apartments. I just sent y…"
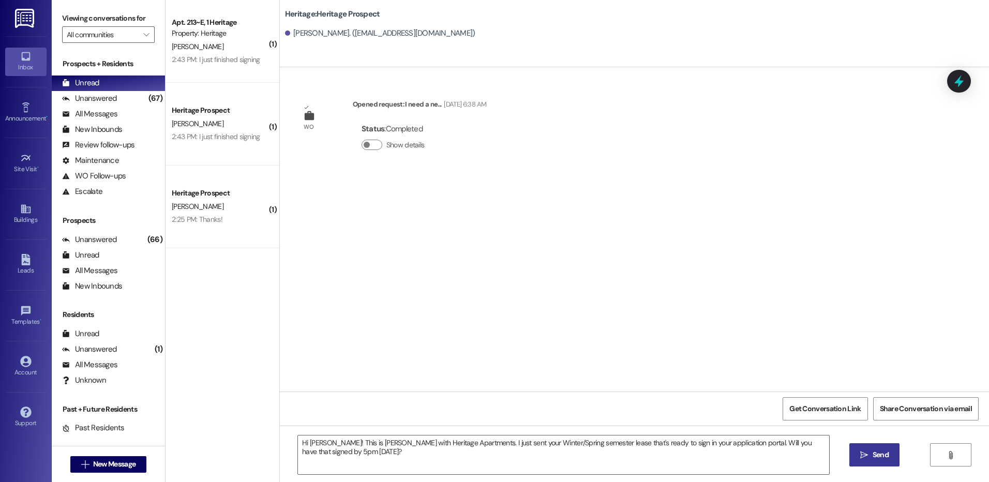
click at [864, 454] on icon "" at bounding box center [865, 455] width 8 height 8
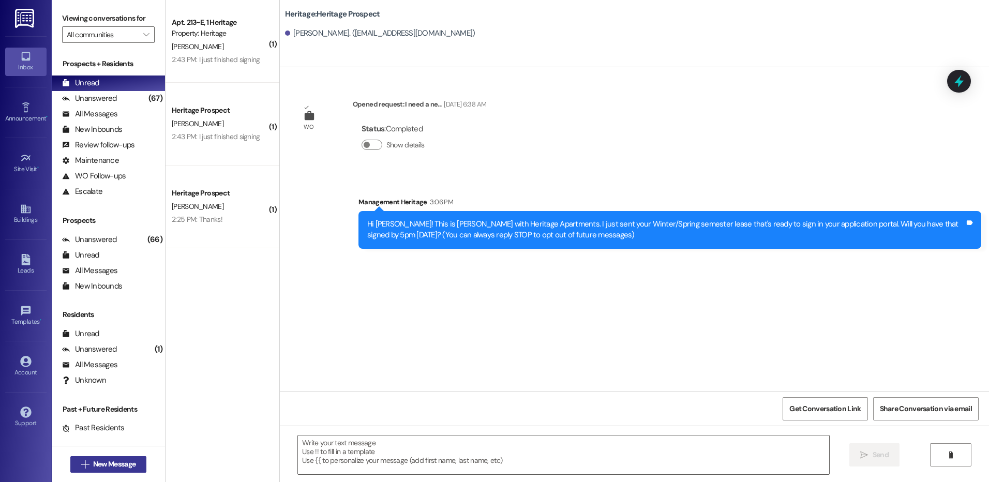
click at [105, 457] on button " New Message" at bounding box center [108, 464] width 77 height 17
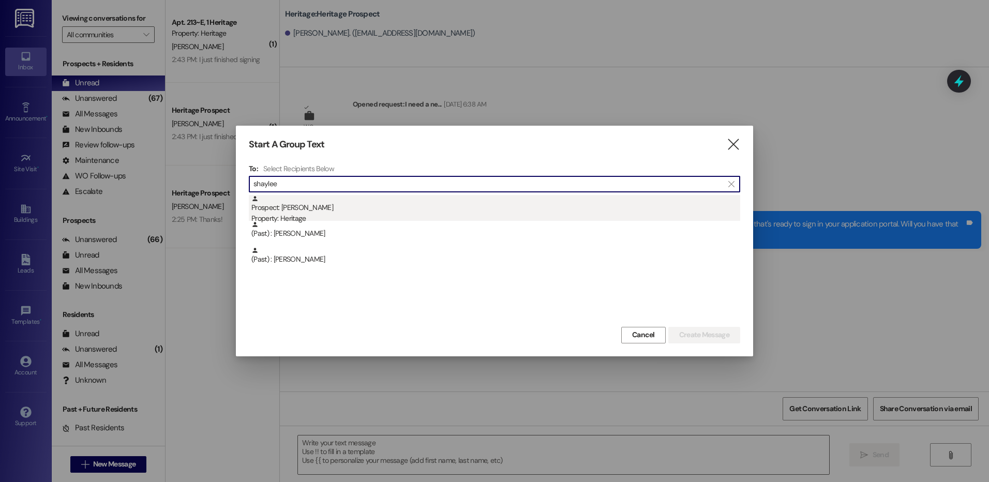
type input "shaylee"
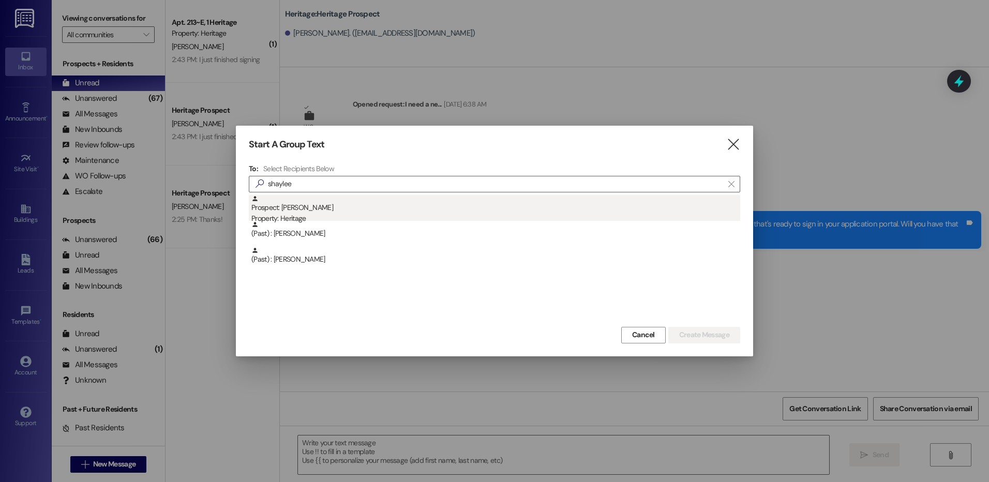
click at [367, 215] on div "Property: Heritage" at bounding box center [496, 218] width 489 height 11
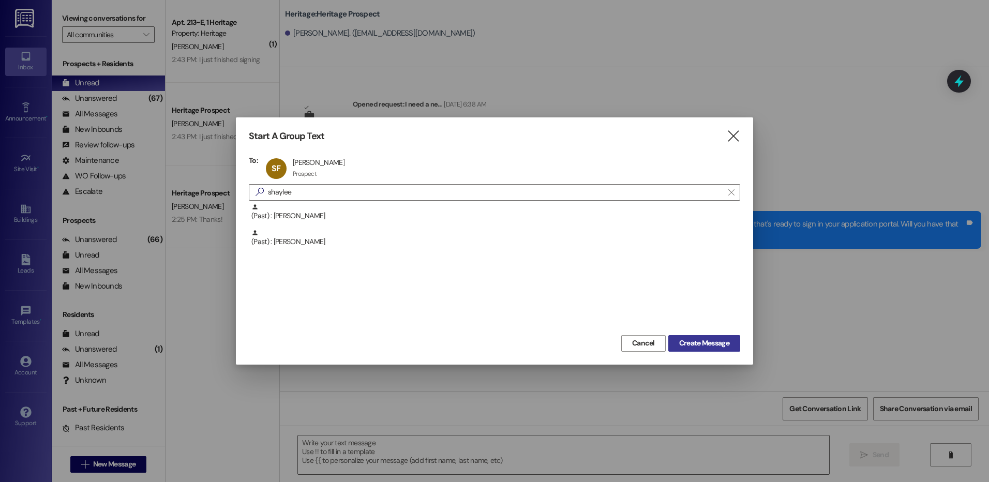
click at [684, 346] on span "Create Message" at bounding box center [704, 343] width 50 height 11
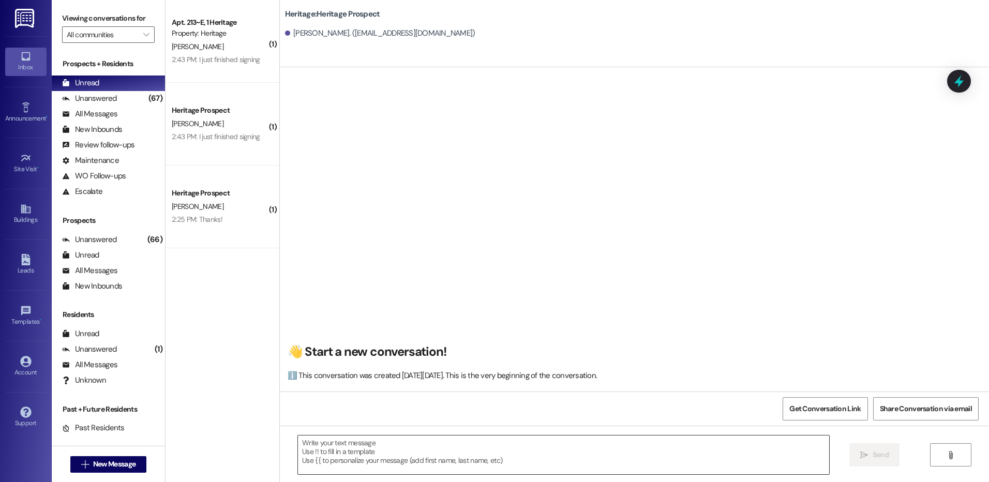
click at [365, 468] on textarea at bounding box center [563, 455] width 531 height 39
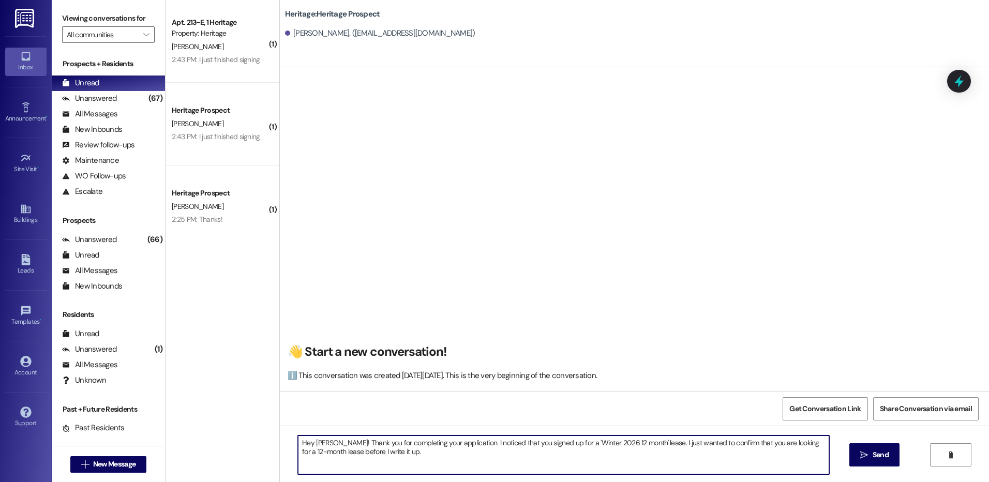
click at [432, 457] on textarea "Hey [PERSON_NAME]! Thank you for completing your application. I noticed that yo…" at bounding box center [563, 455] width 531 height 39
type textarea "Hey [PERSON_NAME]! Thank you for completing your application. I noticed that yo…"
click at [869, 462] on button " Send" at bounding box center [875, 455] width 50 height 23
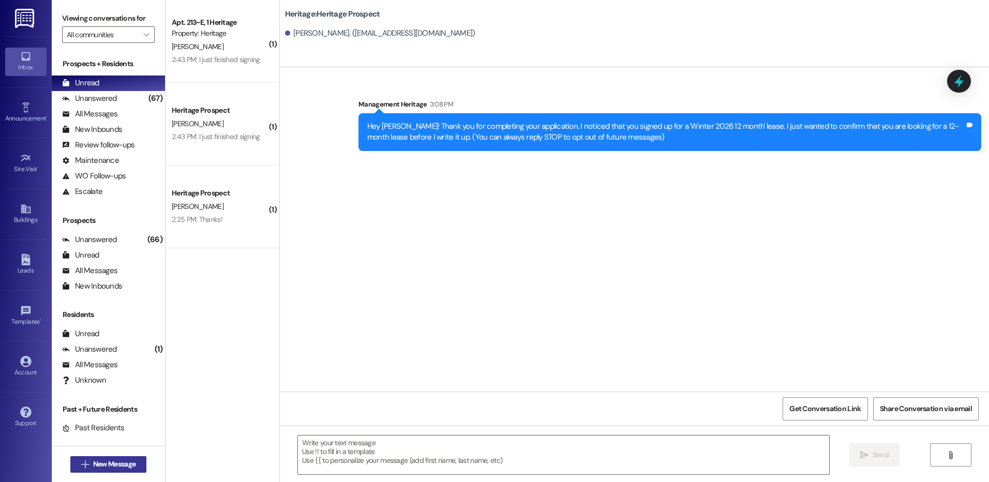
click at [118, 468] on span "New Message" at bounding box center [114, 464] width 42 height 11
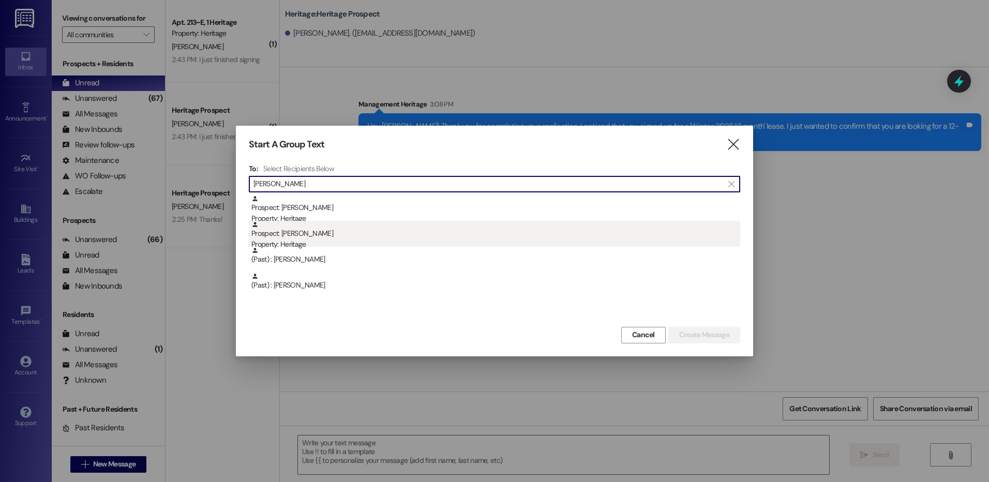
type input "[PERSON_NAME]"
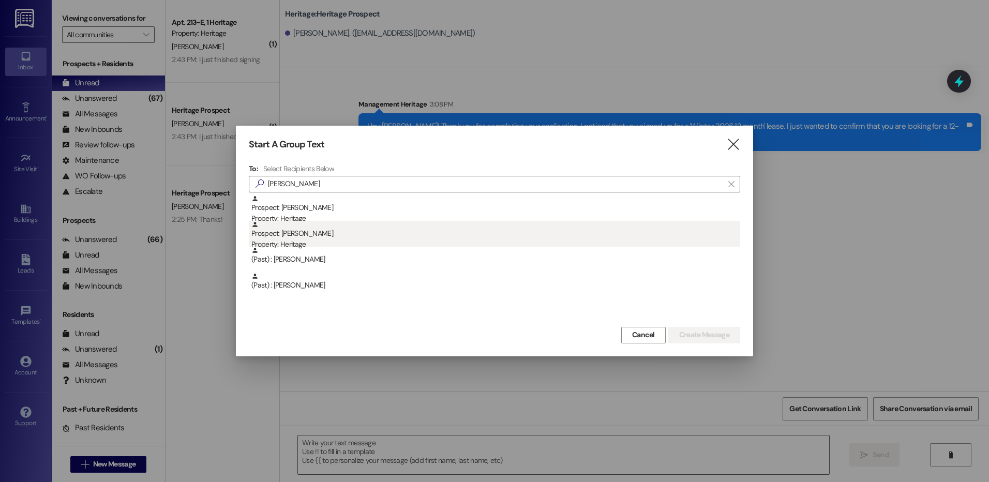
click at [334, 246] on div "Property: Heritage" at bounding box center [496, 244] width 489 height 11
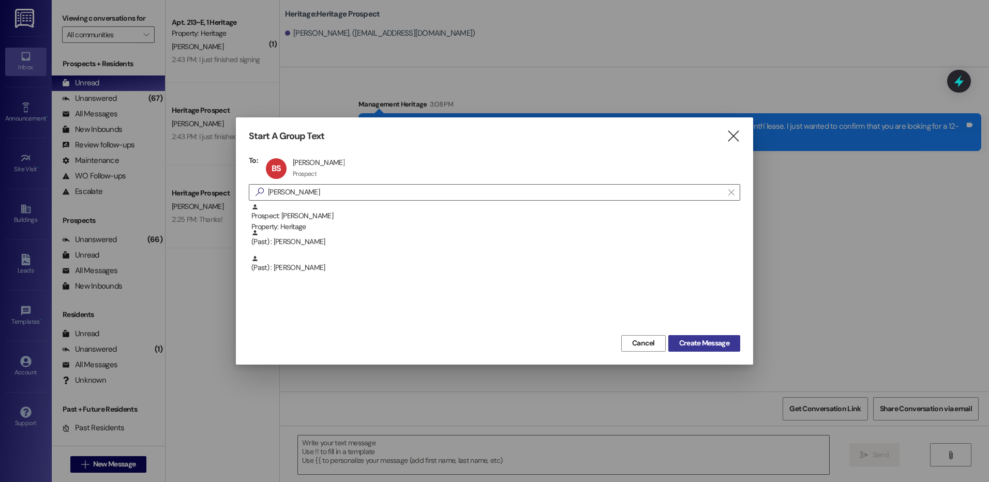
click at [683, 337] on button "Create Message" at bounding box center [705, 343] width 72 height 17
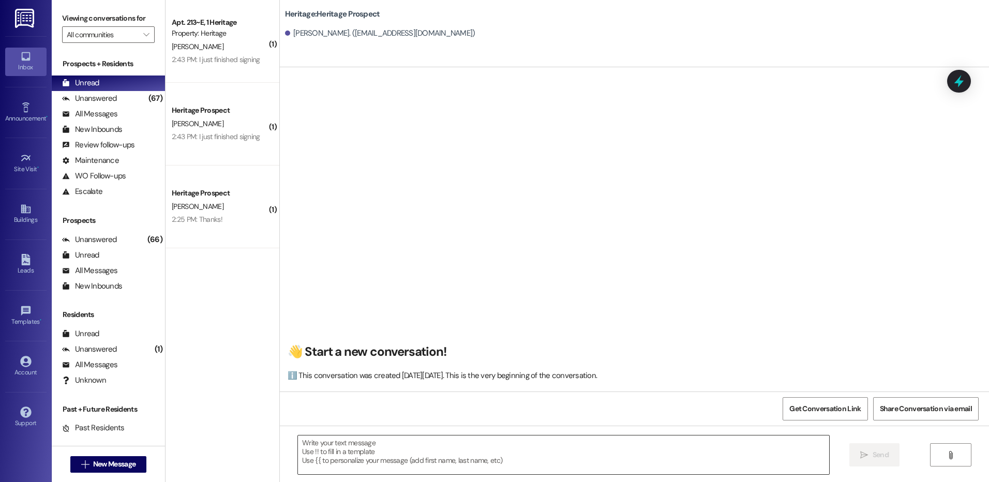
click at [312, 445] on textarea at bounding box center [563, 455] width 531 height 39
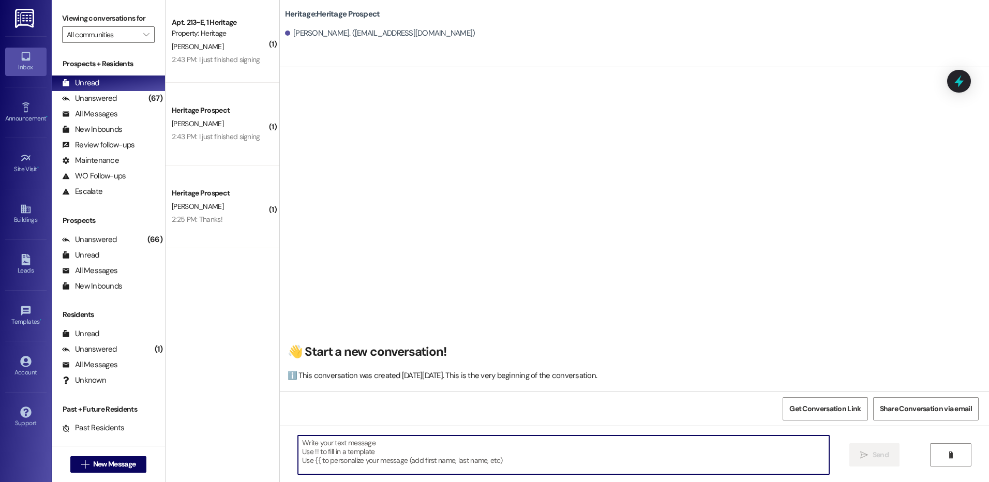
paste textarea "Hi ____! This is [PERSON_NAME] with Heritage Apartments. I just sent your ____ …"
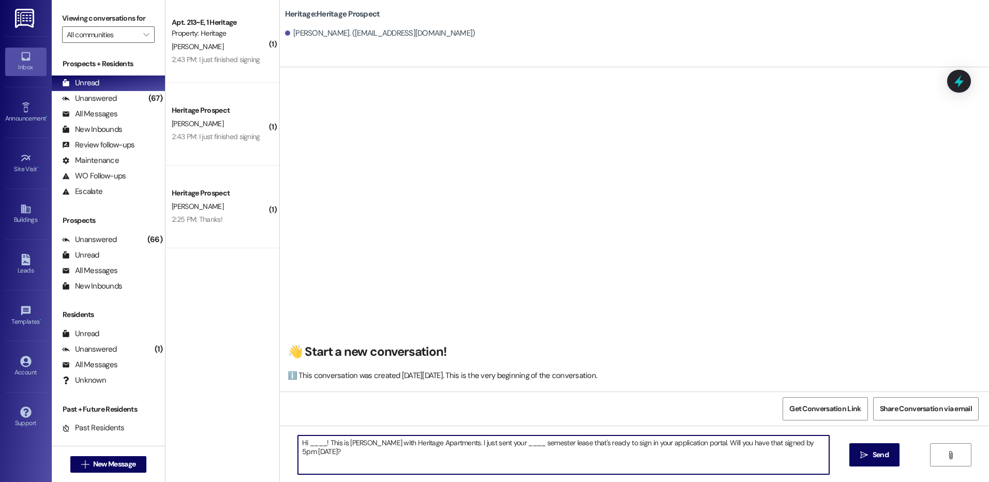
click at [311, 444] on textarea "Hi ____! This is [PERSON_NAME] with Heritage Apartments. I just sent your ____ …" at bounding box center [563, 455] width 531 height 39
click at [507, 444] on textarea "Hi Bennet! This is [PERSON_NAME] with Heritage Apartments. I just sent your ___…" at bounding box center [563, 455] width 531 height 39
click at [496, 444] on textarea "Hi Bennet! This is [PERSON_NAME] with Heritage Apartments. I just sent your ___…" at bounding box center [563, 455] width 531 height 39
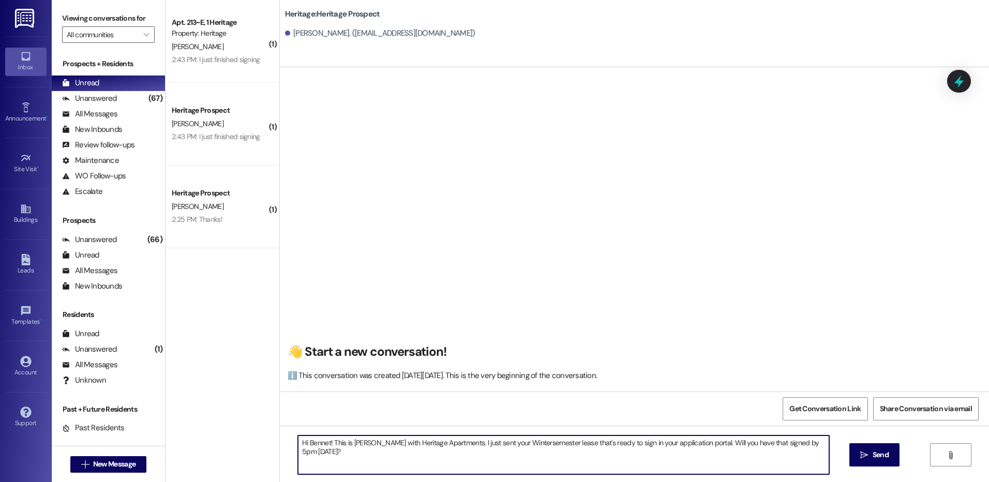
type textarea "Hi Bennet! This is [PERSON_NAME] with Heritage Apartments. I just sent your Win…"
click at [494, 462] on textarea "Hi Bennet! This is [PERSON_NAME] with Heritage Apartments. I just sent your Win…" at bounding box center [563, 455] width 531 height 39
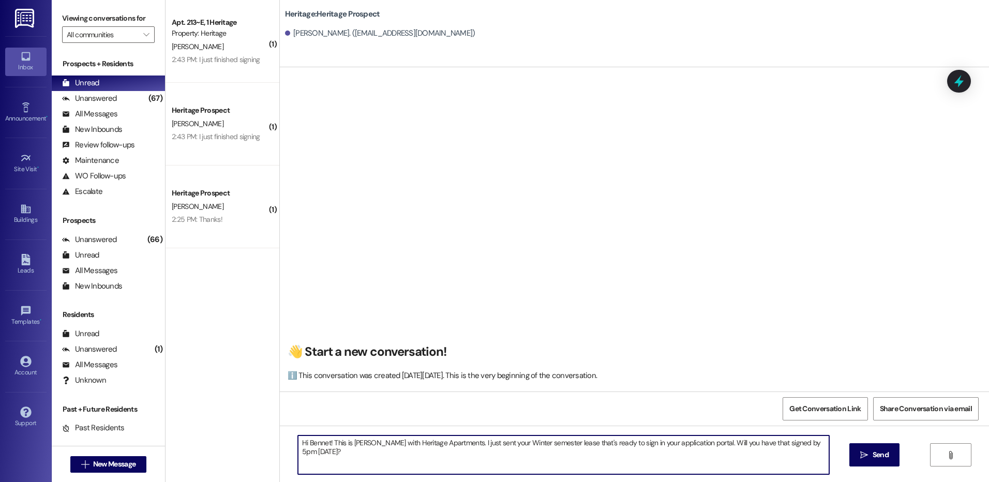
click at [494, 462] on textarea "Hi Bennet! This is [PERSON_NAME] with Heritage Apartments. I just sent your Win…" at bounding box center [563, 455] width 531 height 39
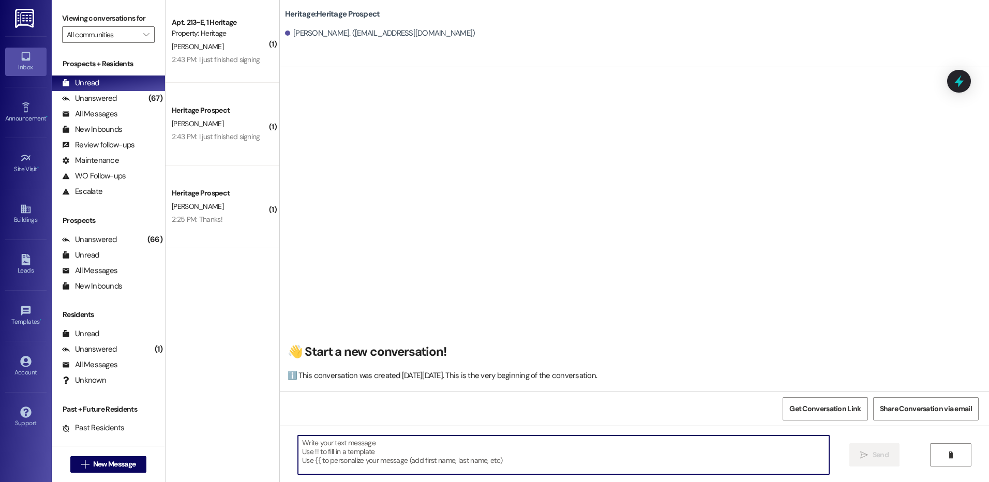
click at [728, 455] on textarea at bounding box center [563, 455] width 531 height 39
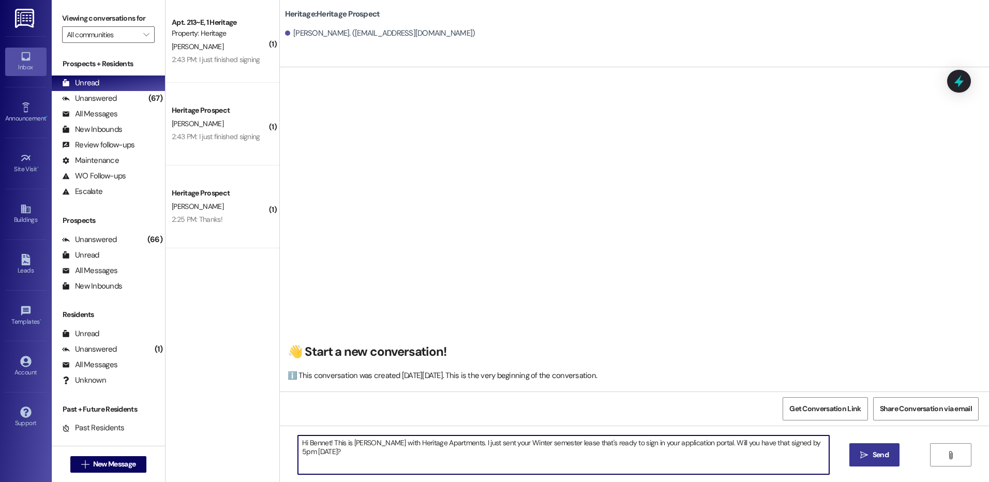
type textarea "Hi Bennet! This is [PERSON_NAME] with Heritage Apartments. I just sent your Win…"
click at [867, 464] on button " Send" at bounding box center [875, 455] width 50 height 23
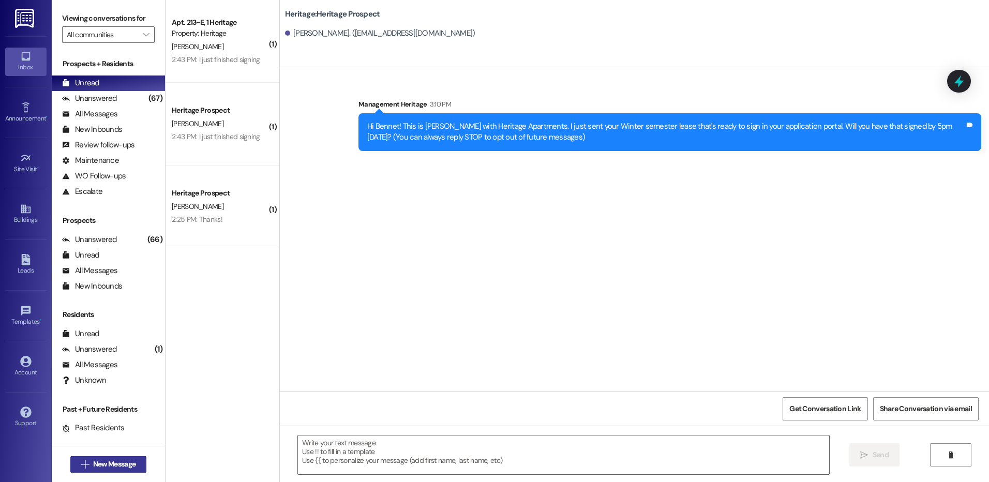
click at [97, 462] on span "New Message" at bounding box center [114, 464] width 42 height 11
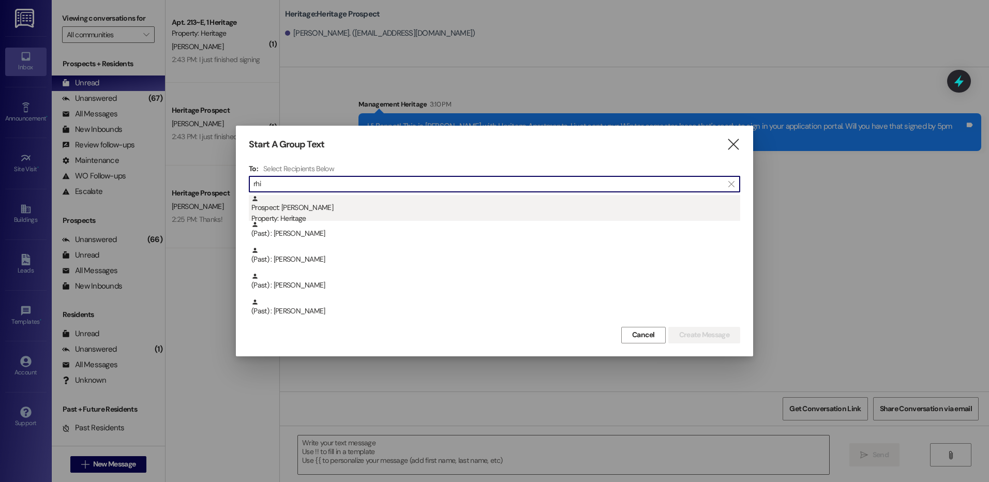
type input "rhi"
click at [334, 206] on div "Prospect: [PERSON_NAME] Property: Heritage" at bounding box center [496, 209] width 489 height 29
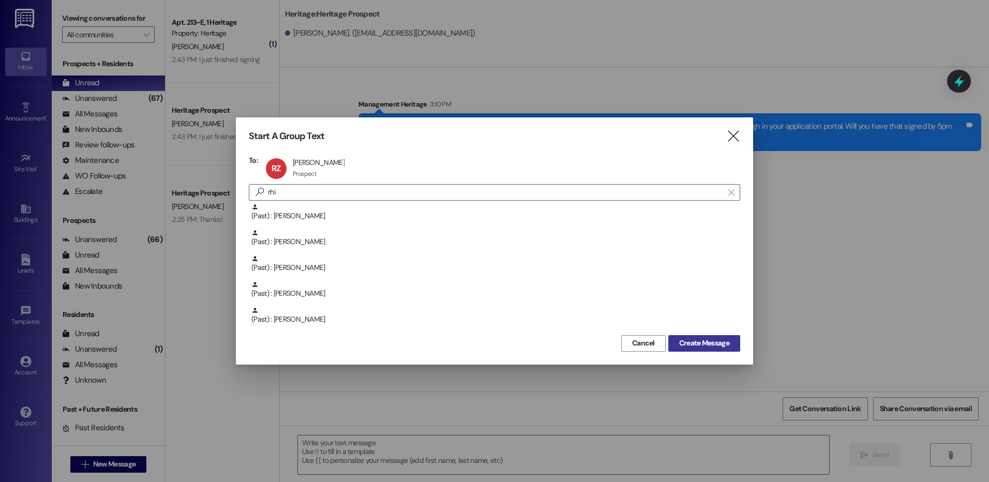
click at [686, 348] on span "Create Message" at bounding box center [704, 343] width 50 height 11
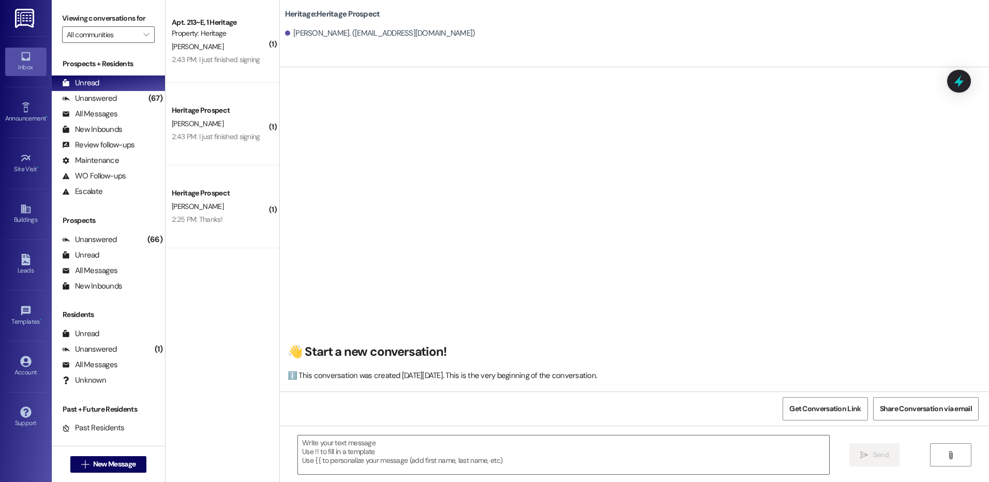
scroll to position [1, 0]
click at [116, 465] on span "New Message" at bounding box center [114, 464] width 42 height 11
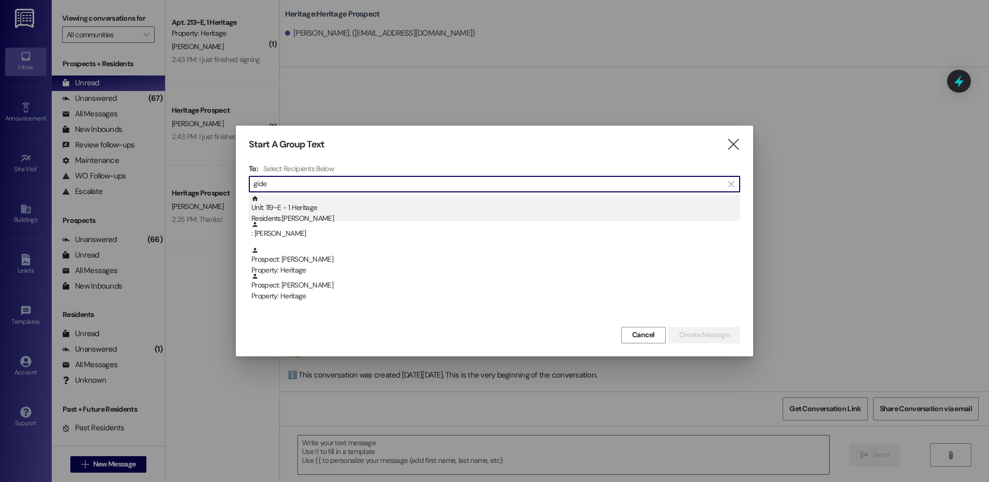
type input "gide"
click at [354, 205] on div "Unit: 119~E - 1 Heritage Residents: [PERSON_NAME]" at bounding box center [496, 209] width 489 height 29
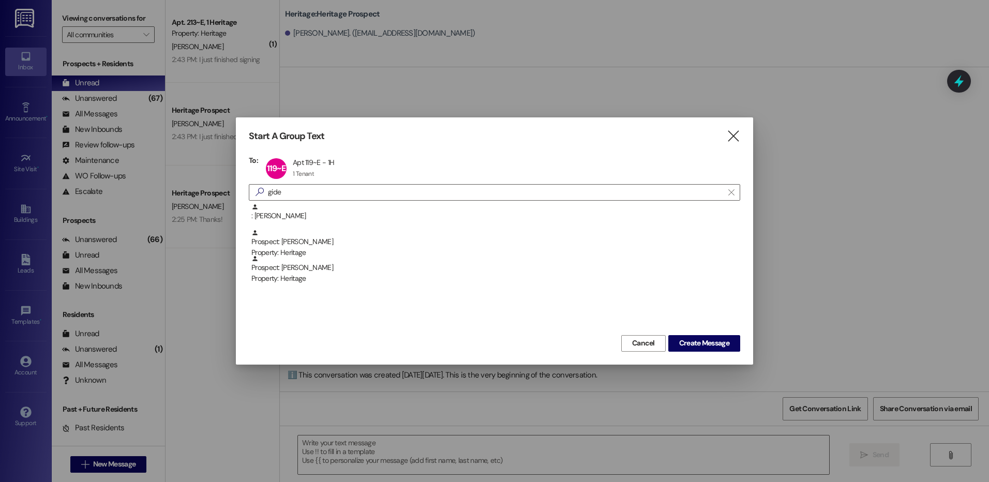
click at [702, 333] on div "Cancel Create Message" at bounding box center [495, 342] width 492 height 19
click at [710, 347] on span "Create Message" at bounding box center [704, 343] width 50 height 11
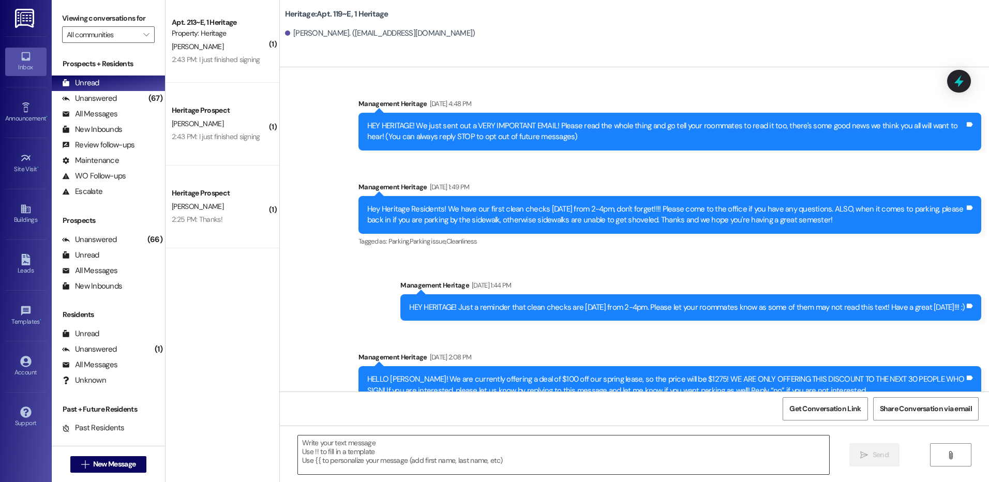
click at [375, 450] on textarea at bounding box center [563, 455] width 531 height 39
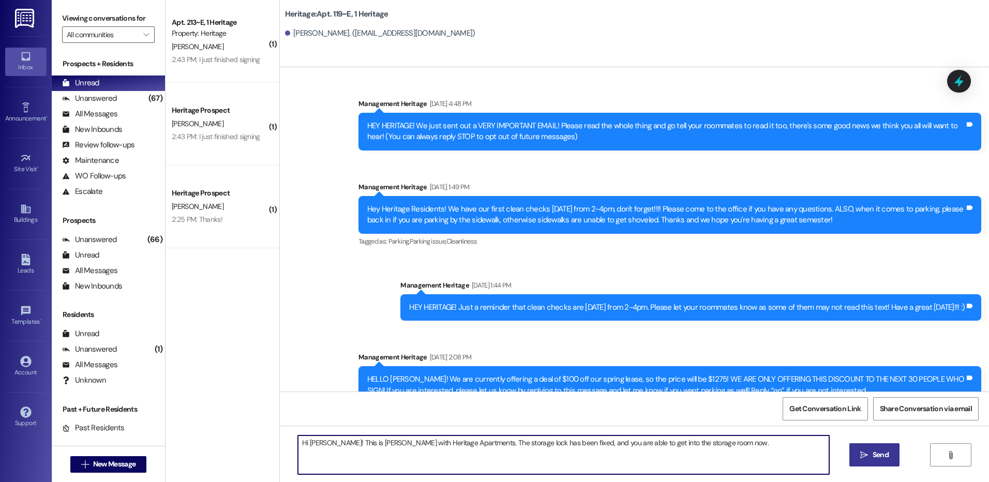
type textarea "Hi [PERSON_NAME]! This is [PERSON_NAME] with Heritage Apartments. The storage l…"
click at [877, 456] on span "Send" at bounding box center [881, 455] width 16 height 11
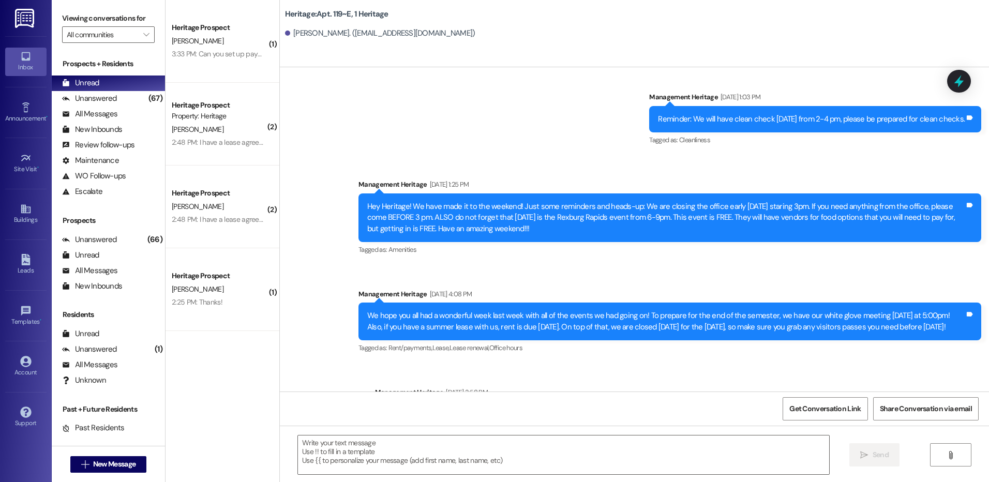
scroll to position [6932, 0]
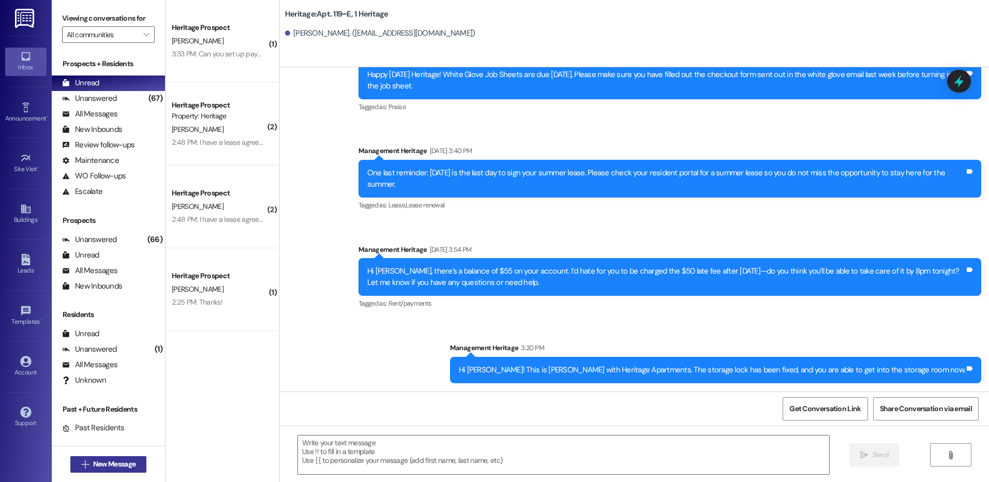
click at [120, 466] on span "New Message" at bounding box center [114, 464] width 42 height 11
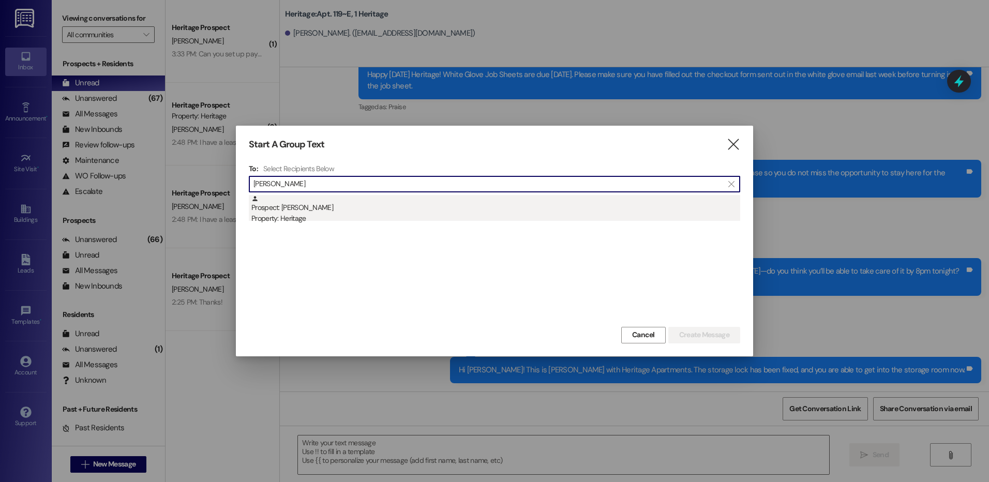
type input "[PERSON_NAME]"
click at [306, 197] on div "Prospect: [PERSON_NAME] Property: Heritage" at bounding box center [496, 209] width 489 height 29
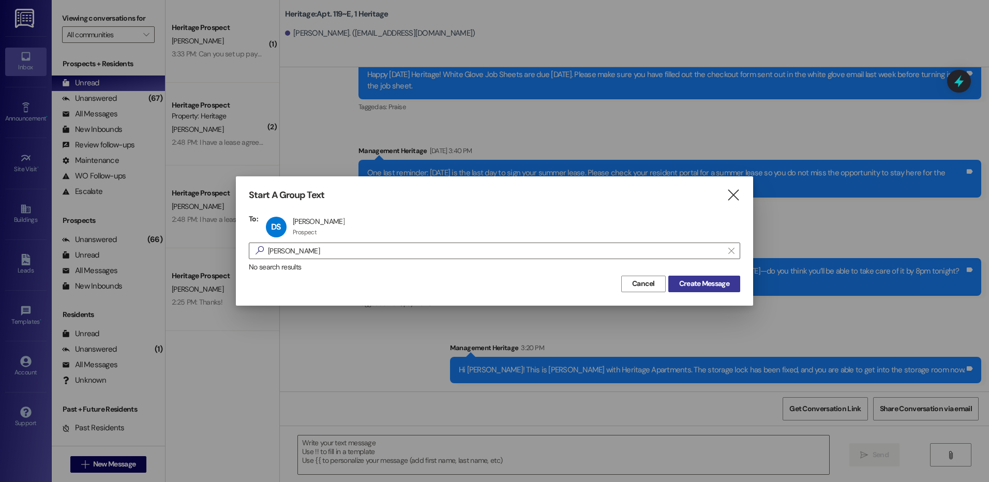
click at [725, 280] on span "Create Message" at bounding box center [704, 283] width 50 height 11
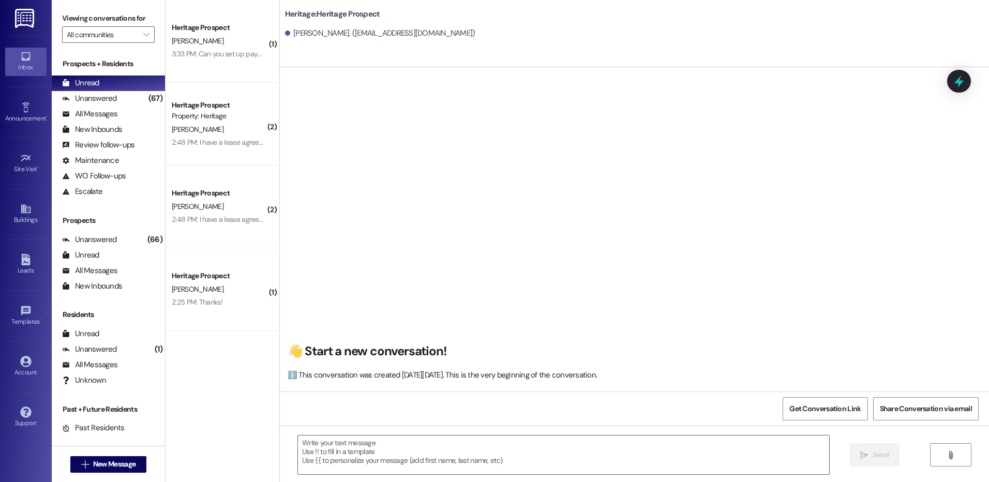
scroll to position [1, 0]
click at [340, 436] on textarea at bounding box center [563, 455] width 531 height 39
paste textarea "Hey ___! It’s Paige at [GEOGRAPHIC_DATA]. It looks like you started a ____ appl…"
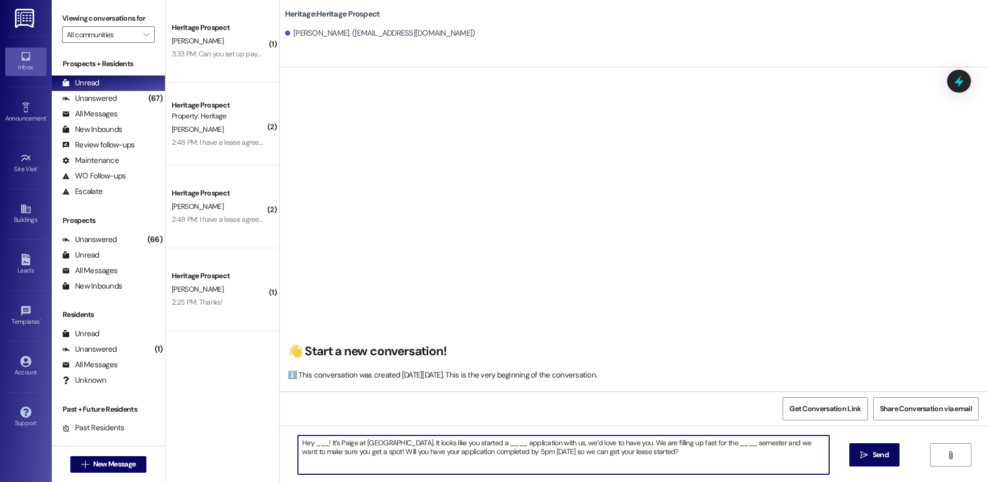
click at [314, 440] on textarea "Hey ___! It’s Paige at [GEOGRAPHIC_DATA]. It looks like you started a ____ appl…" at bounding box center [563, 455] width 531 height 39
click at [513, 435] on div "Hey [PERSON_NAME]! It’s Paige at [GEOGRAPHIC_DATA]. It looks like you started a…" at bounding box center [635, 465] width 710 height 78
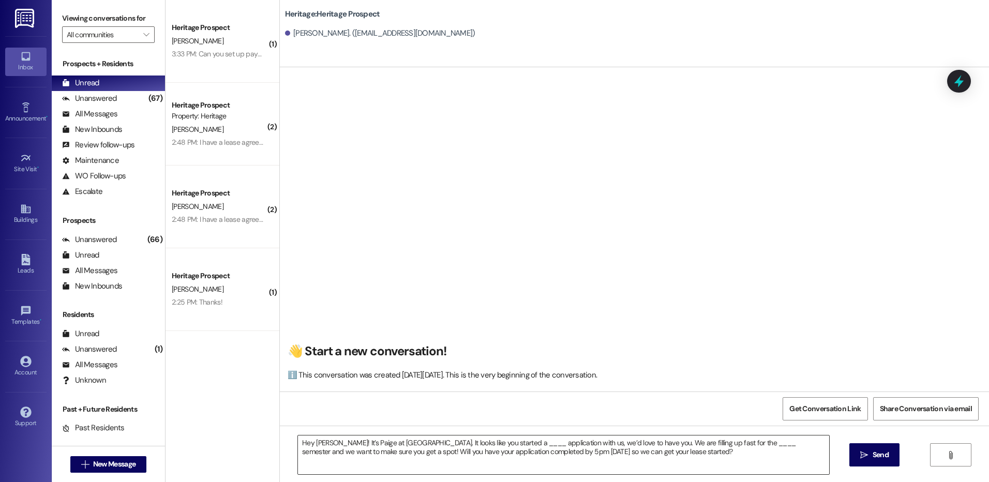
click at [513, 440] on textarea "Hey [PERSON_NAME]! It’s Paige at [GEOGRAPHIC_DATA]. It looks like you started a…" at bounding box center [563, 455] width 531 height 39
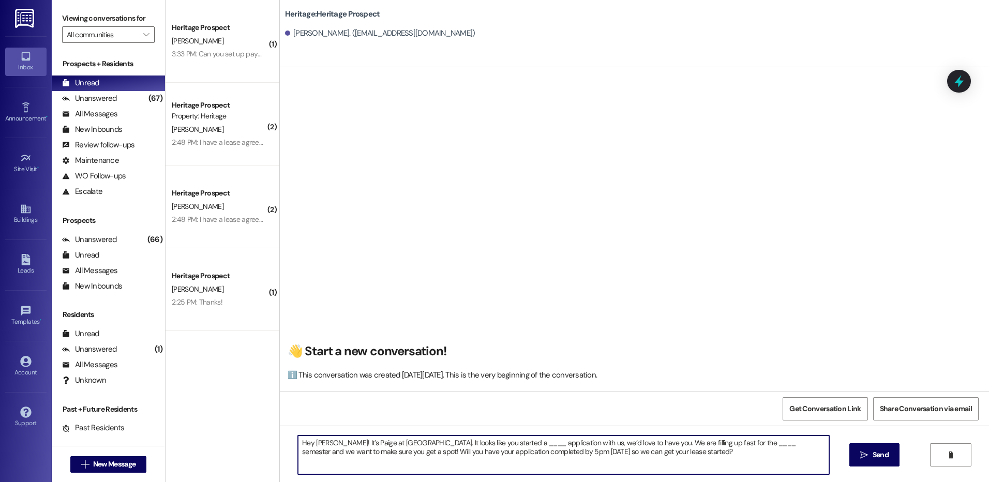
click at [513, 440] on textarea "Hey [PERSON_NAME]! It’s Paige at [GEOGRAPHIC_DATA]. It looks like you started a…" at bounding box center [563, 455] width 531 height 39
click at [408, 449] on textarea "Hey [PERSON_NAME]! It’s Paige at [GEOGRAPHIC_DATA]. It looks like you started a…" at bounding box center [563, 455] width 531 height 39
click at [507, 450] on textarea "Hey [PERSON_NAME]! It’s Paige at [GEOGRAPHIC_DATA]. It looks like you started a…" at bounding box center [563, 455] width 531 height 39
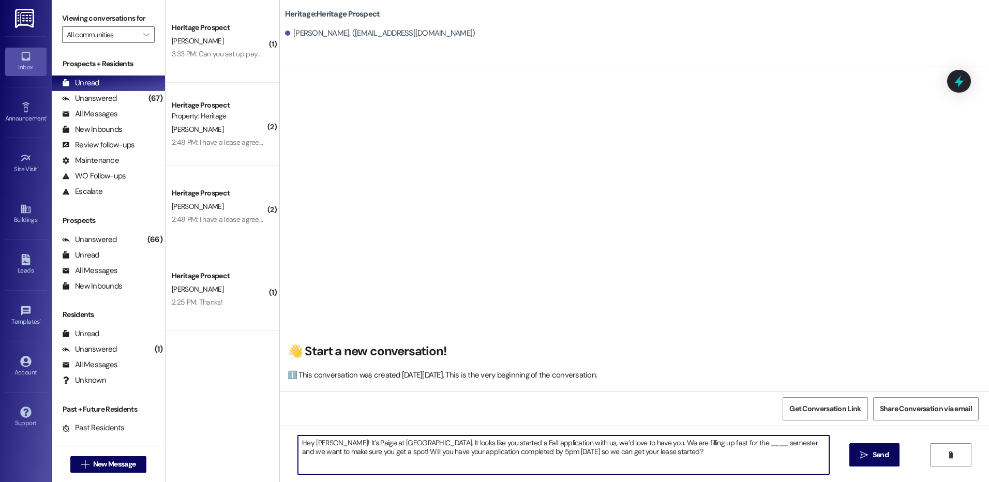
click at [646, 456] on textarea "Hey [PERSON_NAME]! It’s Paige at [GEOGRAPHIC_DATA]. It looks like you started a…" at bounding box center [563, 455] width 531 height 39
drag, startPoint x: 660, startPoint y: 453, endPoint x: 435, endPoint y: 424, distance: 227.5
click at [435, 424] on div "👋 Start a new conversation! ℹ️ This conversation was created [DATE][DATE]. This…" at bounding box center [635, 308] width 710 height 482
click at [695, 454] on textarea "Hey [PERSON_NAME]! It’s Paige at [GEOGRAPHIC_DATA]. I spoke with [PERSON_NAME] …" at bounding box center [563, 455] width 531 height 39
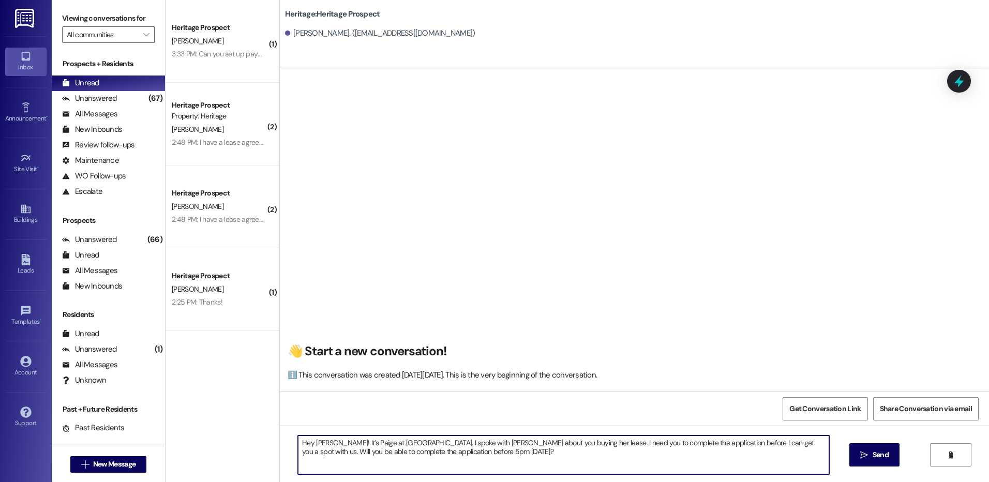
click at [695, 454] on textarea "Hey [PERSON_NAME]! It’s Paige at [GEOGRAPHIC_DATA]. I spoke with [PERSON_NAME] …" at bounding box center [563, 455] width 531 height 39
type textarea "Hey [PERSON_NAME]! It’s Paige at [GEOGRAPHIC_DATA]. I spoke with [PERSON_NAME] …"
click at [850, 456] on button " Send" at bounding box center [875, 455] width 50 height 23
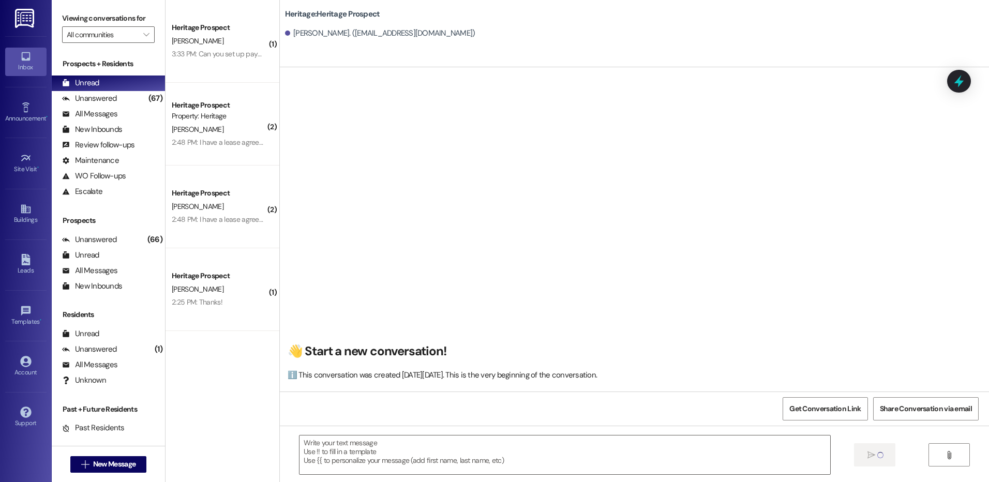
scroll to position [0, 0]
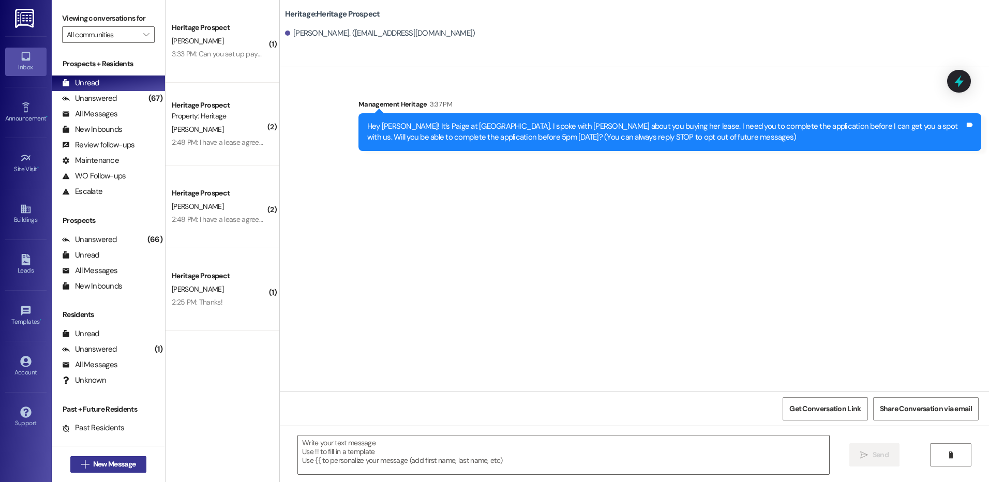
click at [93, 461] on span "New Message" at bounding box center [114, 464] width 42 height 11
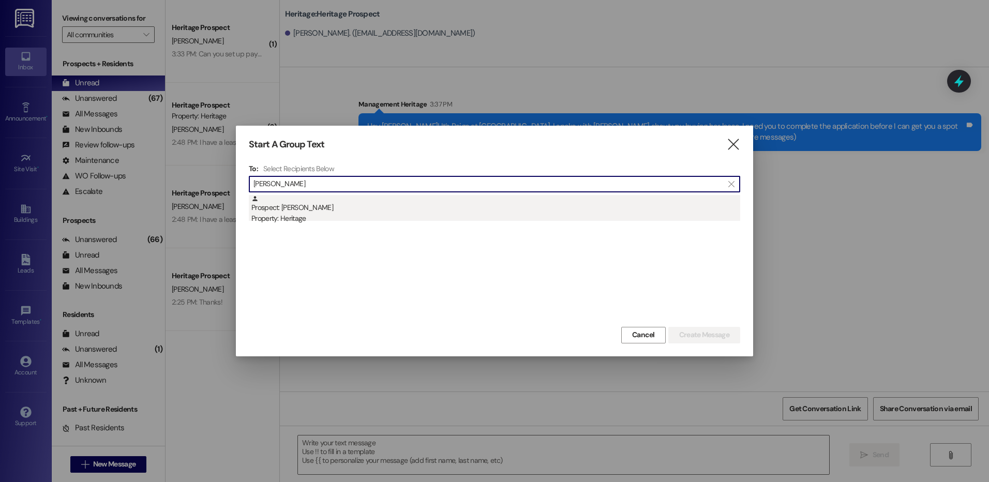
type input "[PERSON_NAME]"
click at [381, 212] on div "Prospect: [PERSON_NAME] Property: Heritage" at bounding box center [496, 209] width 489 height 29
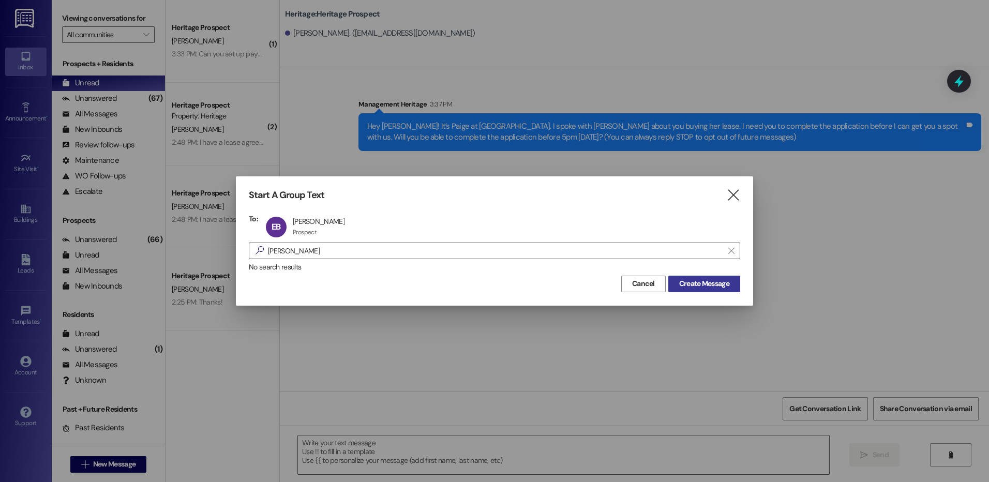
click at [724, 283] on span "Create Message" at bounding box center [704, 283] width 50 height 11
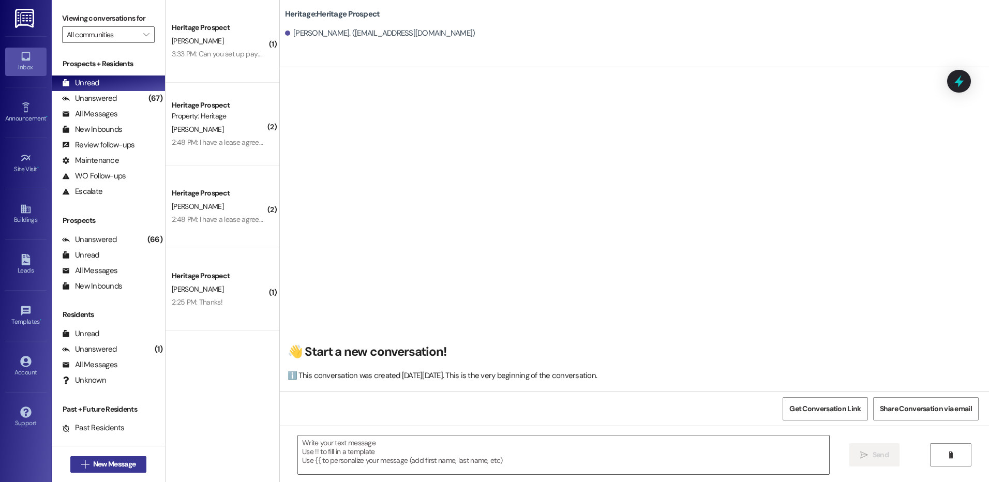
click at [129, 466] on span "New Message" at bounding box center [114, 464] width 42 height 11
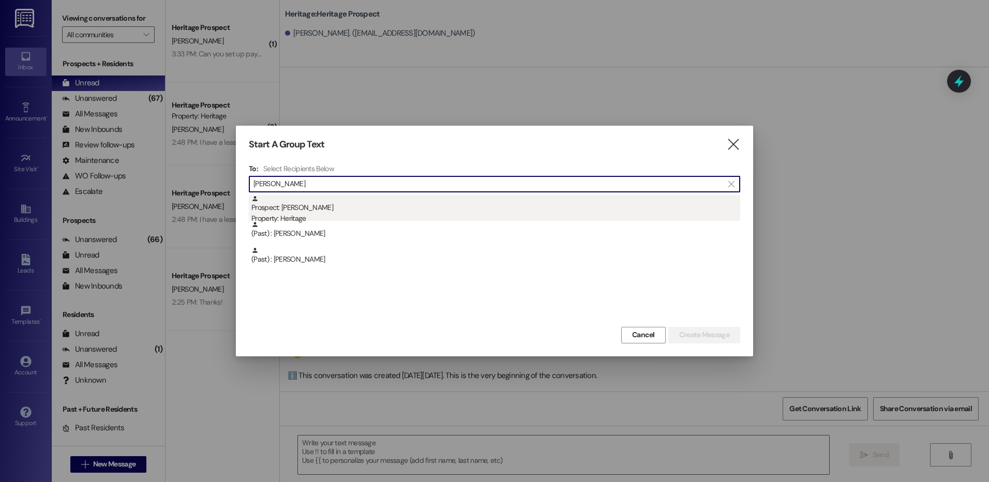
type input "[PERSON_NAME]"
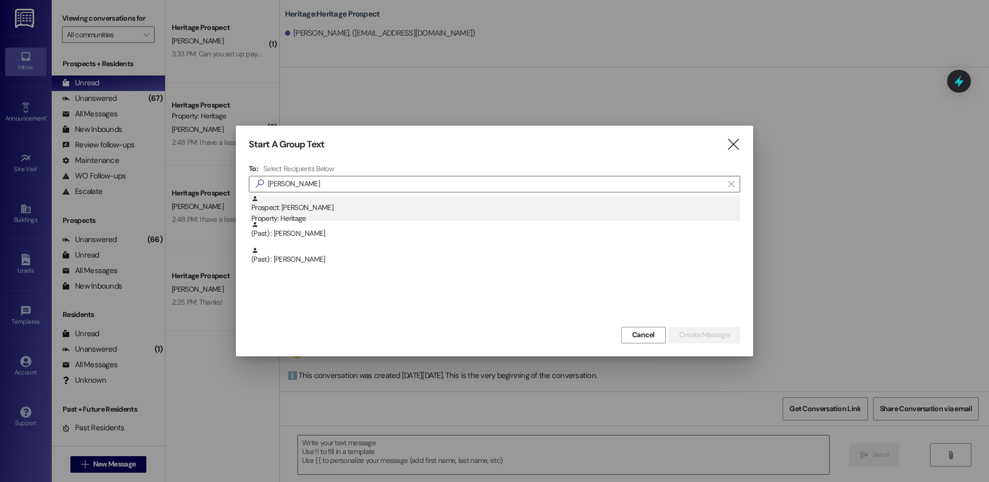
click at [570, 210] on div "Prospect: [PERSON_NAME] Property: Heritage" at bounding box center [496, 209] width 489 height 29
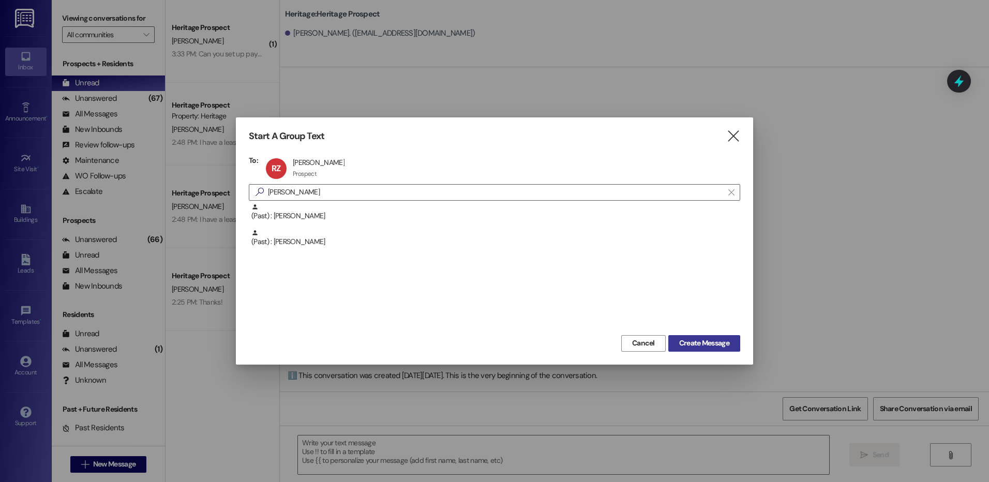
click at [697, 345] on span "Create Message" at bounding box center [704, 343] width 50 height 11
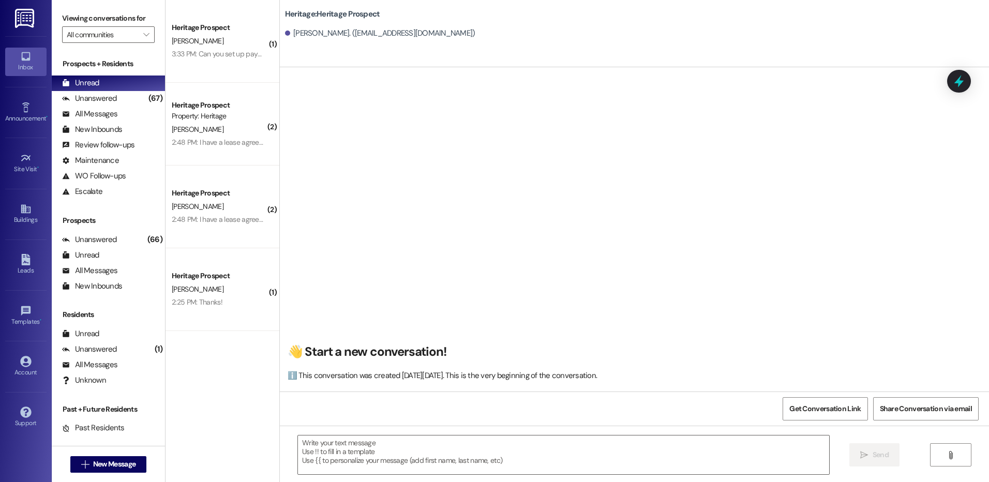
click at [326, 429] on div " Send " at bounding box center [635, 465] width 710 height 78
click at [344, 460] on textarea at bounding box center [563, 455] width 531 height 39
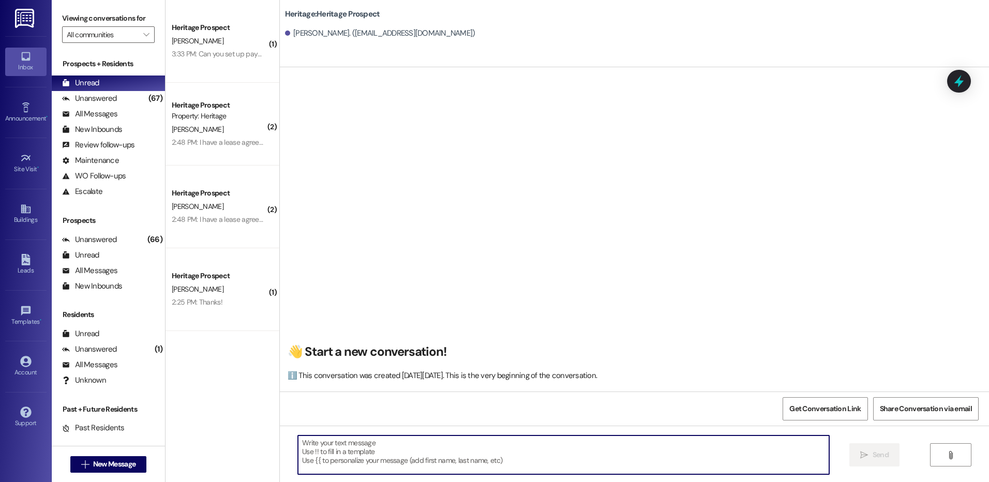
click at [360, 440] on textarea at bounding box center [563, 455] width 531 height 39
click at [360, 451] on textarea at bounding box center [563, 455] width 531 height 39
paste textarea "Hi ____! This is [PERSON_NAME] with Heritage Apartments. I just sent your ____ …"
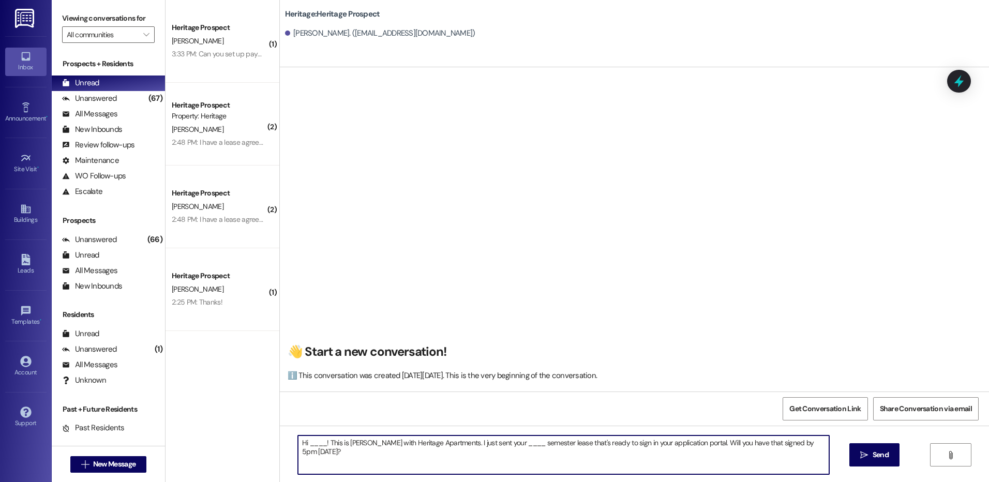
click at [305, 443] on textarea "Hi ____! This is [PERSON_NAME] with Heritage Apartments. I just sent your ____ …" at bounding box center [563, 455] width 531 height 39
click at [507, 444] on textarea "Hi [PERSON_NAME]! This is [PERSON_NAME] with Heritage Apartments. I just sent y…" at bounding box center [563, 455] width 531 height 39
click at [587, 445] on textarea "Hi [PERSON_NAME]! This is [PERSON_NAME] with Heritage Apartments. I just sent y…" at bounding box center [563, 455] width 531 height 39
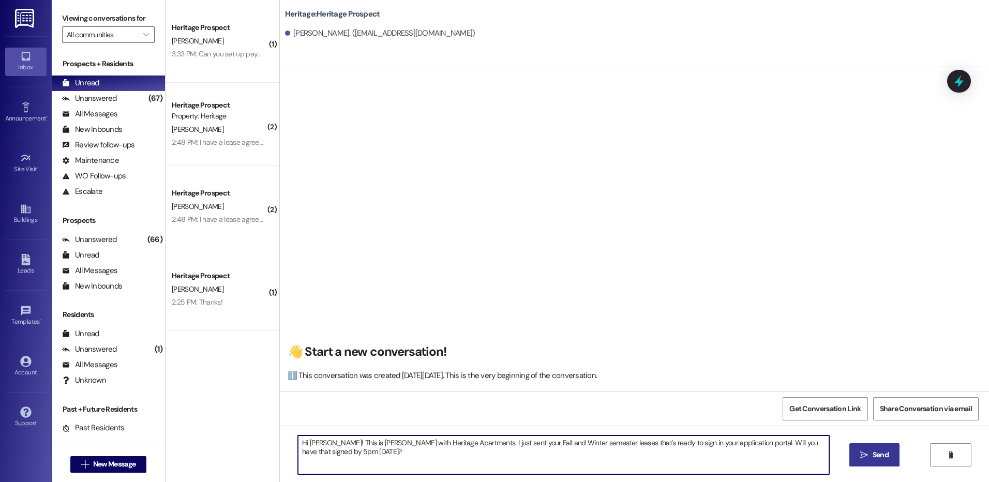
type textarea "Hi [PERSON_NAME]! This is [PERSON_NAME] with Heritage Apartments. I just sent y…"
click at [879, 454] on span "Send" at bounding box center [881, 455] width 16 height 11
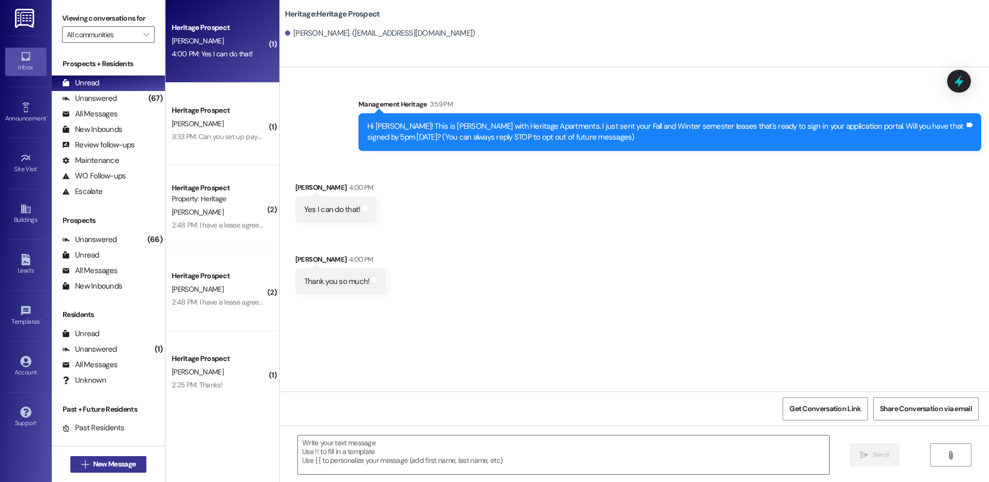
click at [113, 460] on span "New Message" at bounding box center [114, 464] width 42 height 11
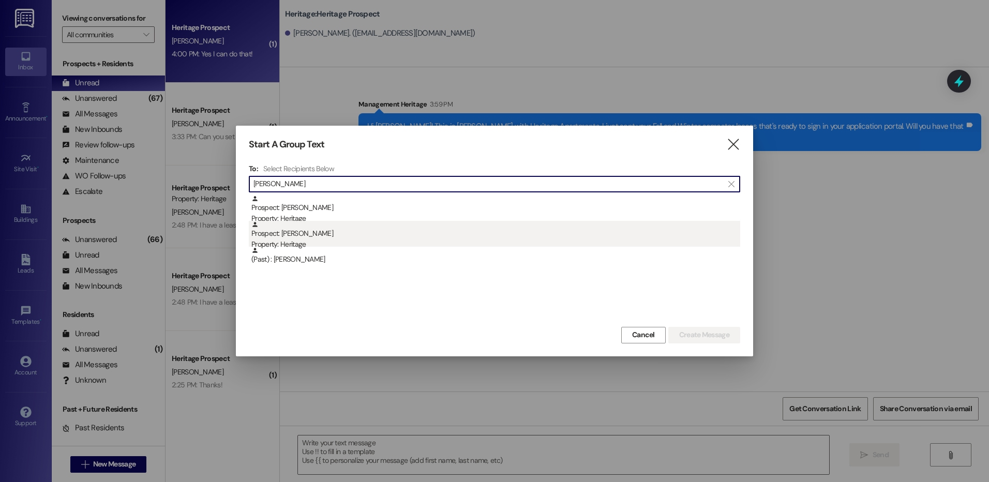
type input "[PERSON_NAME]"
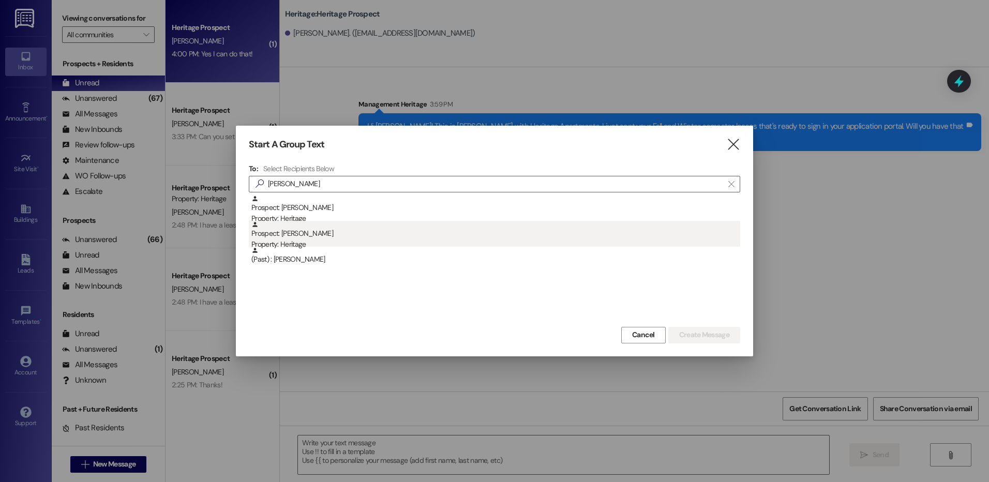
click at [403, 242] on div "Property: Heritage" at bounding box center [496, 244] width 489 height 11
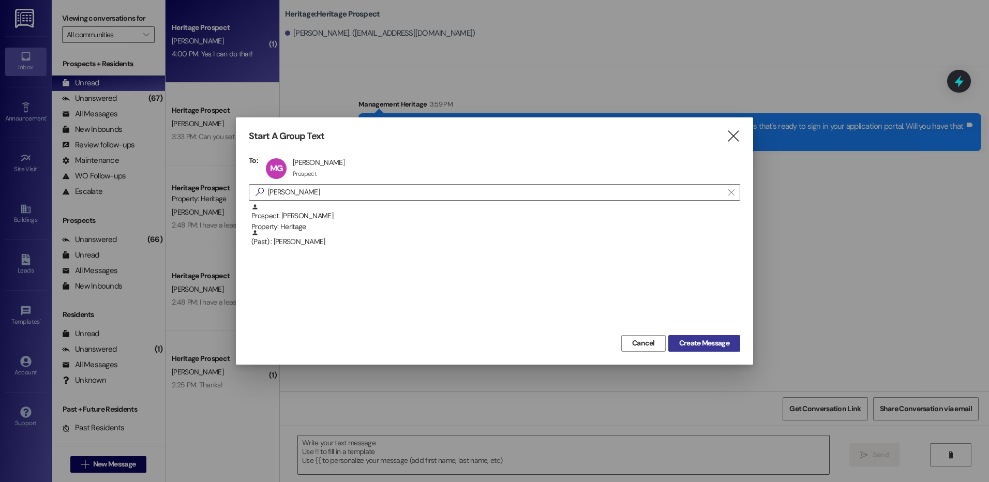
click at [727, 347] on span "Create Message" at bounding box center [704, 343] width 50 height 11
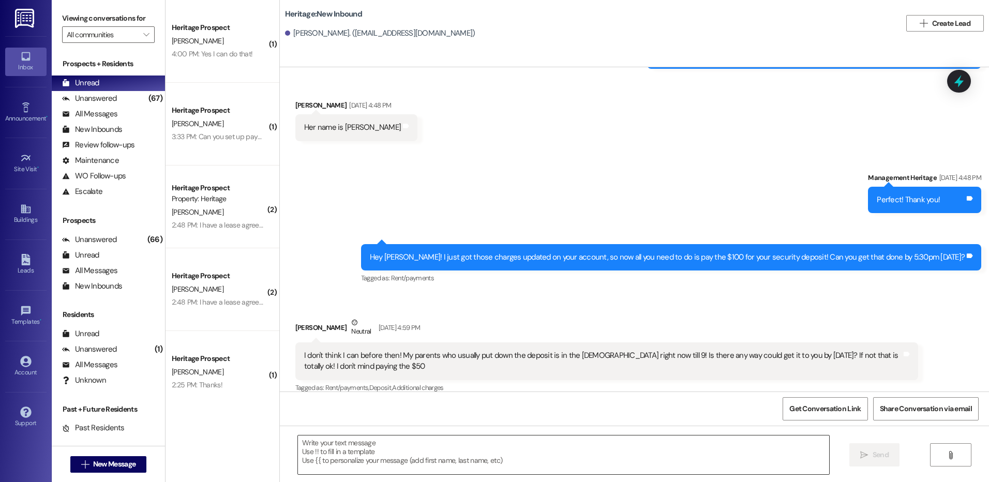
scroll to position [507, 0]
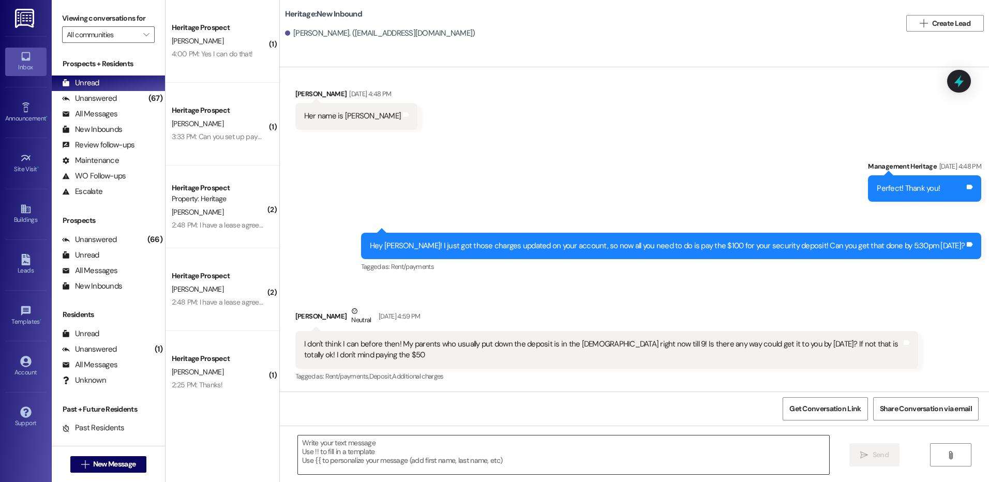
click at [359, 459] on textarea at bounding box center [563, 455] width 531 height 39
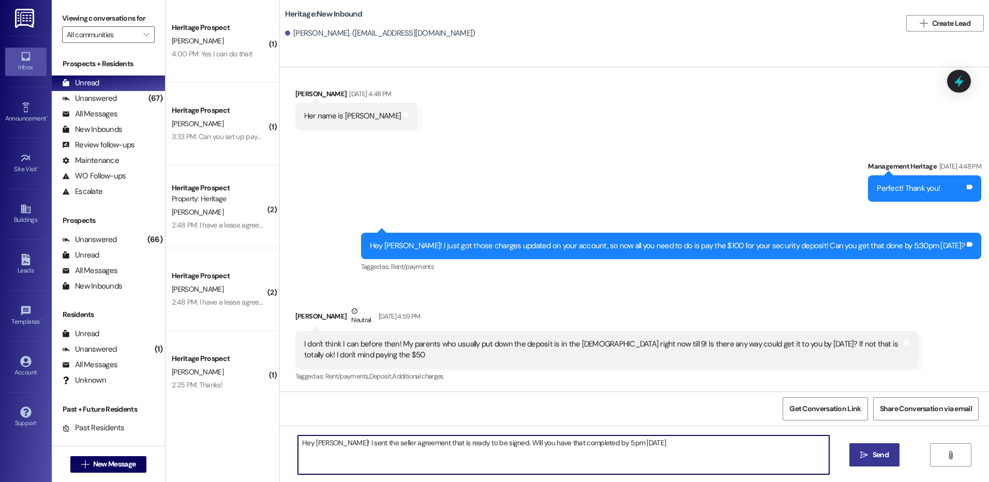
type textarea "Hey [PERSON_NAME]! I sent the seller agreement that is ready to be signed. Will…"
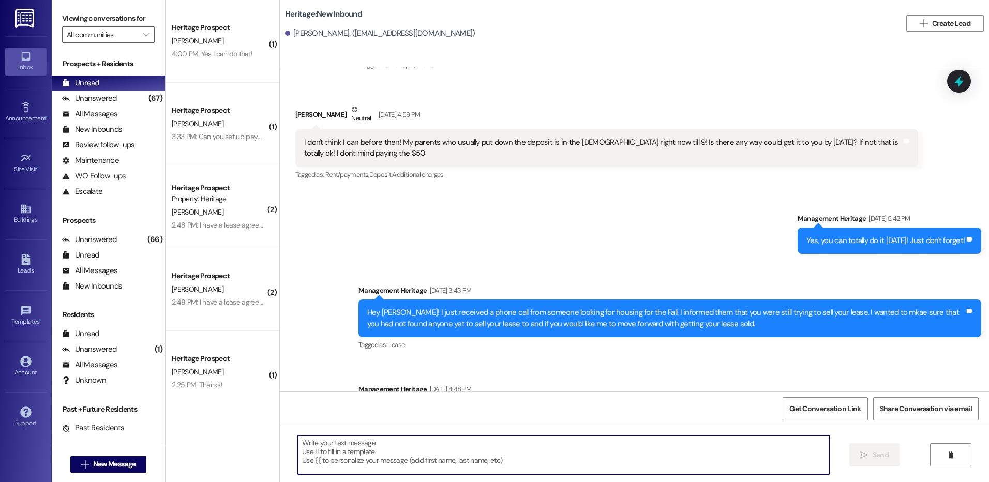
scroll to position [849, 0]
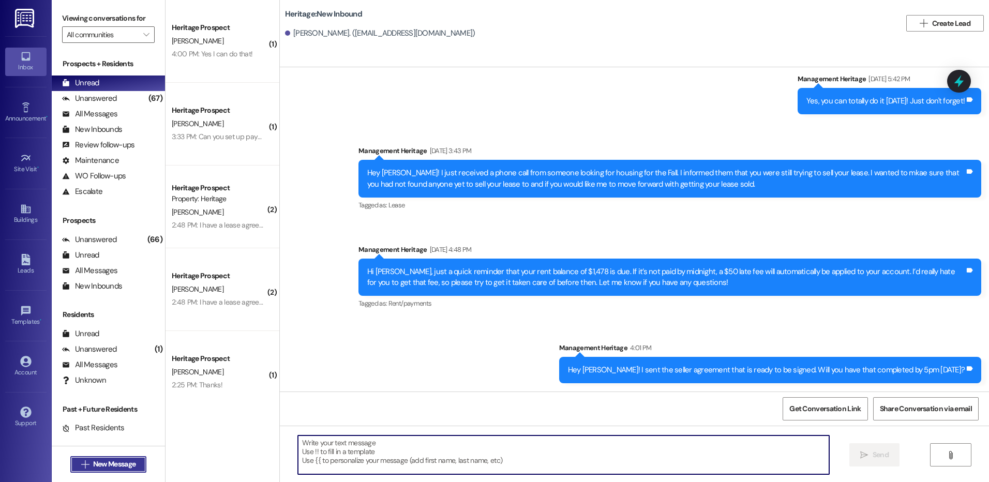
click at [93, 462] on span "New Message" at bounding box center [114, 464] width 42 height 11
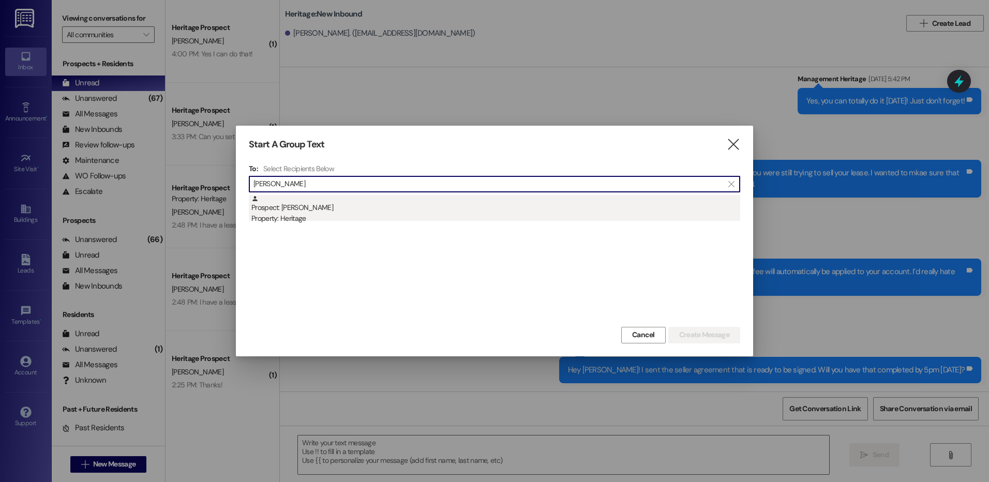
type input "[PERSON_NAME]"
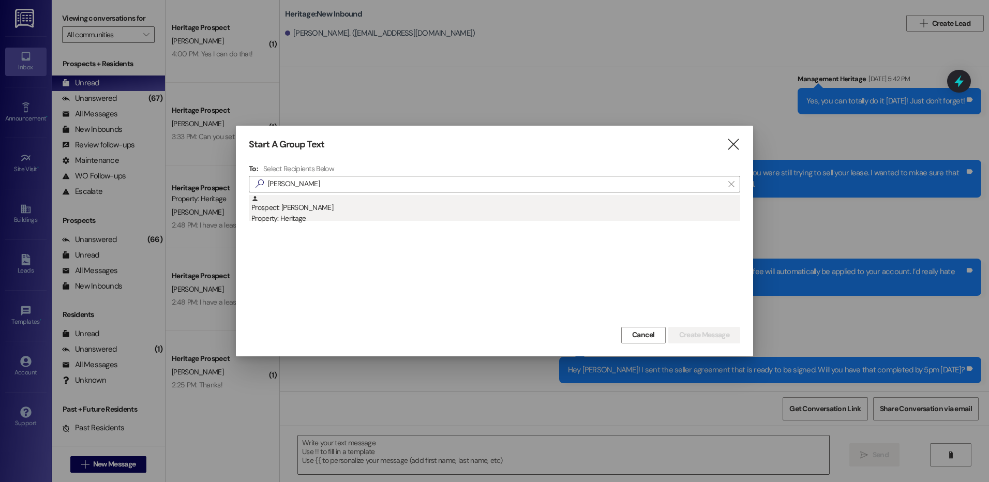
click at [357, 200] on div "Prospect: [PERSON_NAME] Property: Heritage" at bounding box center [496, 209] width 489 height 29
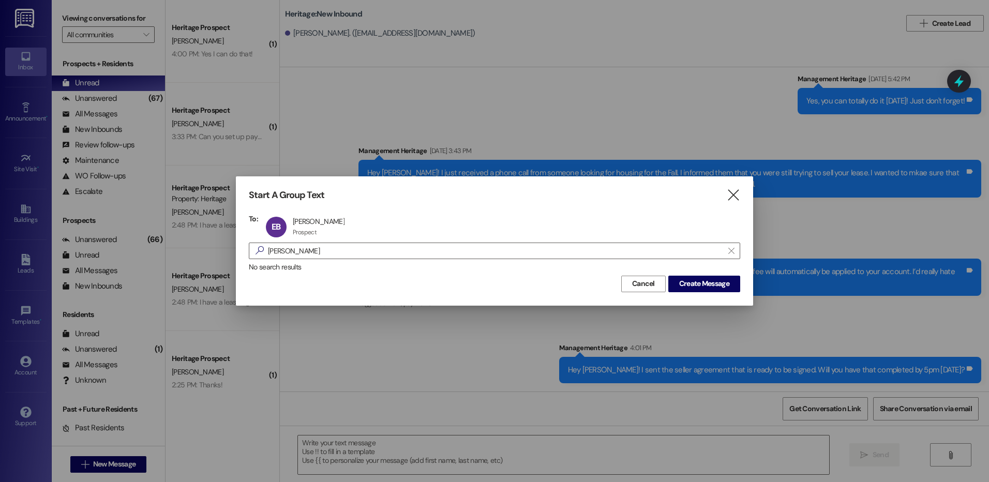
click at [710, 274] on div "Cancel Create Message" at bounding box center [495, 282] width 492 height 19
click at [712, 284] on span "Create Message" at bounding box center [704, 283] width 50 height 11
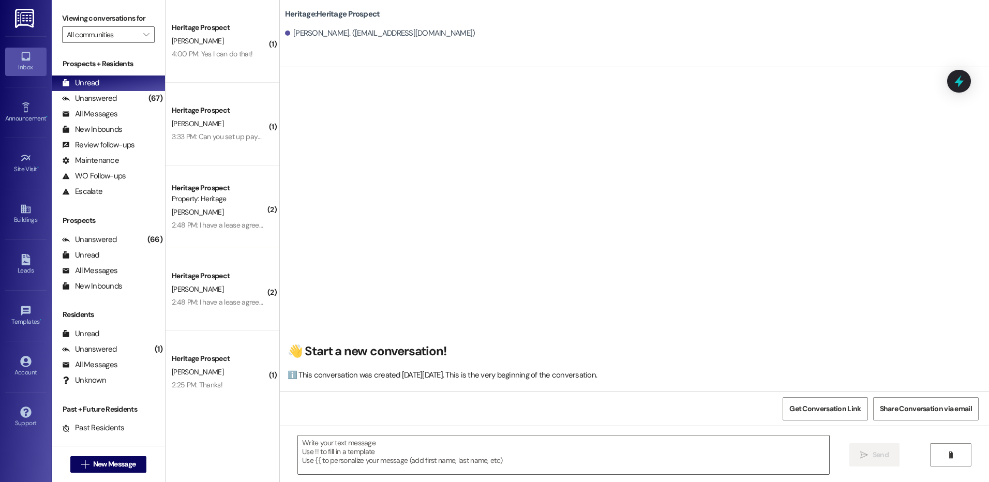
scroll to position [1, 0]
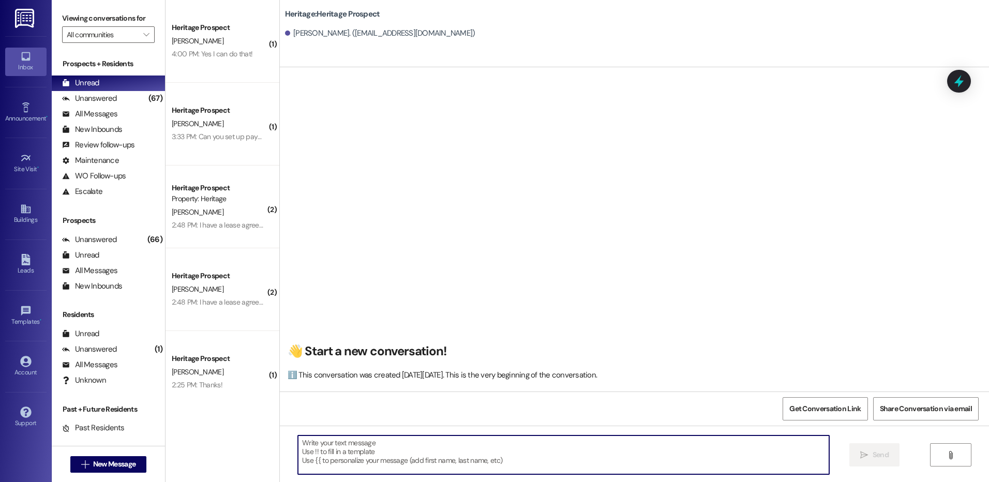
click at [319, 447] on textarea at bounding box center [563, 455] width 531 height 39
paste textarea "Hey ___. This is [PERSON_NAME] at Heritage Apartments. Thank you for looking in…"
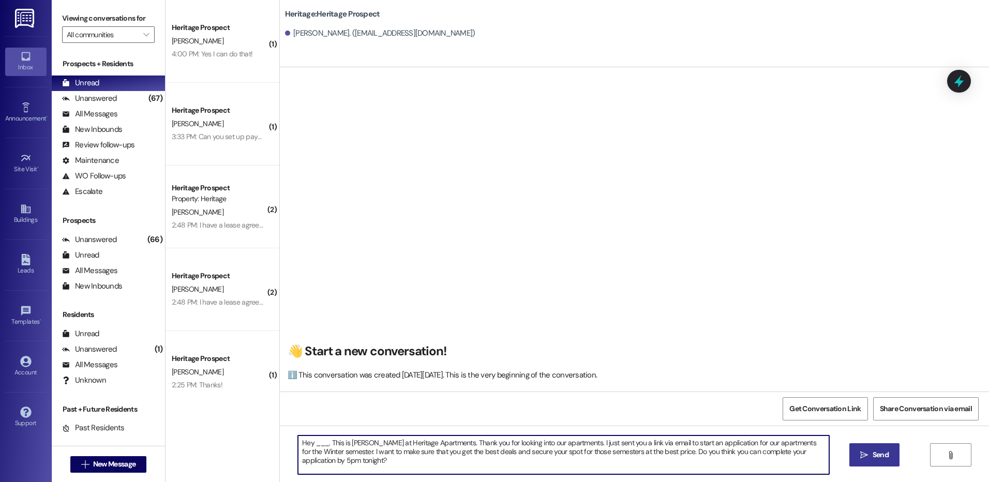
click at [319, 447] on textarea "Hey ___. This is [PERSON_NAME] at Heritage Apartments. Thank you for looking in…" at bounding box center [563, 455] width 531 height 39
click at [319, 447] on textarea "Hey [PERSON_NAME]. This is [PERSON_NAME] at Heritage Apartments. Thank you for …" at bounding box center [563, 455] width 531 height 39
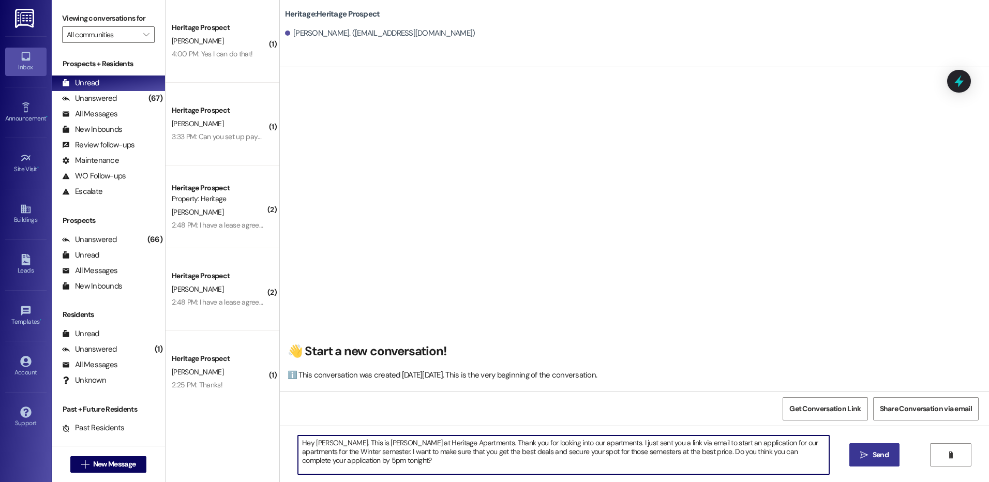
type textarea "Hey [PERSON_NAME]. This is [PERSON_NAME] at Heritage Apartments. Thank you for …"
click at [879, 461] on span "Send" at bounding box center [881, 455] width 16 height 11
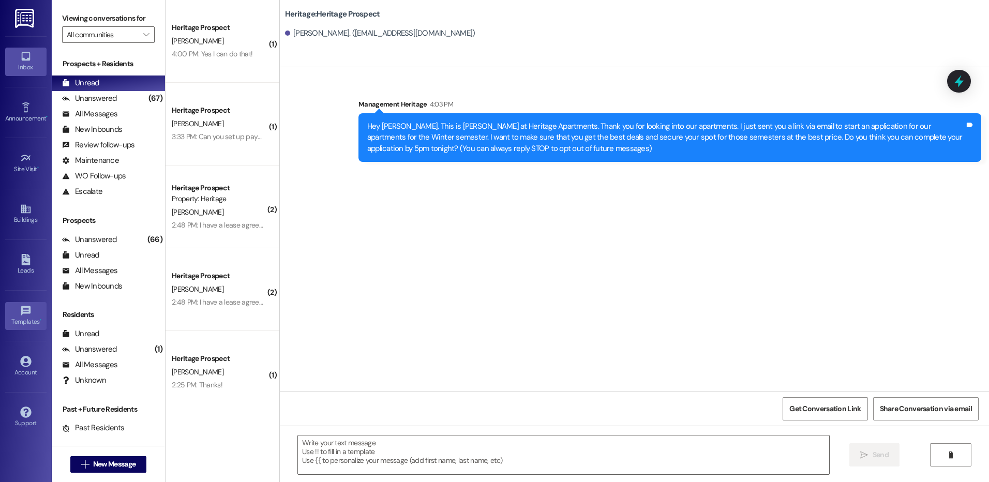
scroll to position [0, 0]
click at [101, 464] on span "New Message" at bounding box center [114, 464] width 42 height 11
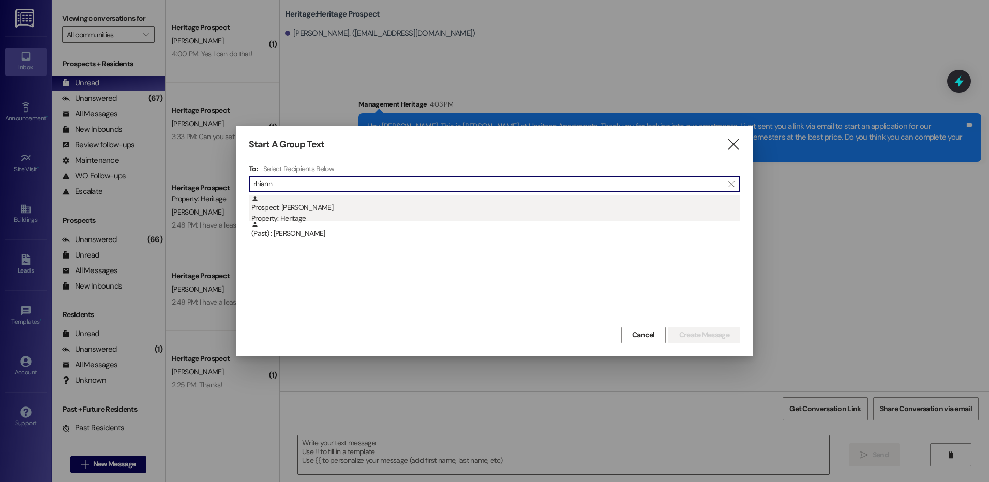
type input "rhiann"
click at [385, 210] on div "Prospect: [PERSON_NAME] Property: Heritage" at bounding box center [496, 209] width 489 height 29
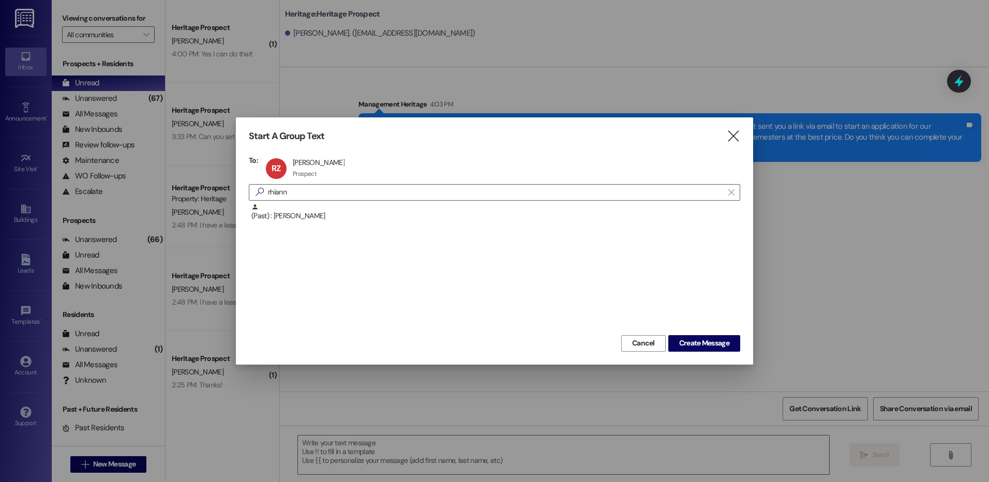
click at [684, 352] on div "Start A Group Text  To: [PERSON_NAME] [PERSON_NAME] Prospect Prospect click to…" at bounding box center [495, 240] width 518 height 247
click at [698, 344] on span "Create Message" at bounding box center [704, 343] width 50 height 11
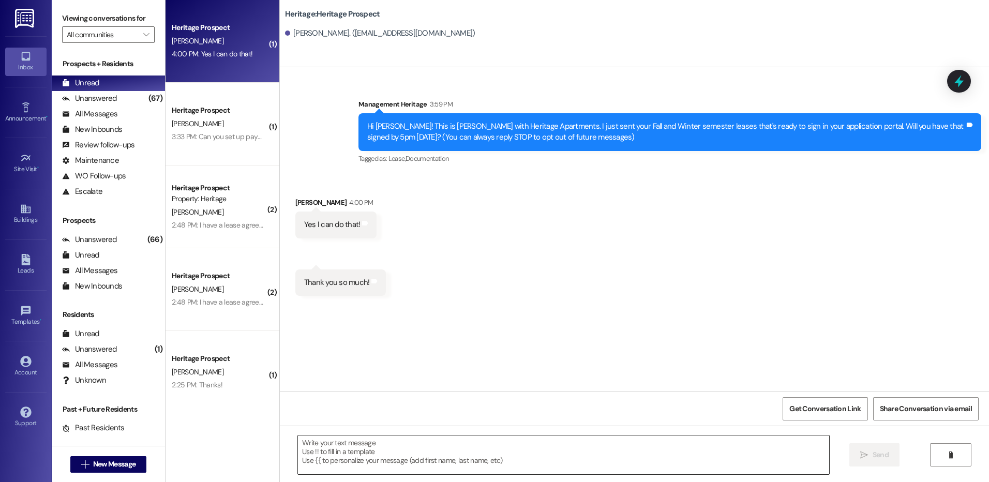
click at [363, 453] on textarea at bounding box center [563, 455] width 531 height 39
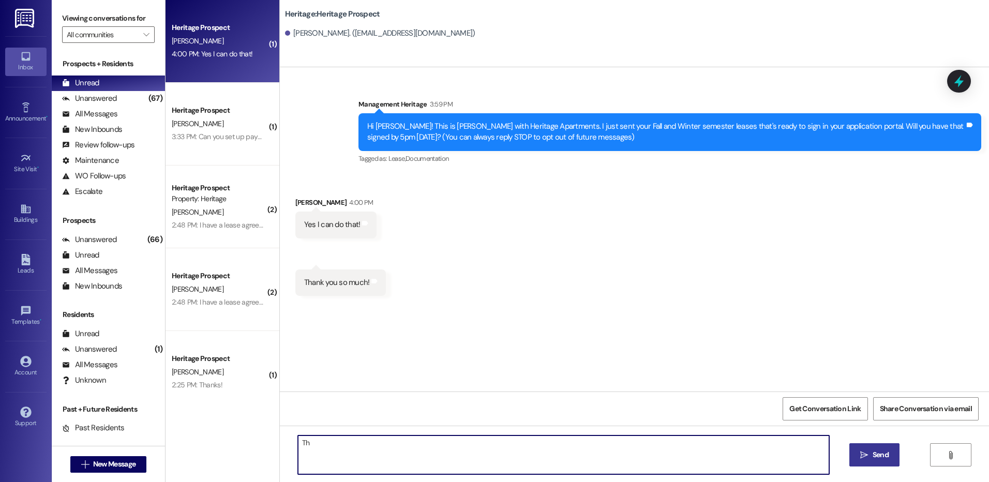
type textarea "T"
click at [374, 450] on textarea at bounding box center [563, 455] width 531 height 39
paste textarea "Thanks for getting your lease signed! All that is left to secure your lease is …"
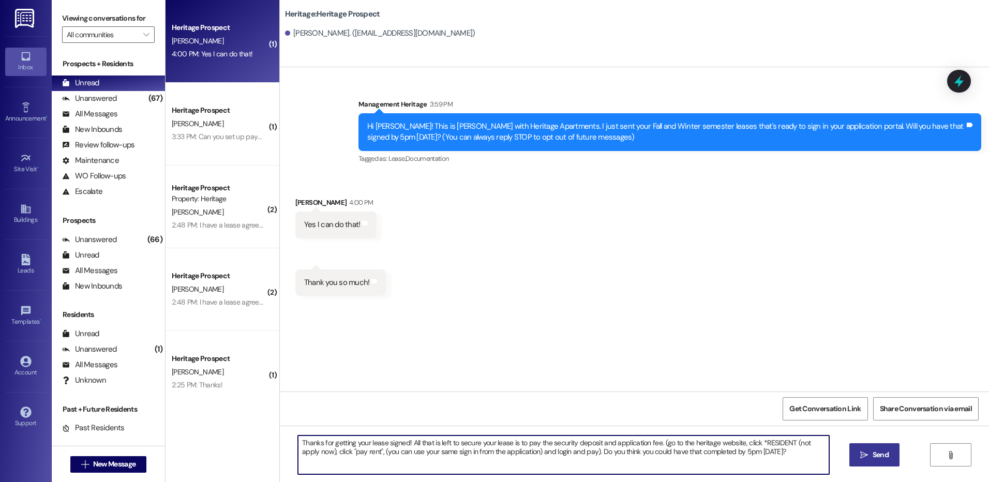
type textarea "Thanks for getting your lease signed! All that is left to secure your lease is …"
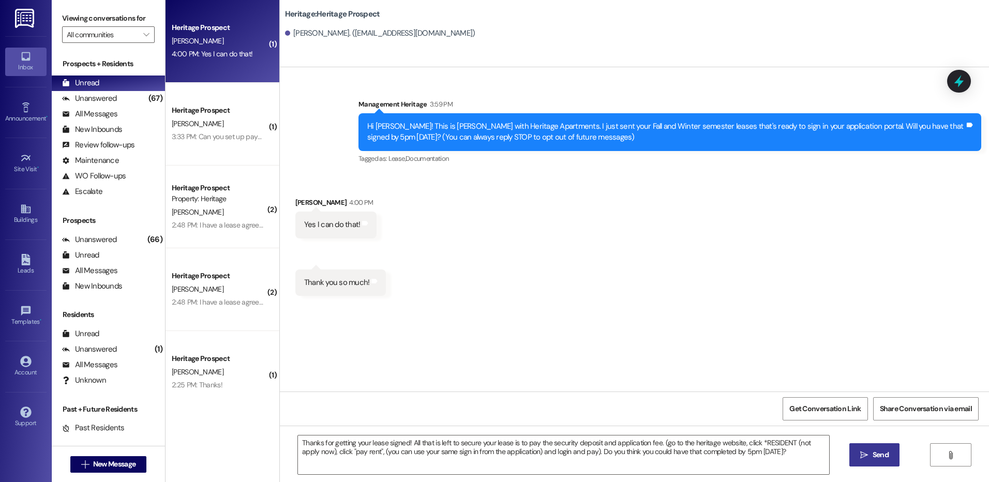
click at [850, 450] on button " Send" at bounding box center [875, 455] width 50 height 23
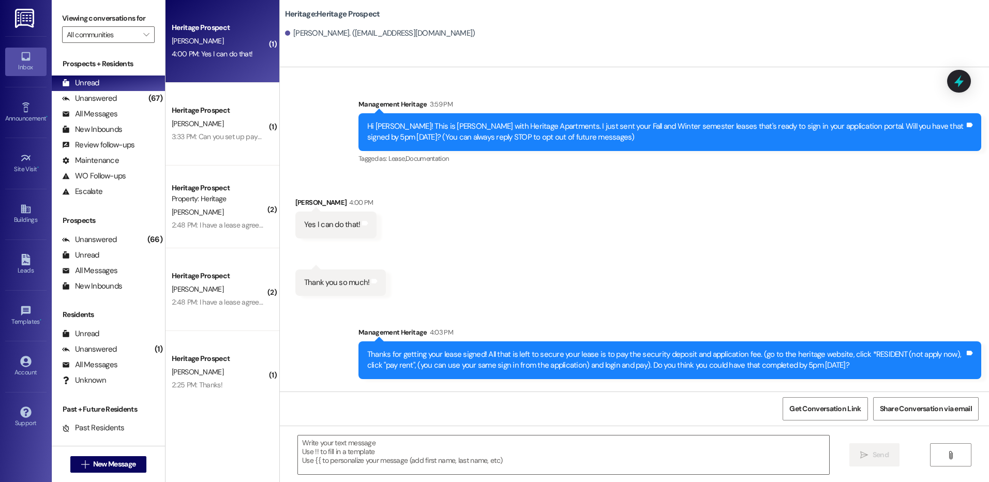
click at [498, 124] on div "Hi [PERSON_NAME]! This is [PERSON_NAME] with Heritage Apartments. I just sent y…" at bounding box center [666, 132] width 598 height 22
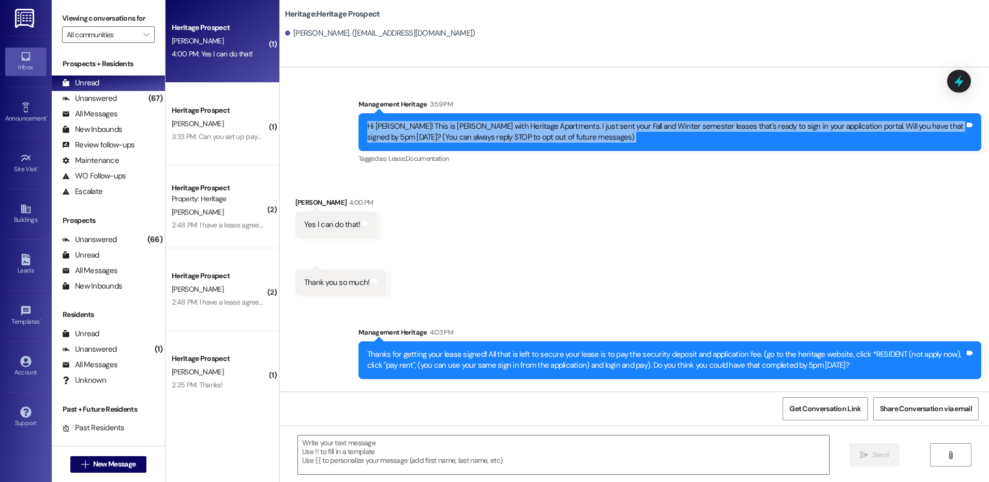
click at [499, 124] on div "Hi [PERSON_NAME]! This is [PERSON_NAME] with Heritage Apartments. I just sent y…" at bounding box center [666, 132] width 598 height 22
click at [850, 121] on div "Hi [PERSON_NAME]! This is [PERSON_NAME] with Heritage Apartments. I just sent y…" at bounding box center [666, 132] width 598 height 22
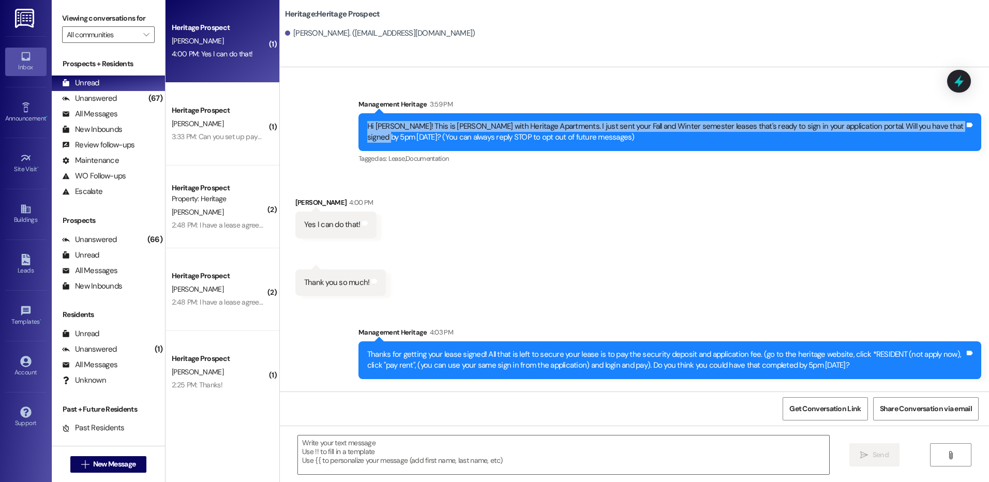
drag, startPoint x: 956, startPoint y: 127, endPoint x: 358, endPoint y: 126, distance: 598.2
click at [359, 126] on div "Hi [PERSON_NAME]! This is [PERSON_NAME] with Heritage Apartments. I just sent y…" at bounding box center [670, 132] width 623 height 38
copy div "Hi [PERSON_NAME]! This is [PERSON_NAME] with Heritage Apartments. I just sent y…"
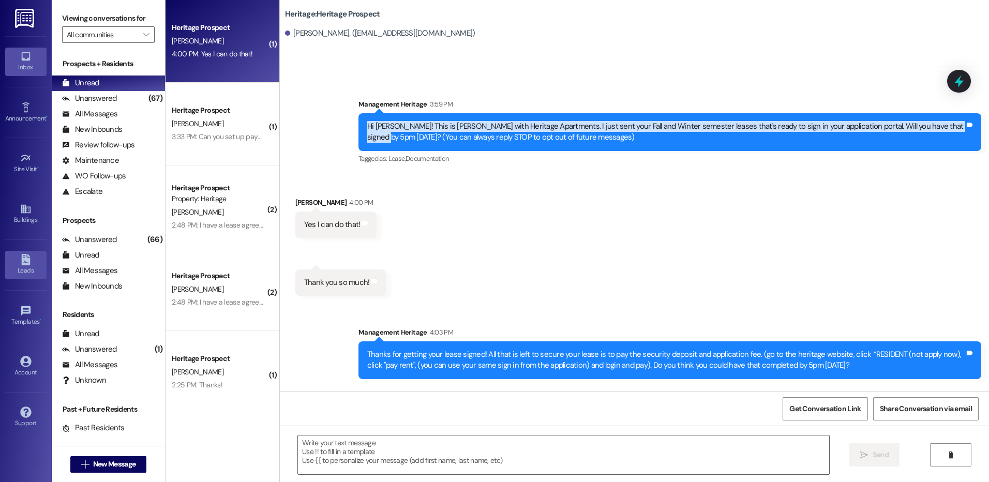
scroll to position [67, 0]
